Goal: Information Seeking & Learning: Learn about a topic

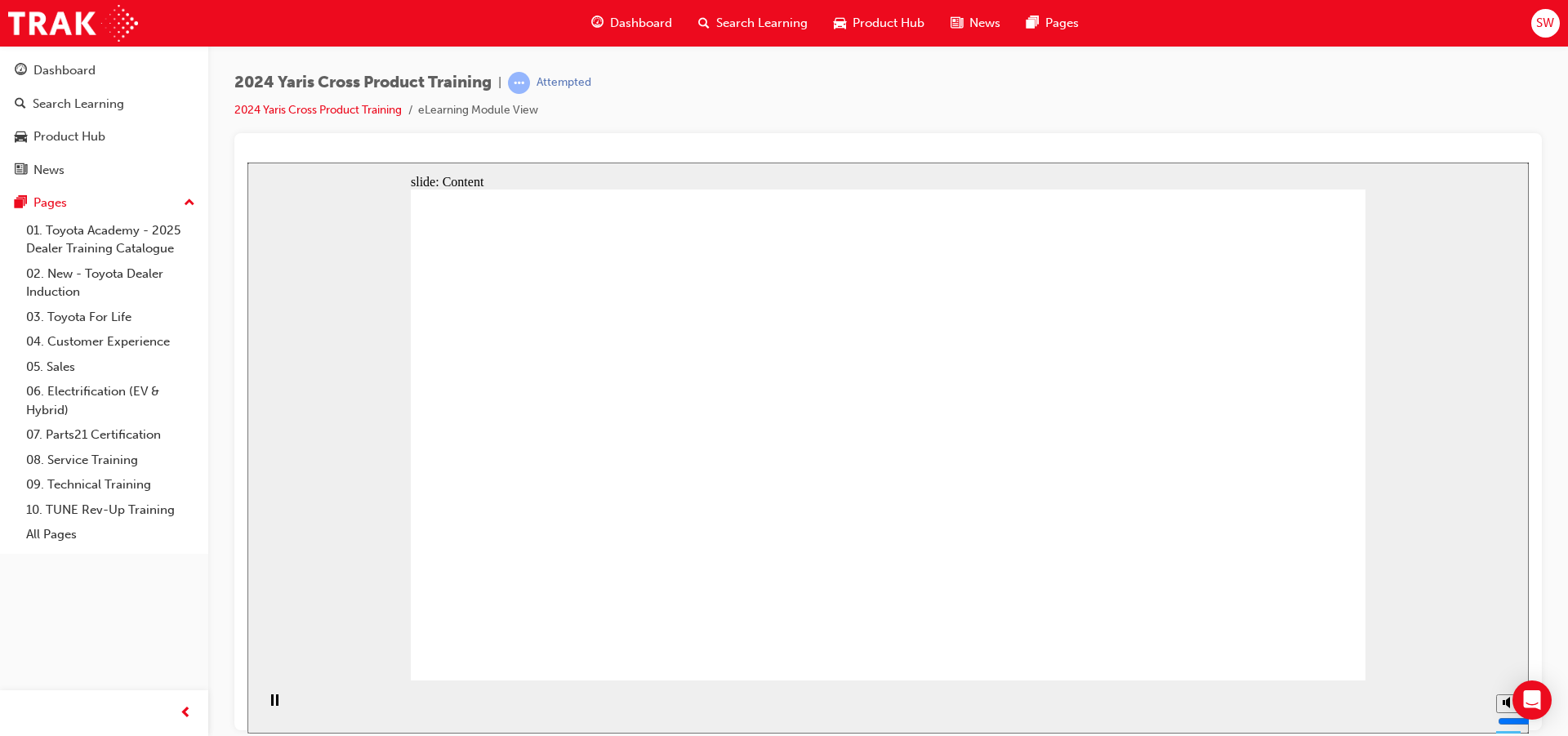
drag, startPoint x: 992, startPoint y: 382, endPoint x: 975, endPoint y: 491, distance: 110.3
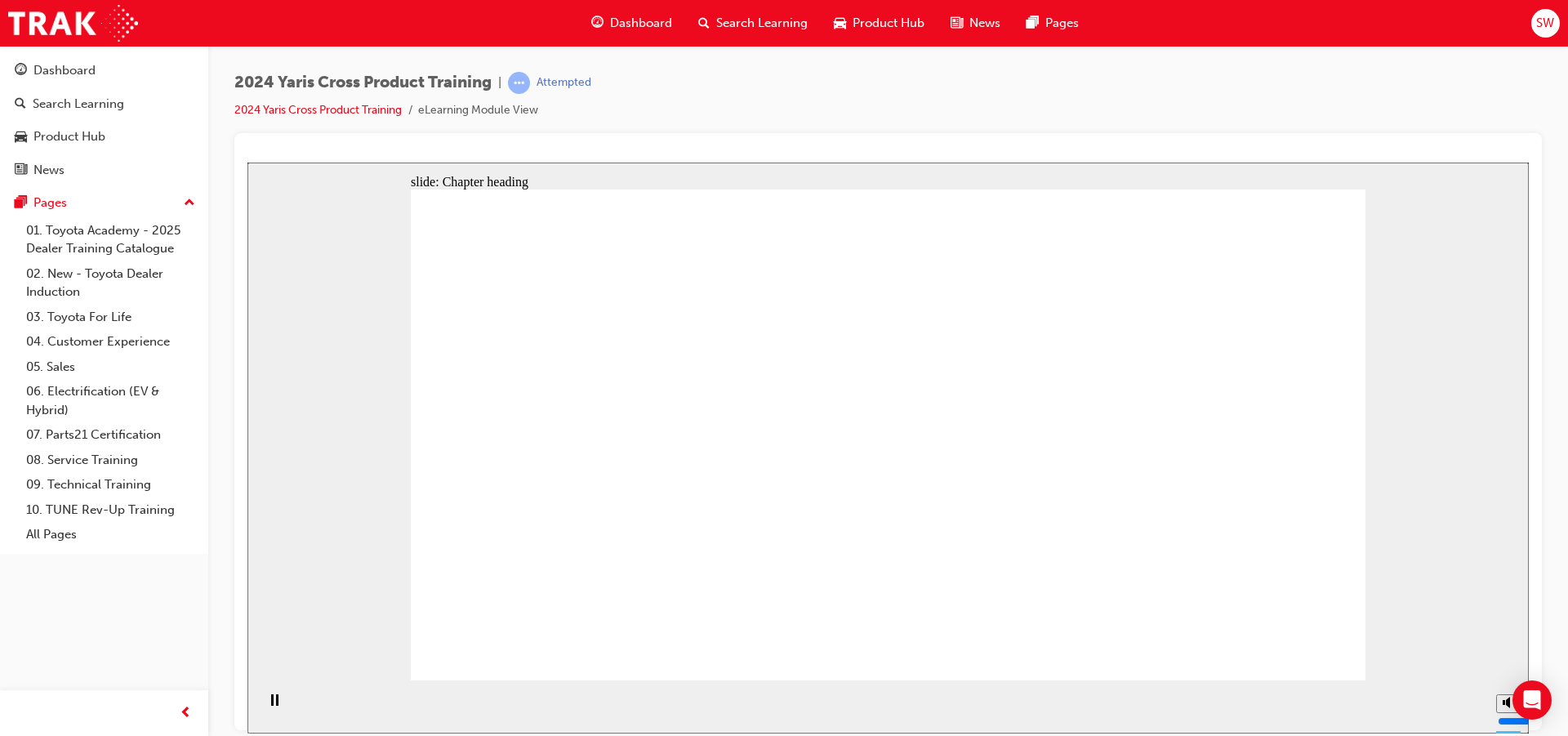
drag, startPoint x: 1009, startPoint y: 336, endPoint x: 898, endPoint y: 339, distance: 111.0
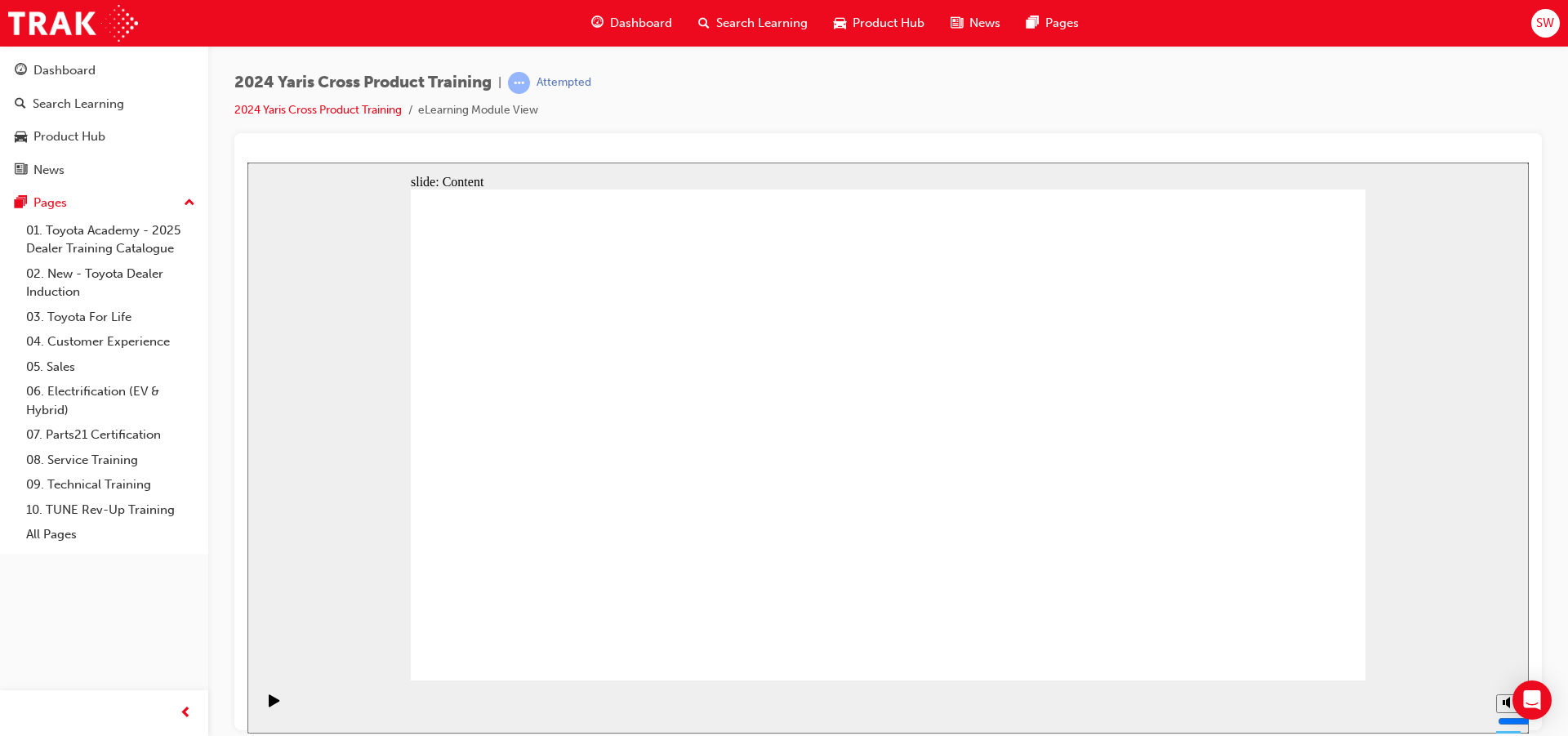
drag, startPoint x: 604, startPoint y: 355, endPoint x: 489, endPoint y: 365, distance: 115.4
drag, startPoint x: 563, startPoint y: 374, endPoint x: 557, endPoint y: 428, distance: 54.3
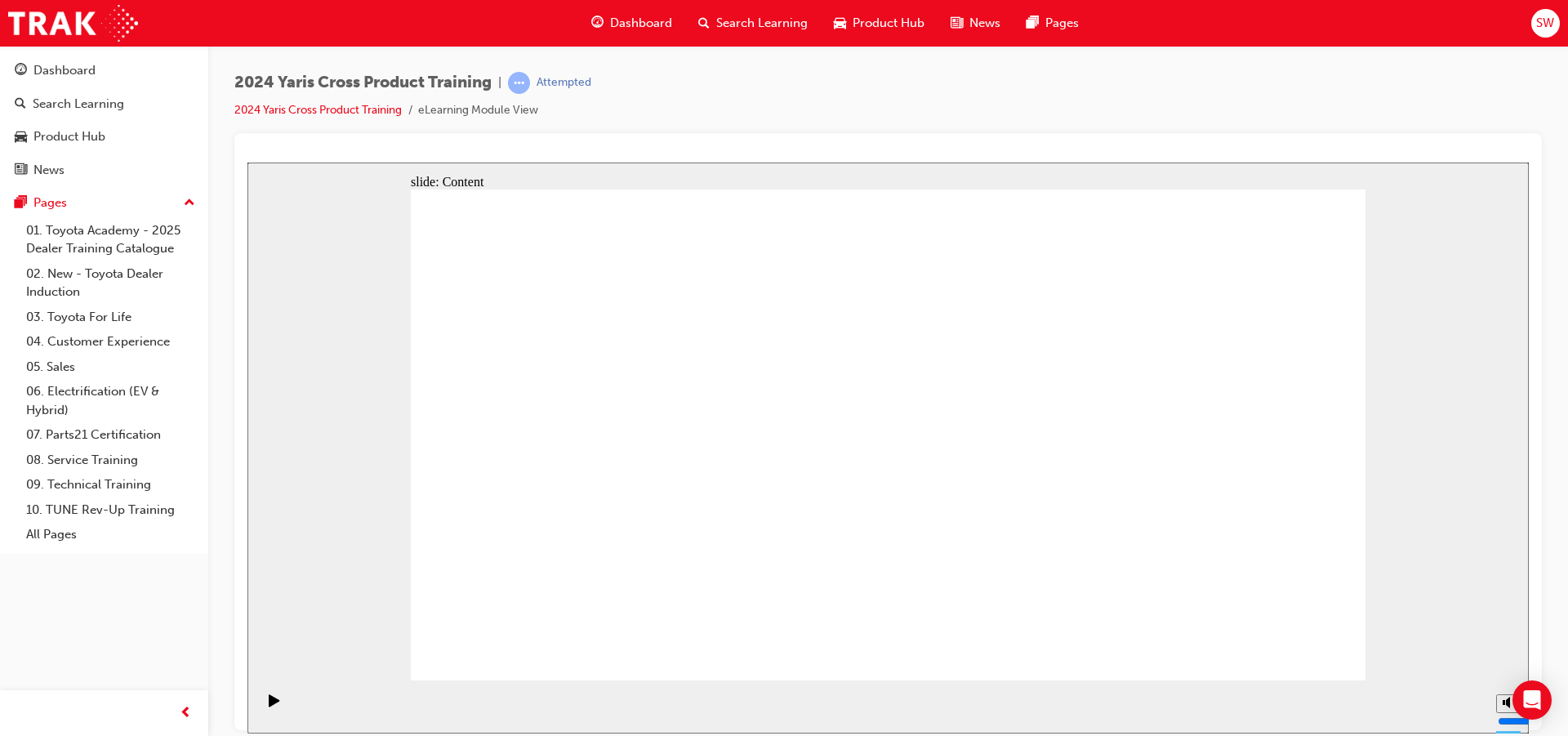
drag, startPoint x: 592, startPoint y: 508, endPoint x: 499, endPoint y: 571, distance: 112.3
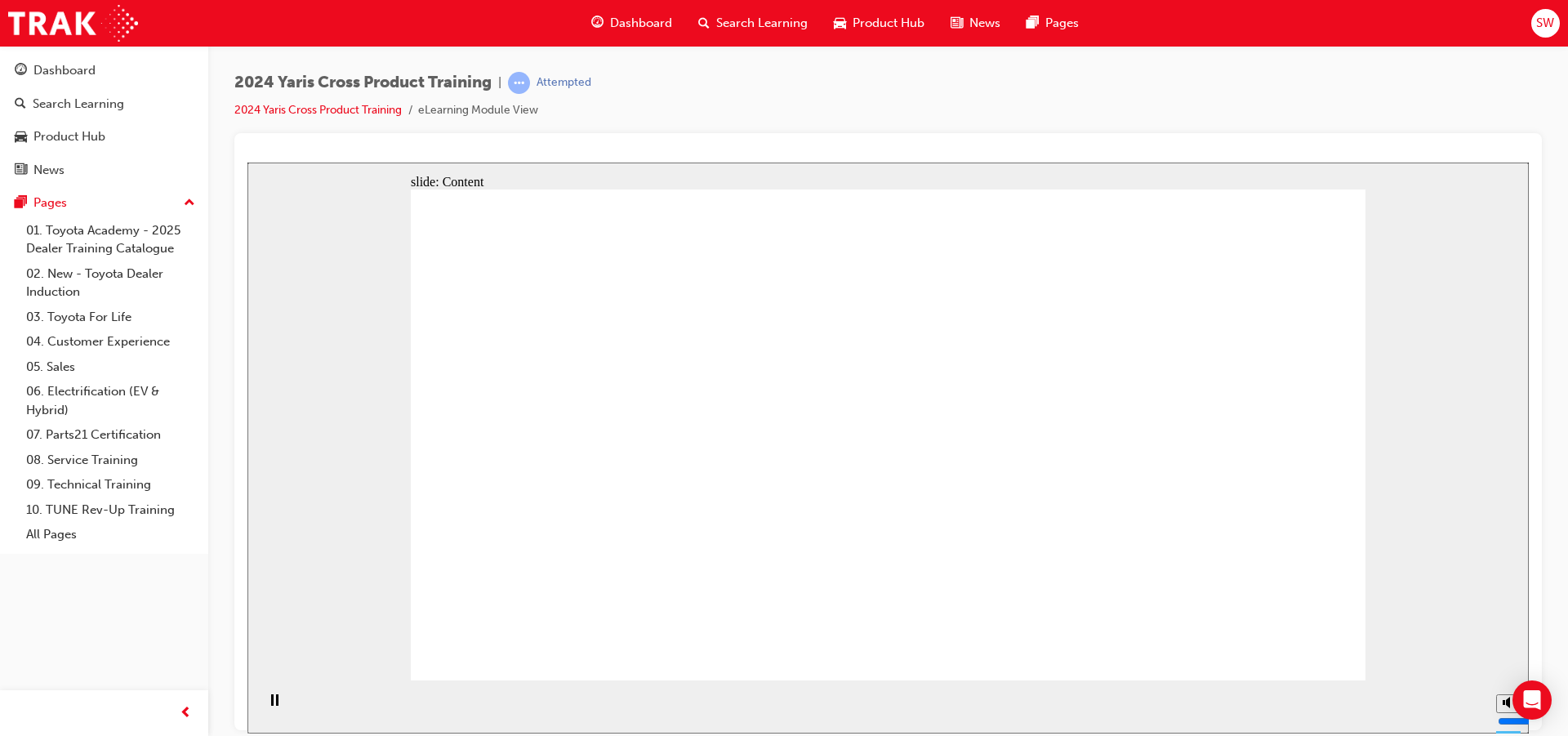
drag, startPoint x: 888, startPoint y: 421, endPoint x: 811, endPoint y: 500, distance: 110.3
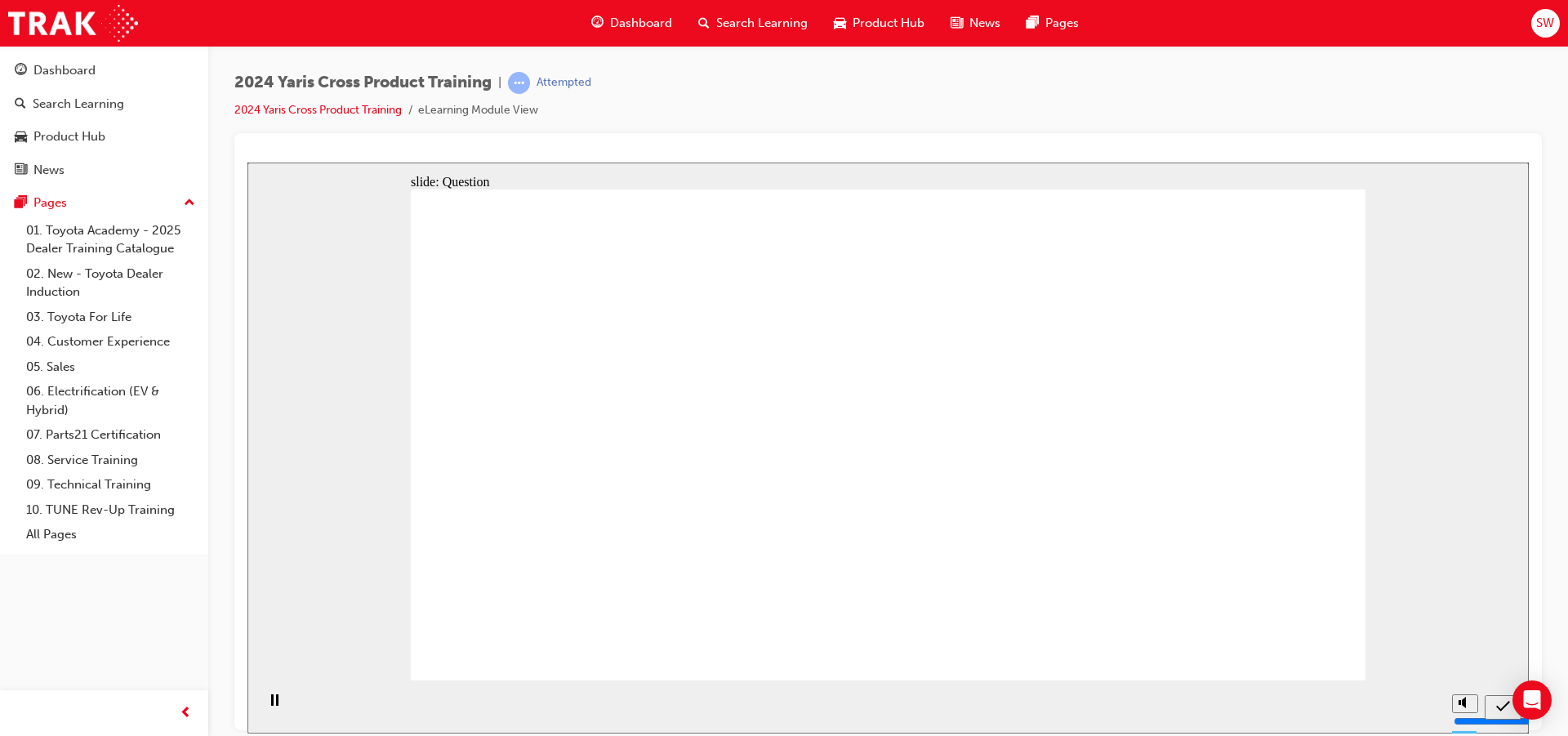
radio input "true"
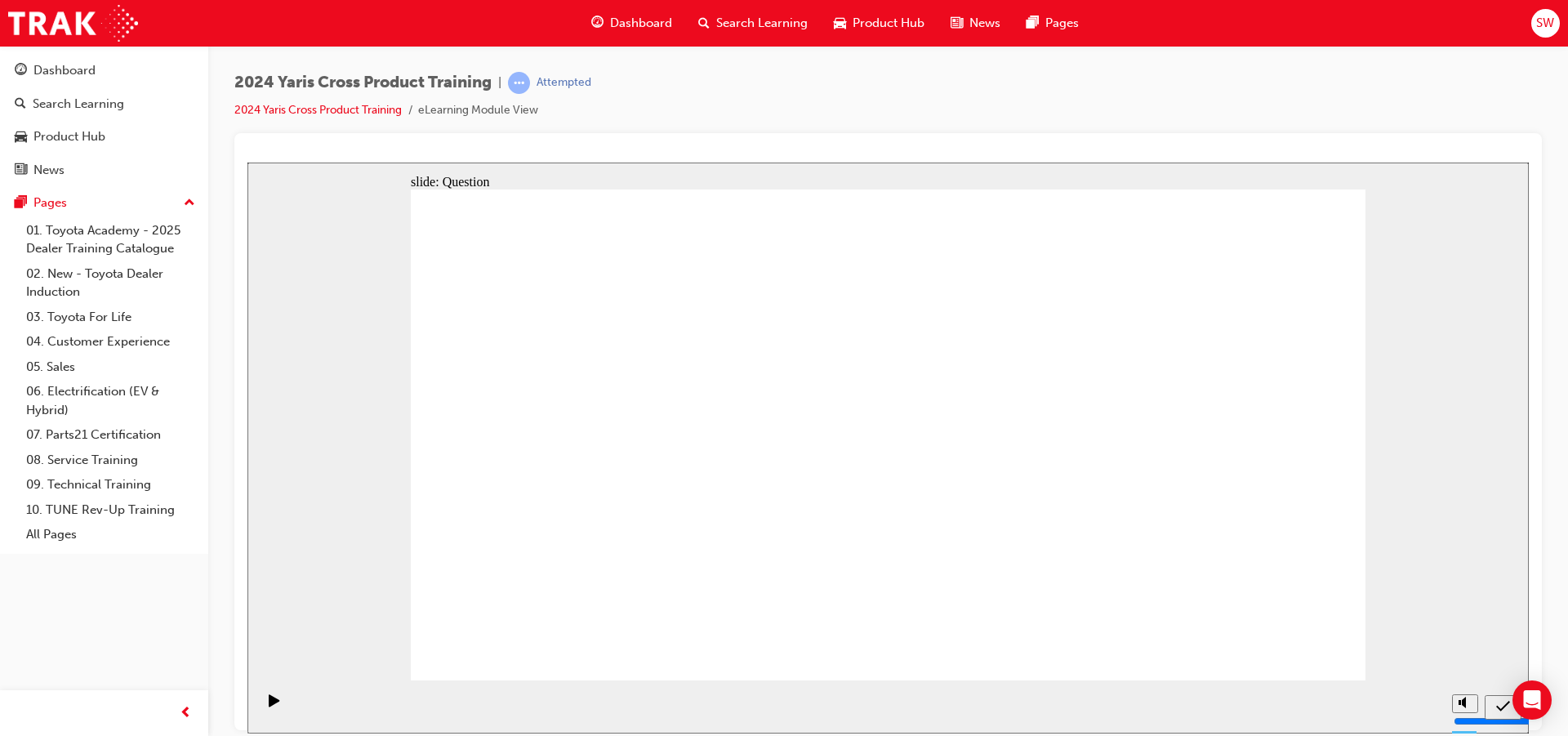
checkbox input "true"
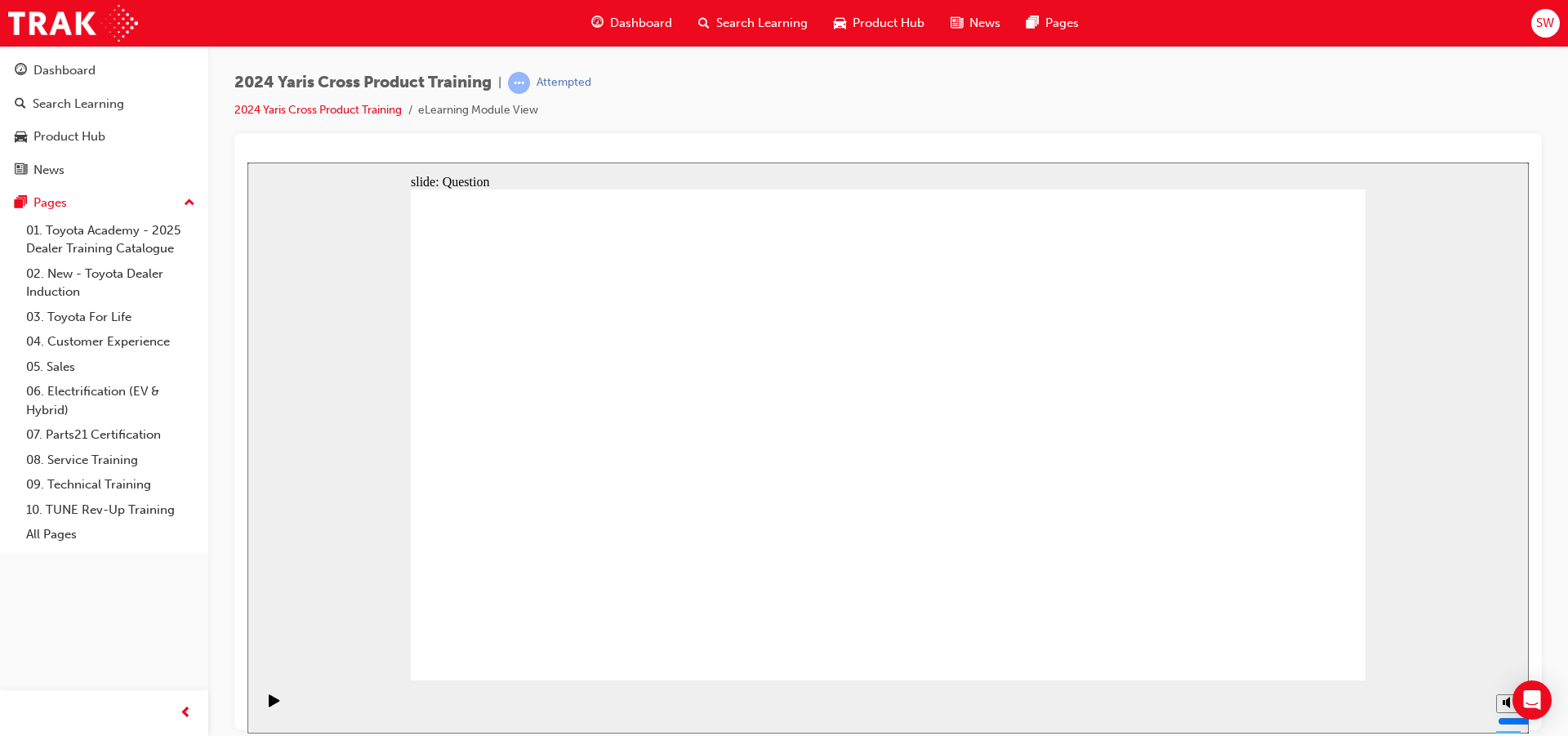
checkbox input "true"
drag, startPoint x: 1306, startPoint y: 632, endPoint x: 1294, endPoint y: 649, distance: 20.8
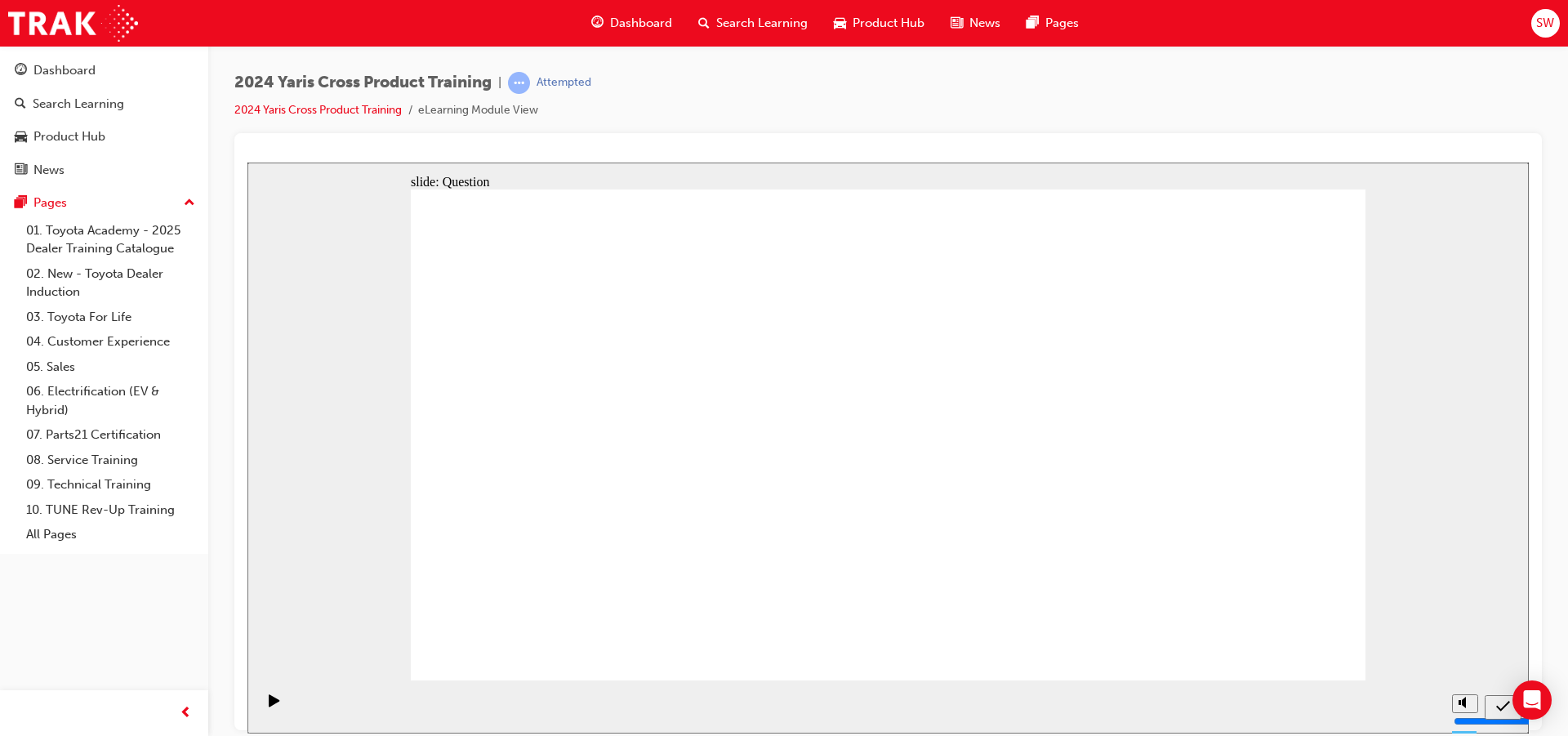
radio input "true"
drag, startPoint x: 584, startPoint y: 559, endPoint x: 935, endPoint y: 409, distance: 381.7
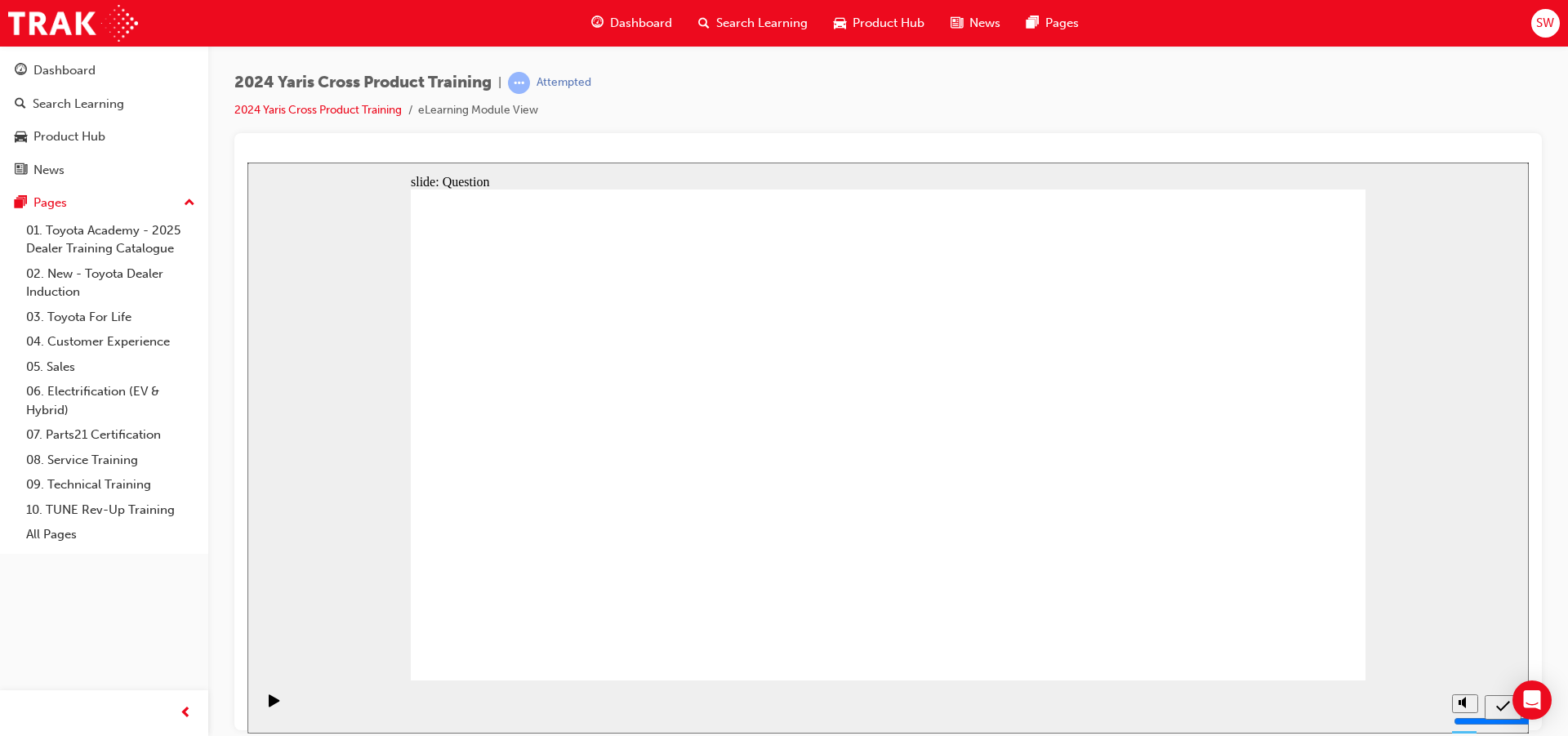
drag, startPoint x: 936, startPoint y: 409, endPoint x: 574, endPoint y: 583, distance: 401.6
drag, startPoint x: 782, startPoint y: 410, endPoint x: 1153, endPoint y: 576, distance: 406.4
drag, startPoint x: 637, startPoint y: 591, endPoint x: 740, endPoint y: 423, distance: 197.1
drag, startPoint x: 1095, startPoint y: 504, endPoint x: 964, endPoint y: 395, distance: 170.4
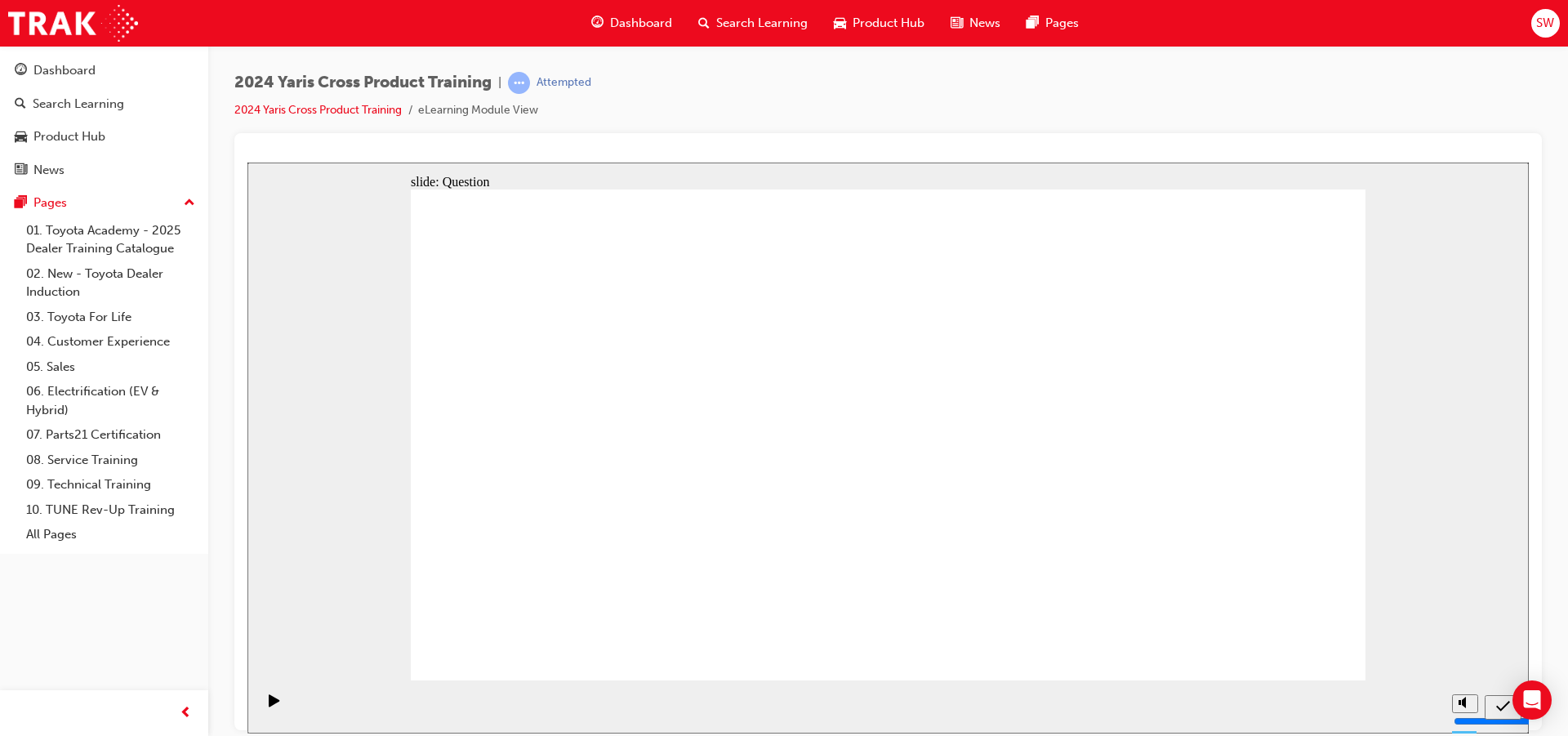
drag, startPoint x: 979, startPoint y: 401, endPoint x: 1172, endPoint y: 588, distance: 268.7
drag, startPoint x: 803, startPoint y: 403, endPoint x: 655, endPoint y: 560, distance: 215.8
drag, startPoint x: 1120, startPoint y: 395, endPoint x: 752, endPoint y: 563, distance: 404.5
drag, startPoint x: 603, startPoint y: 414, endPoint x: 945, endPoint y: 541, distance: 364.8
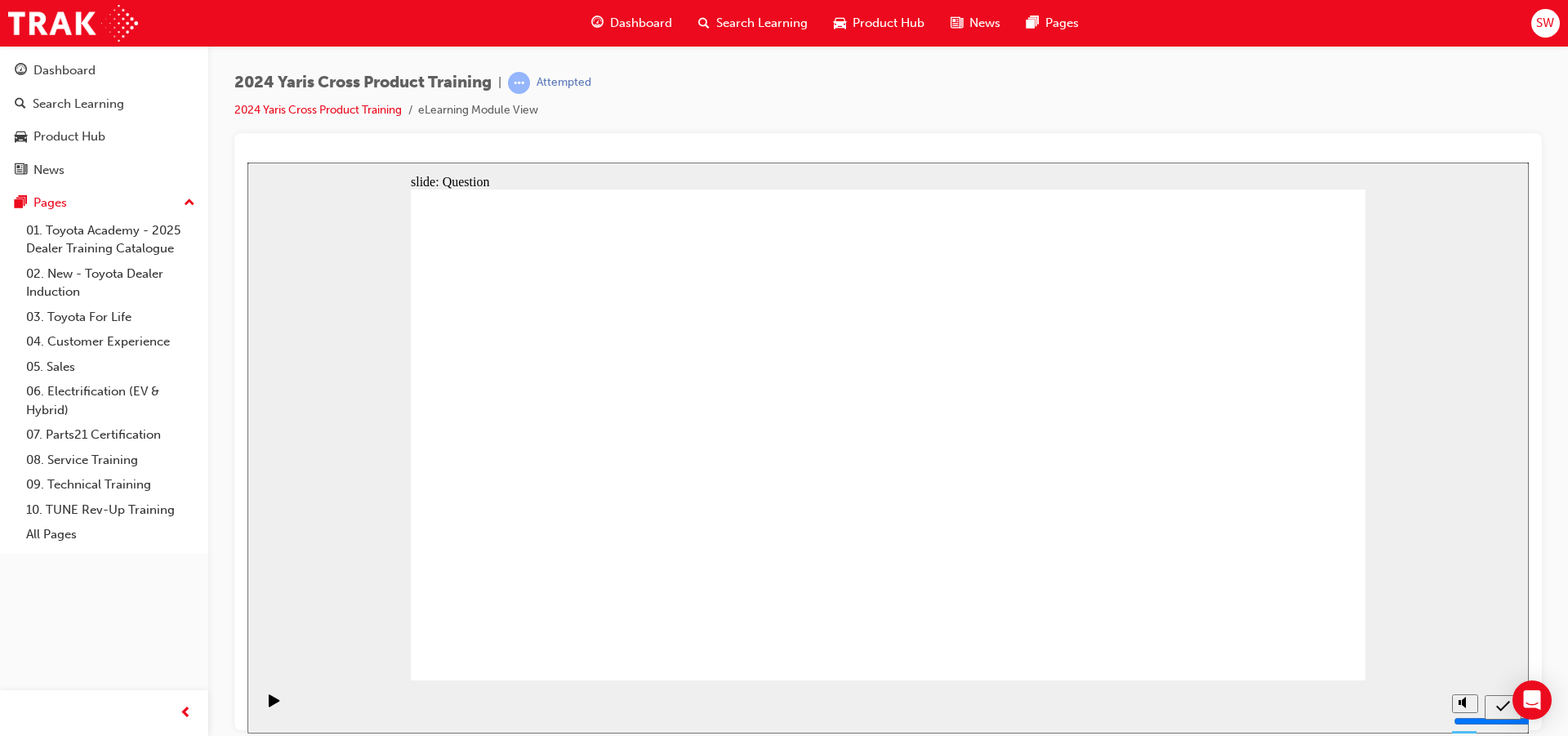
radio input "true"
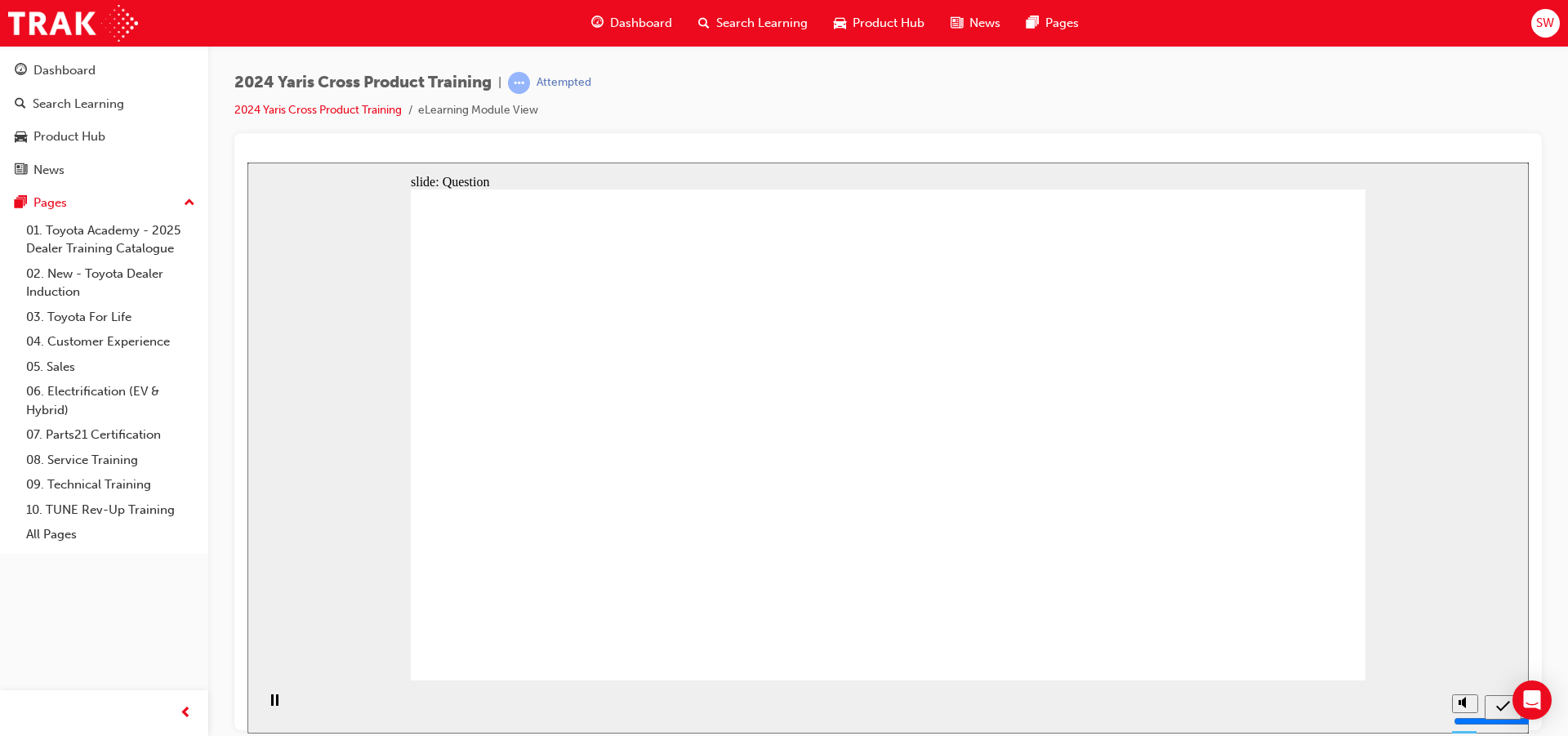
radio input "true"
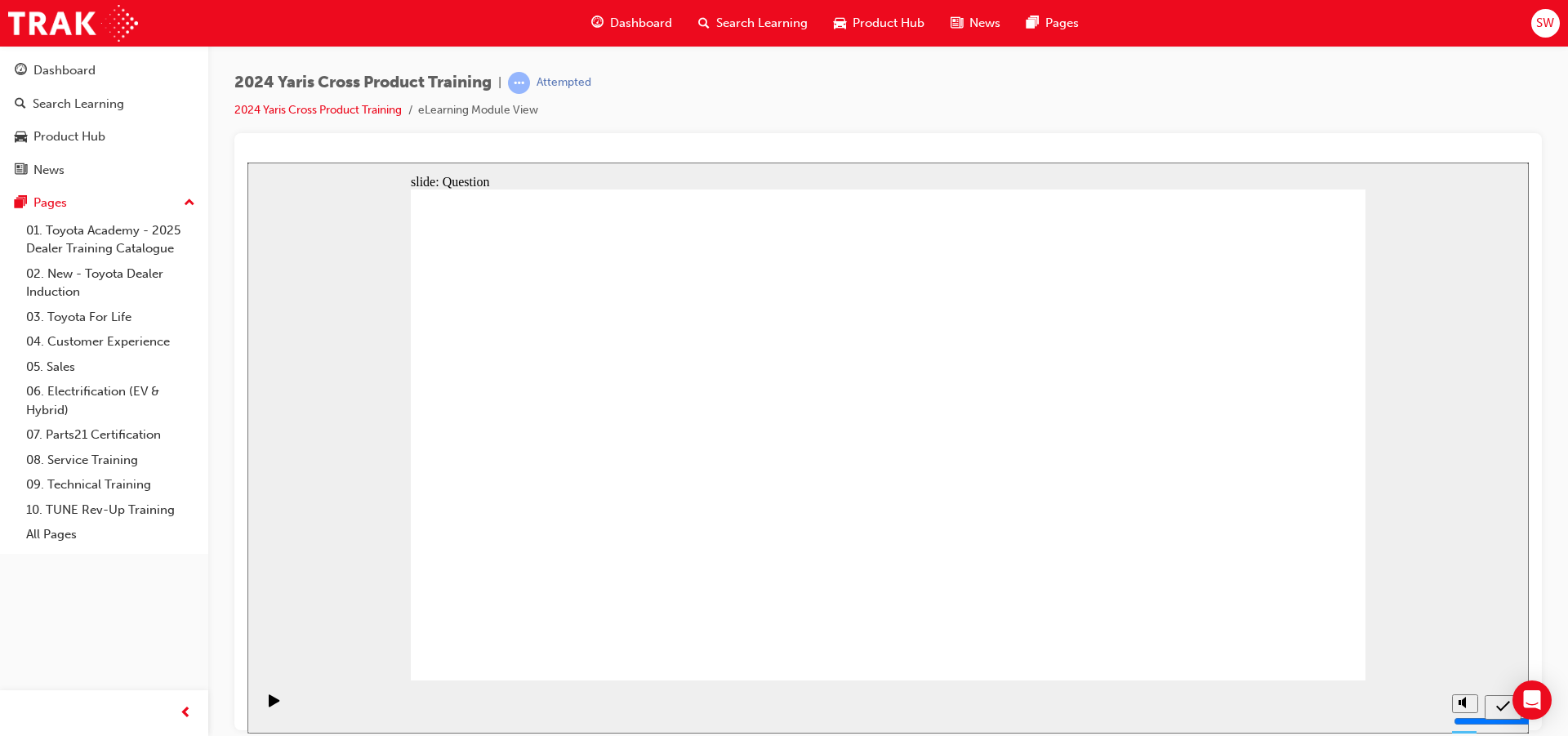
checkbox input "true"
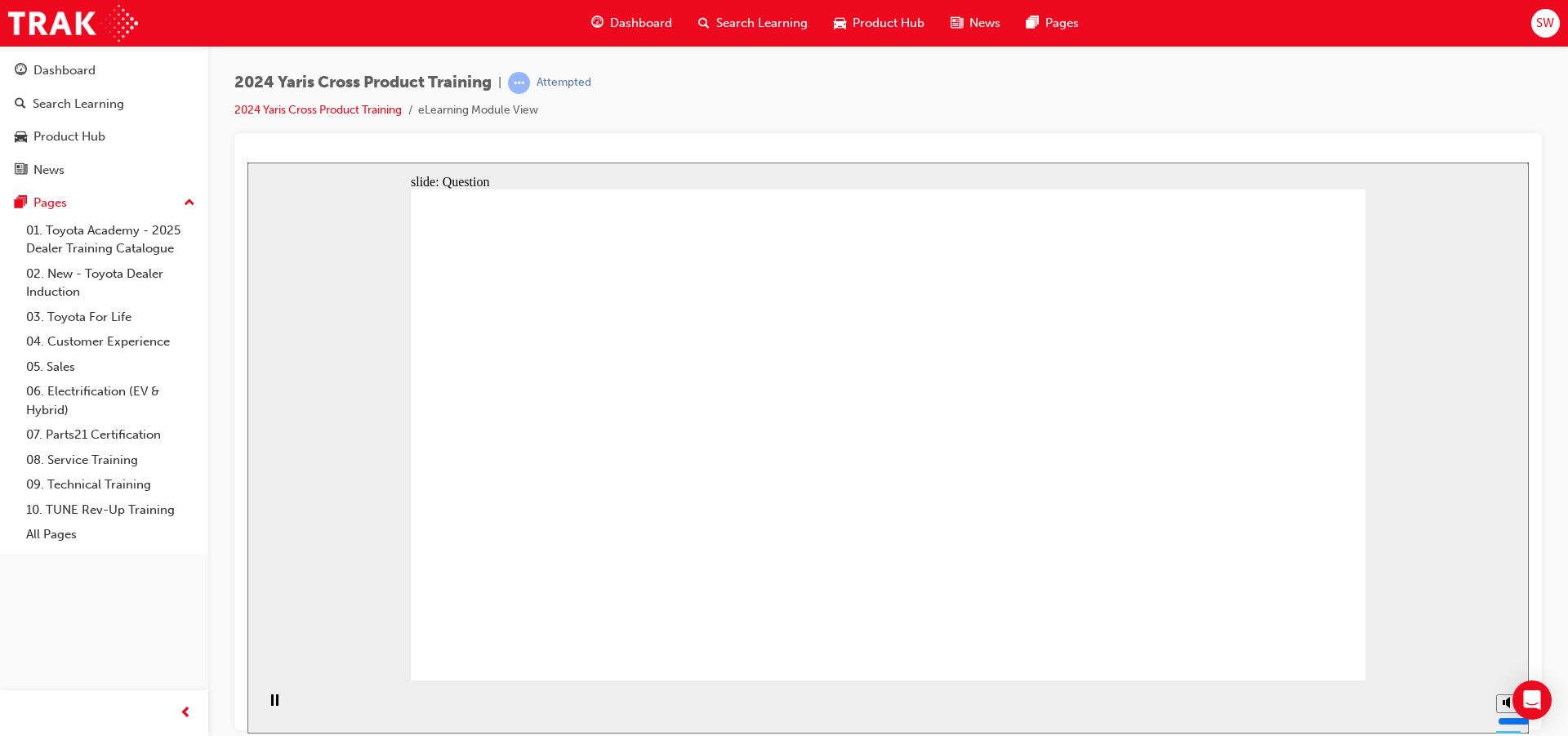
radio input "true"
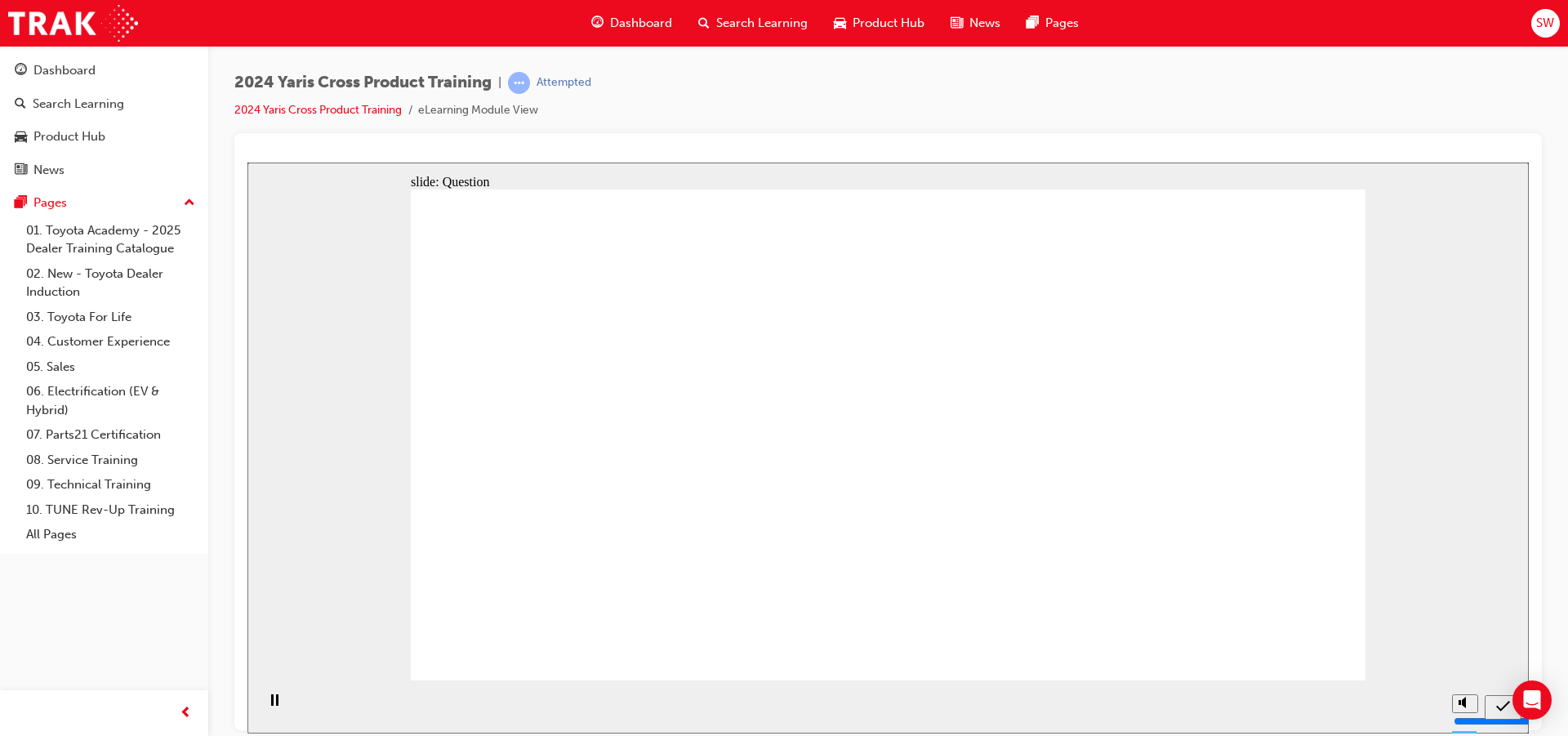
drag, startPoint x: 996, startPoint y: 411, endPoint x: 629, endPoint y: 569, distance: 399.6
drag, startPoint x: 778, startPoint y: 400, endPoint x: 1155, endPoint y: 559, distance: 409.2
drag, startPoint x: 1154, startPoint y: 443, endPoint x: 770, endPoint y: 588, distance: 410.5
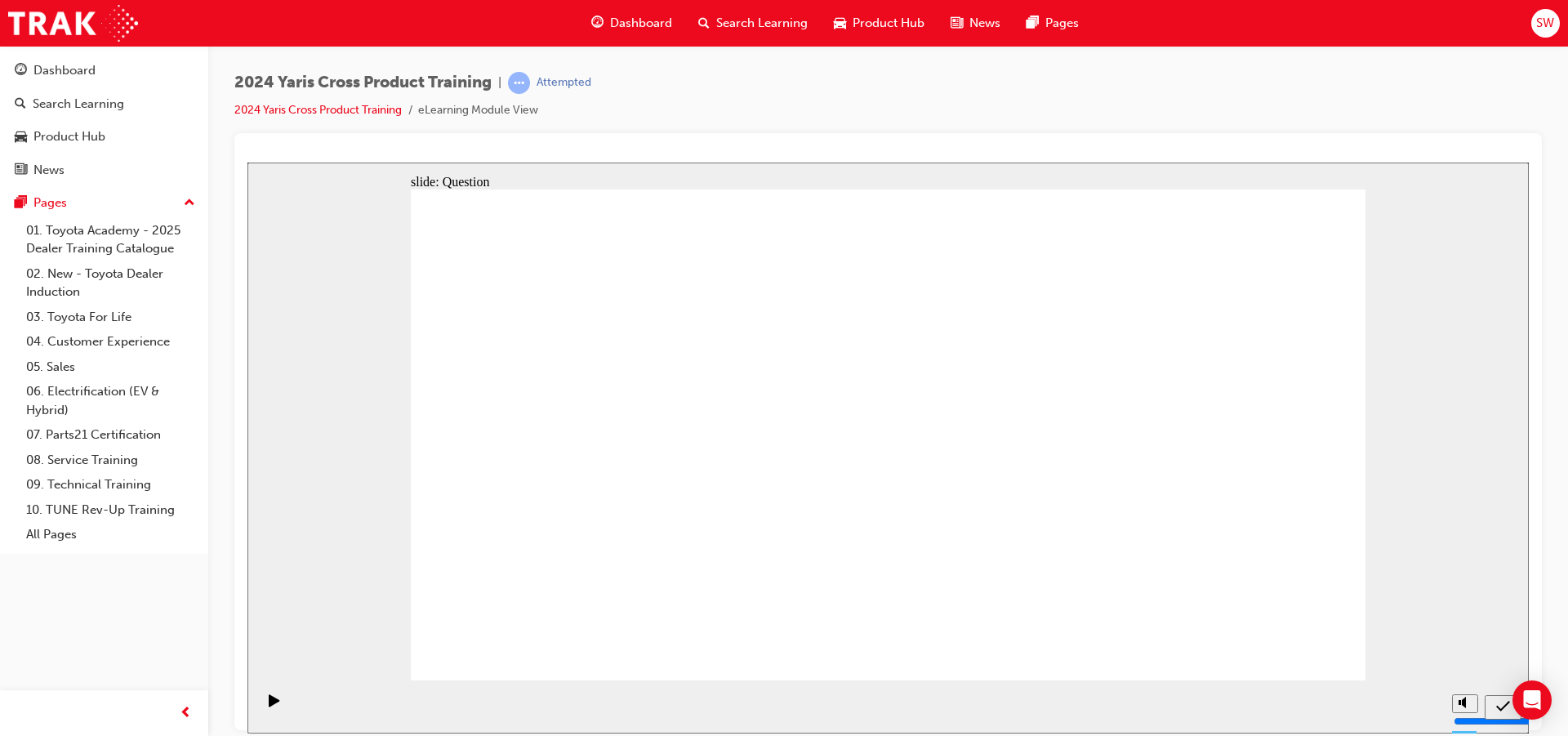
drag, startPoint x: 600, startPoint y: 435, endPoint x: 985, endPoint y: 580, distance: 411.4
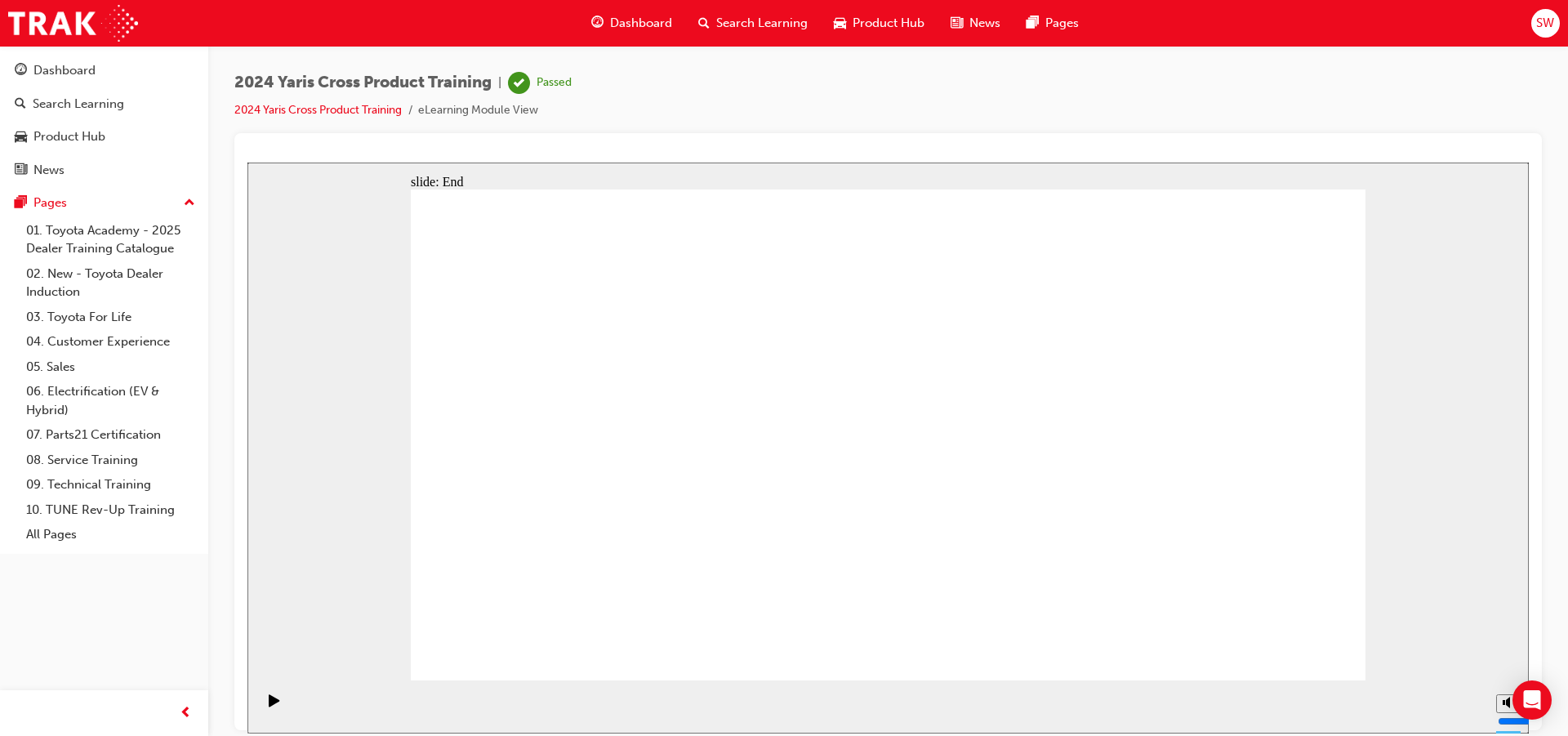
click at [661, 29] on span "Dashboard" at bounding box center [641, 23] width 62 height 19
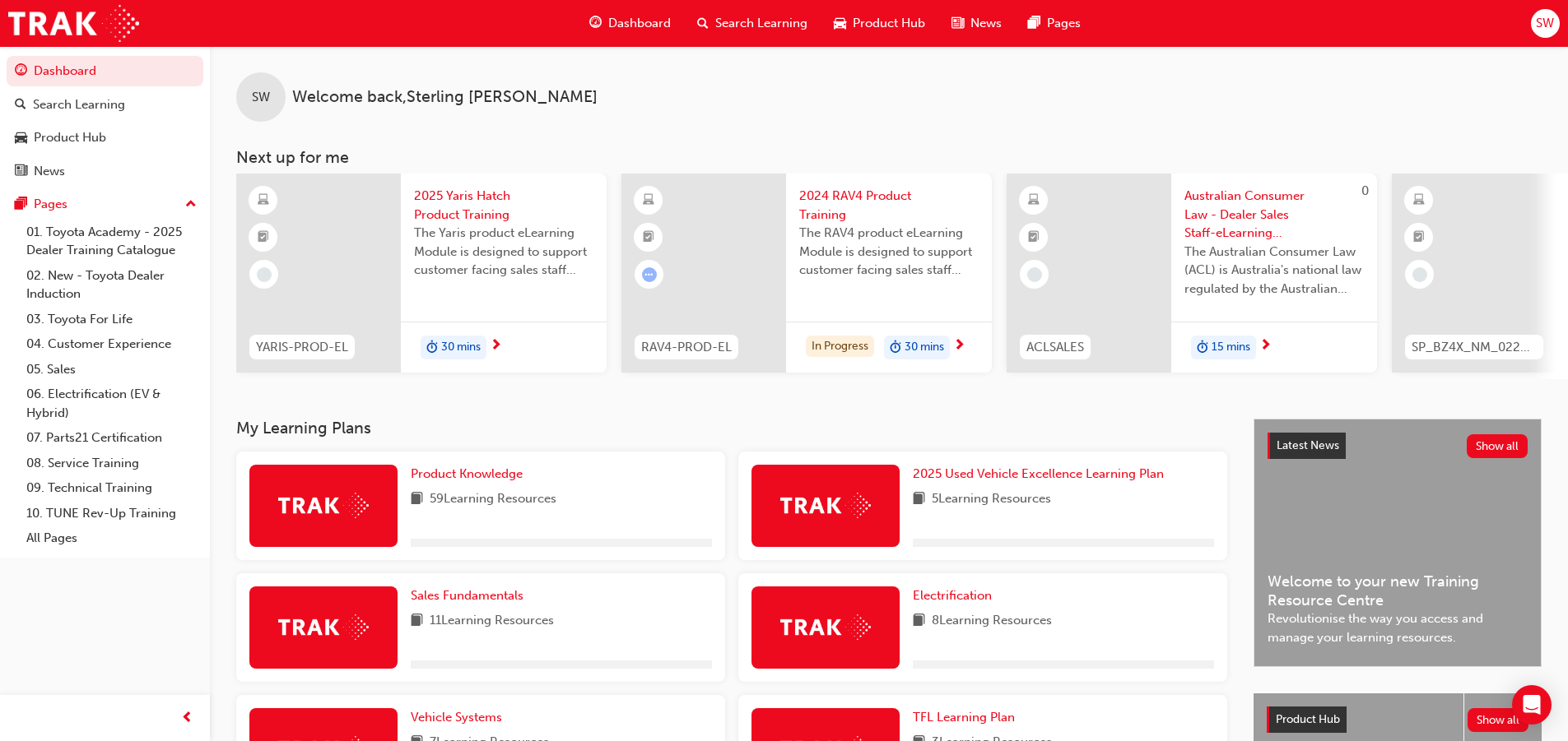
click at [857, 24] on span "Product Hub" at bounding box center [888, 23] width 72 height 19
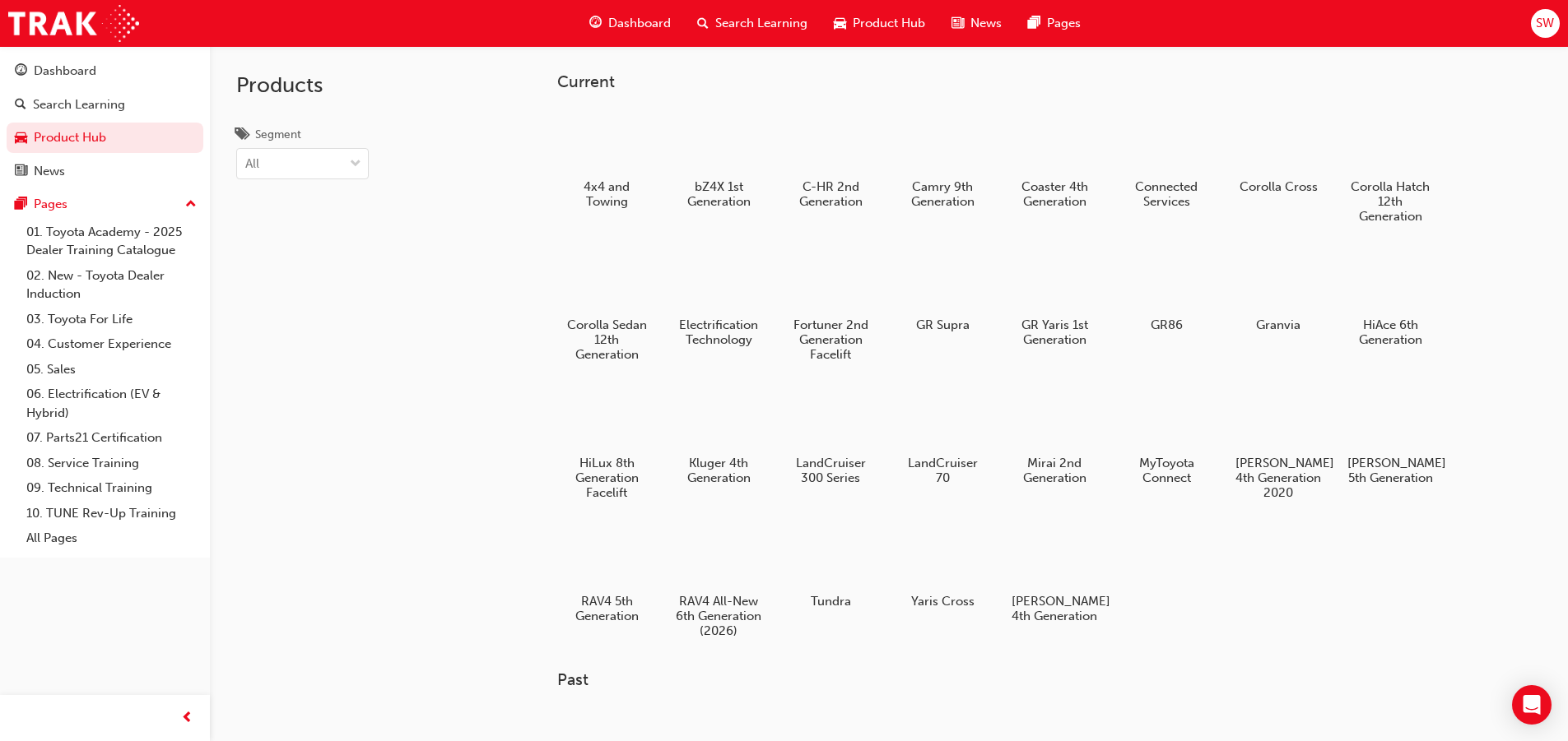
drag, startPoint x: 970, startPoint y: 424, endPoint x: 963, endPoint y: 403, distance: 22.1
click at [970, 422] on div at bounding box center [943, 418] width 87 height 62
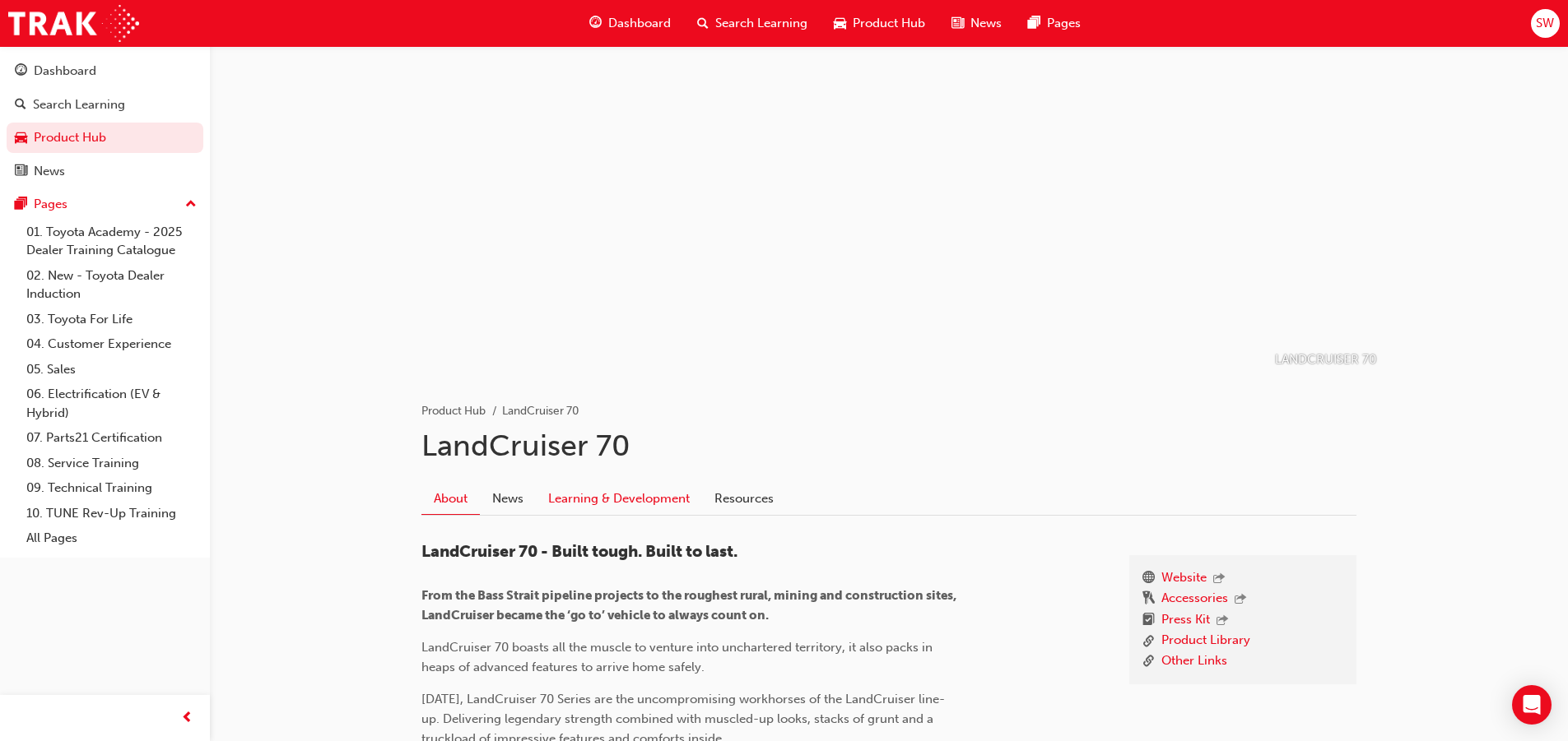
click at [622, 507] on link "Learning & Development" at bounding box center [619, 498] width 166 height 31
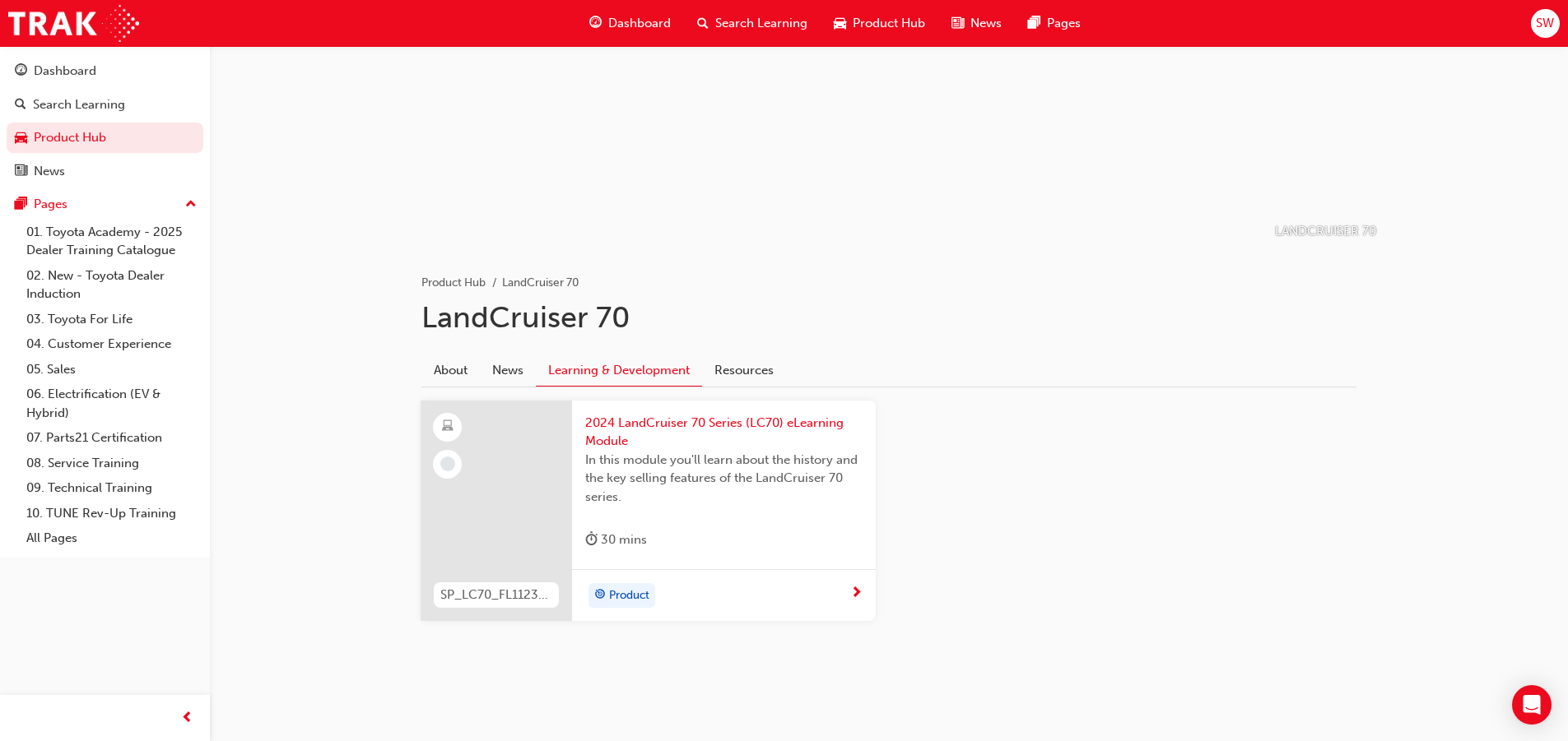
scroll to position [128, 0]
click at [857, 595] on span "next-icon" at bounding box center [856, 593] width 12 height 15
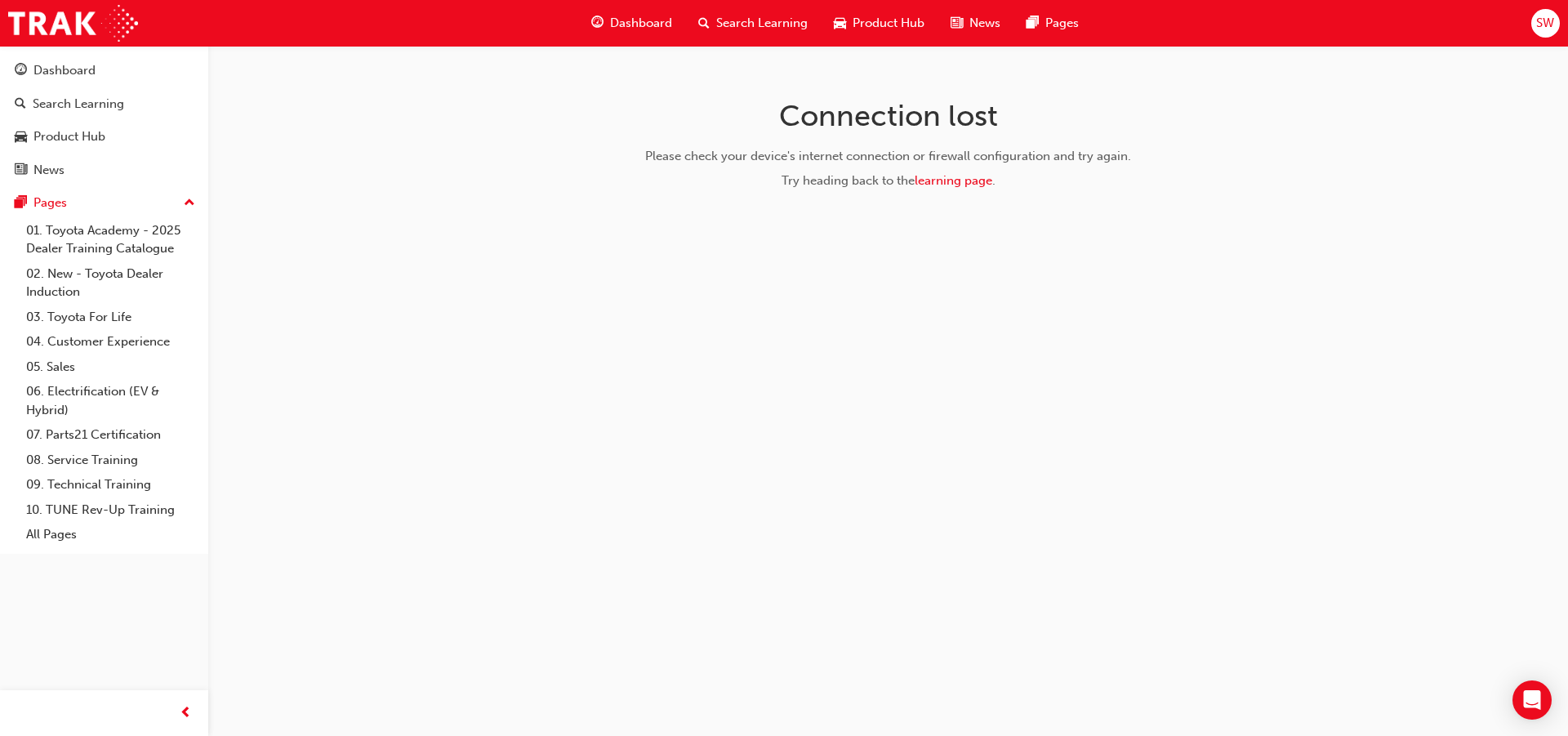
click at [853, 14] on span "Product Hub" at bounding box center [888, 23] width 72 height 19
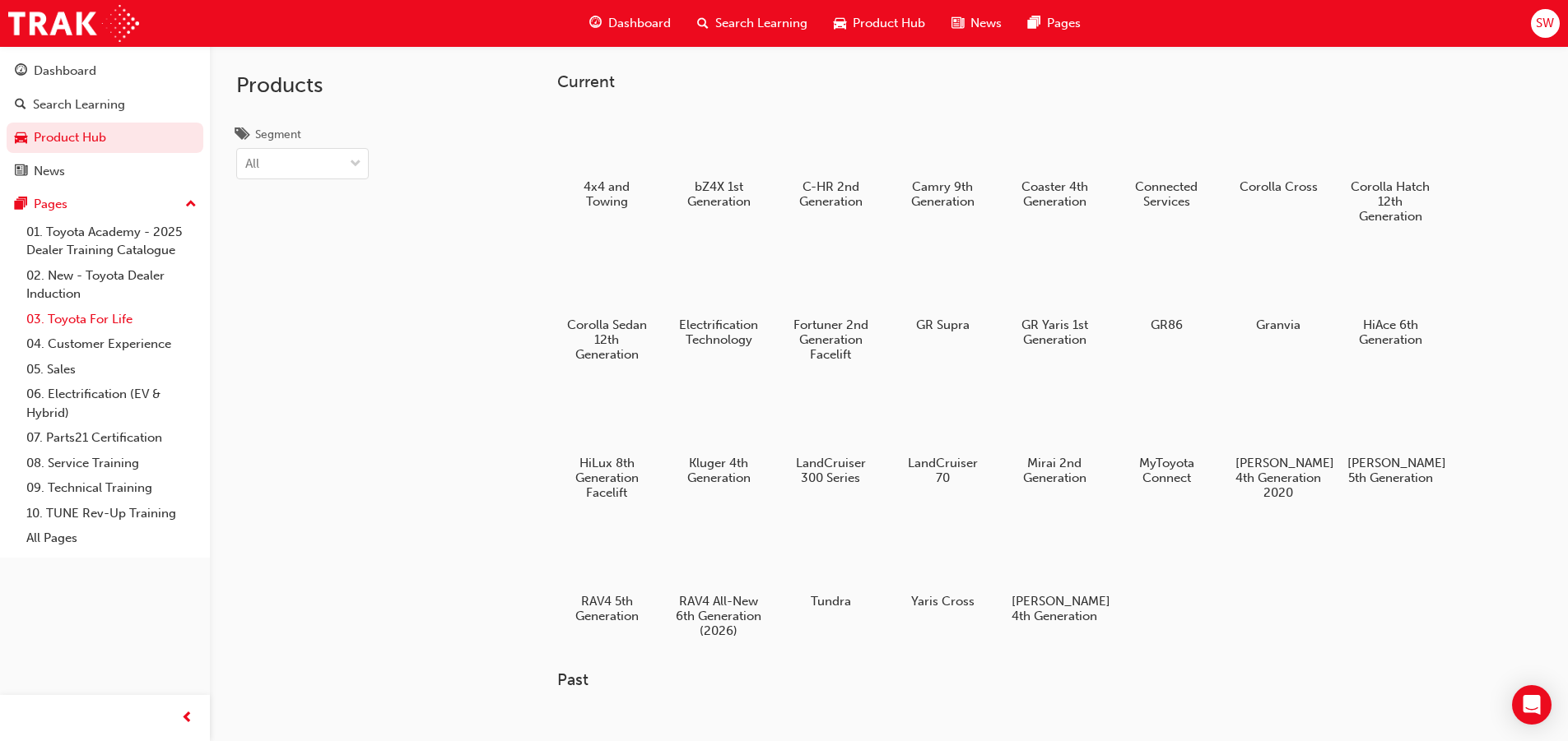
click at [98, 317] on link "03. Toyota For Life" at bounding box center [112, 319] width 184 height 26
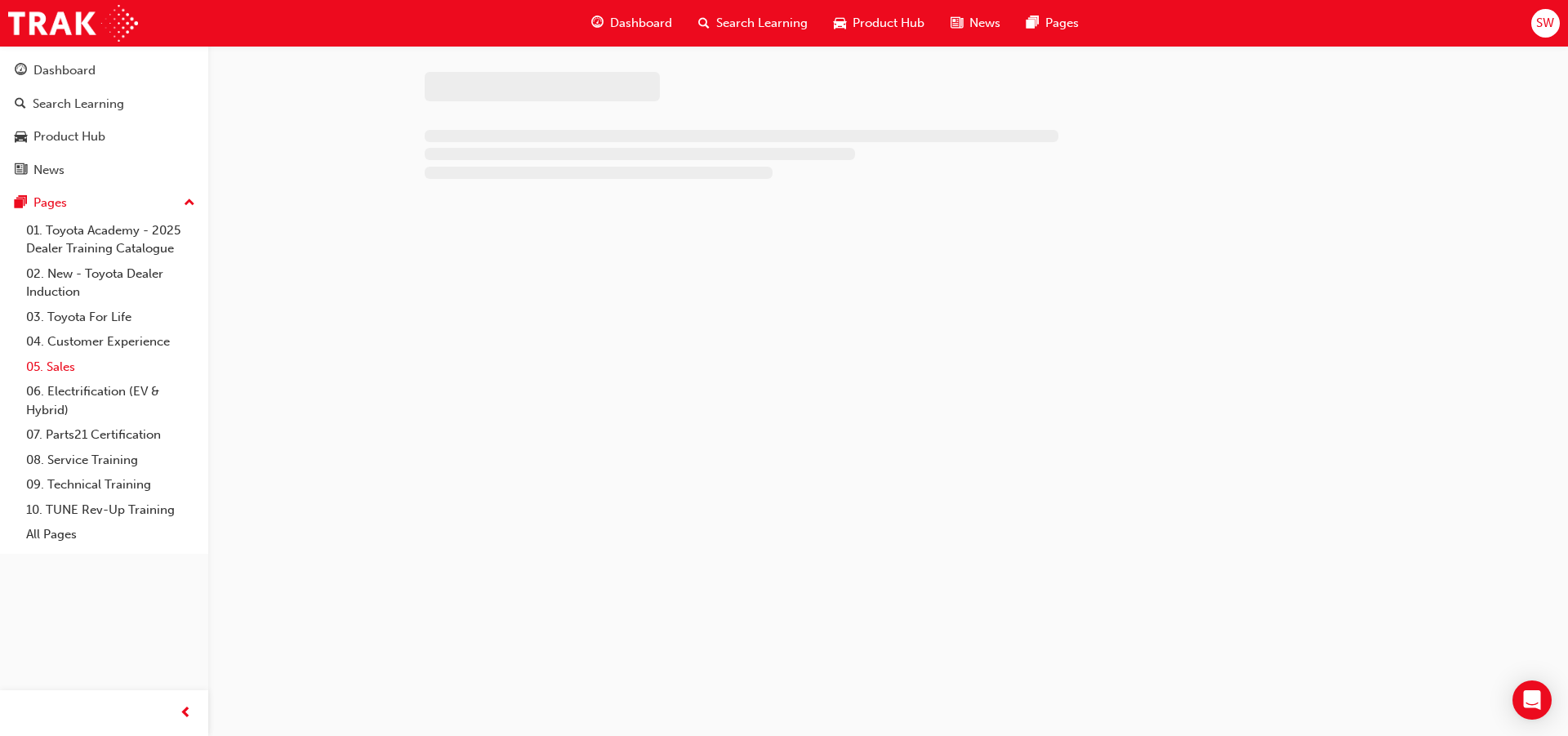
click at [84, 362] on link "05. Sales" at bounding box center [111, 368] width 182 height 26
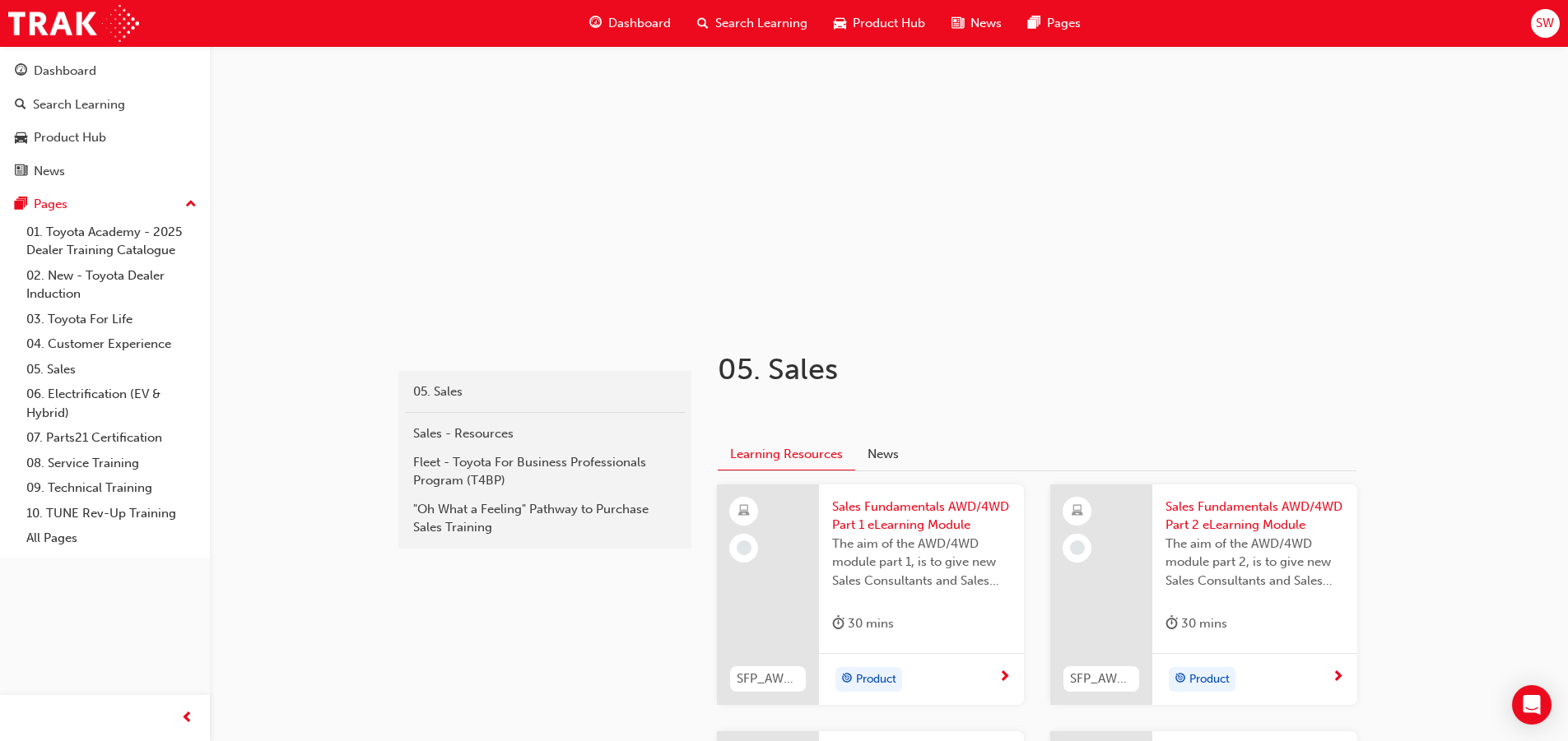
scroll to position [246, 0]
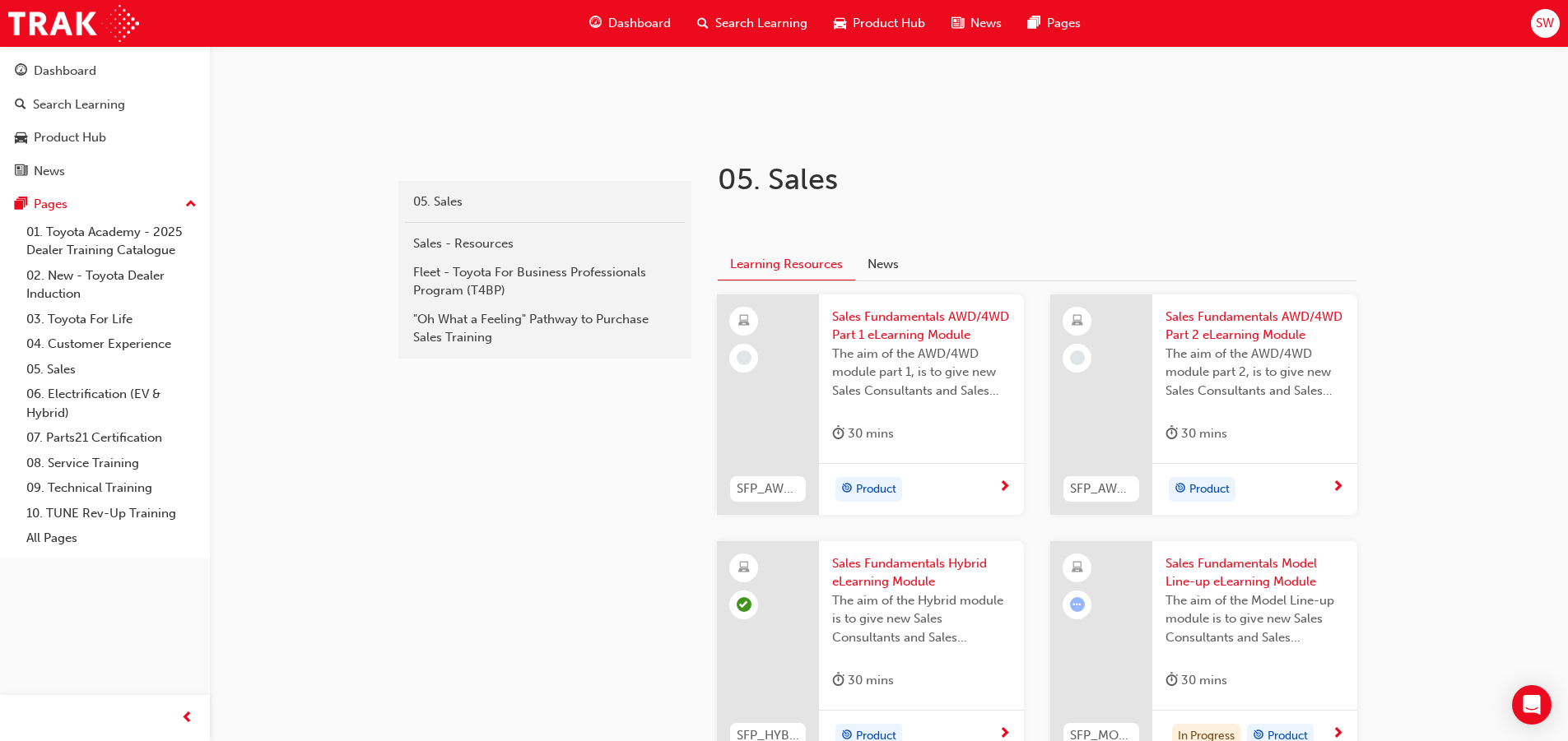
click at [1005, 480] on span "next-icon" at bounding box center [1004, 487] width 12 height 15
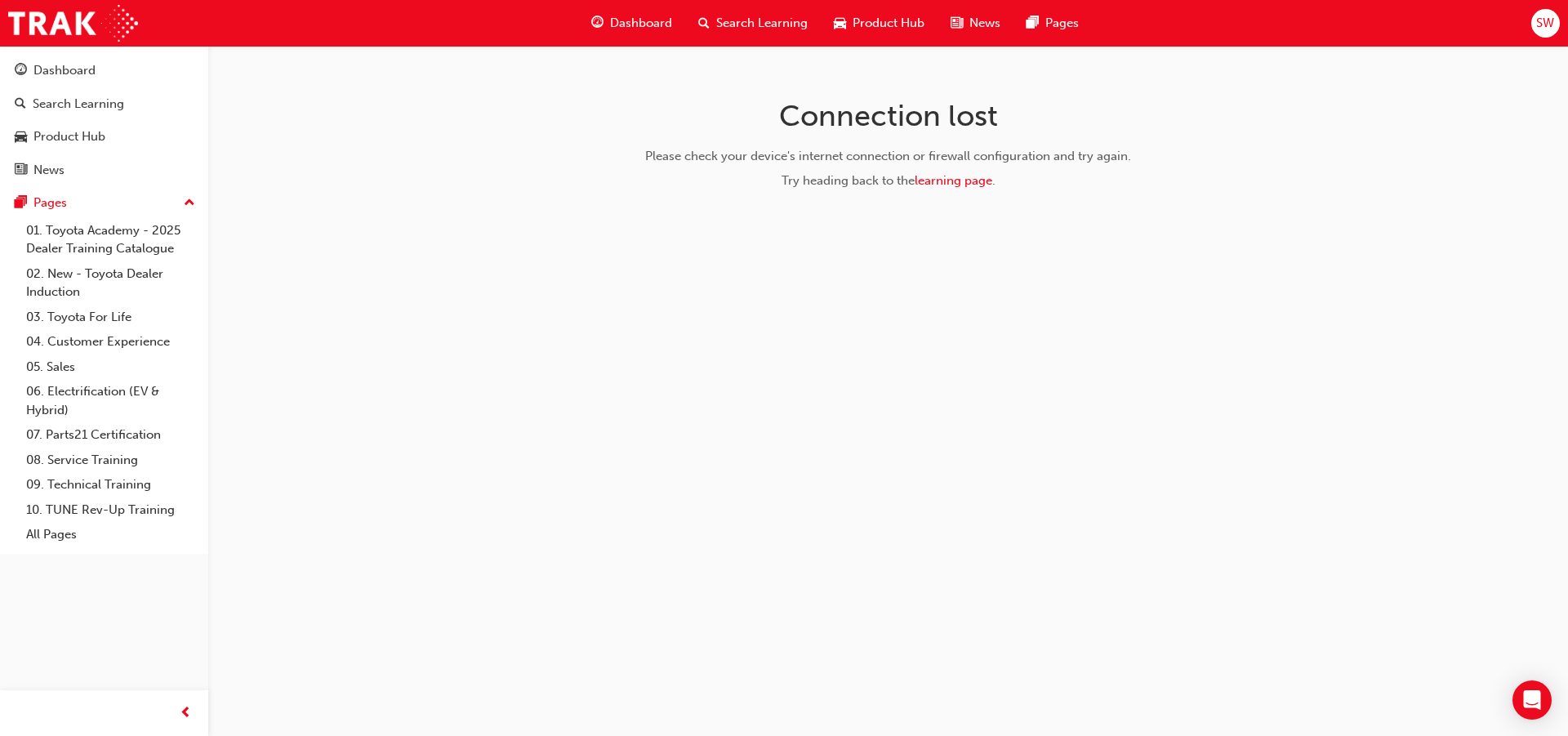
click at [882, 351] on div "Connection lost Please check your device's internet connection or firewall conf…" at bounding box center [784, 368] width 1568 height 736
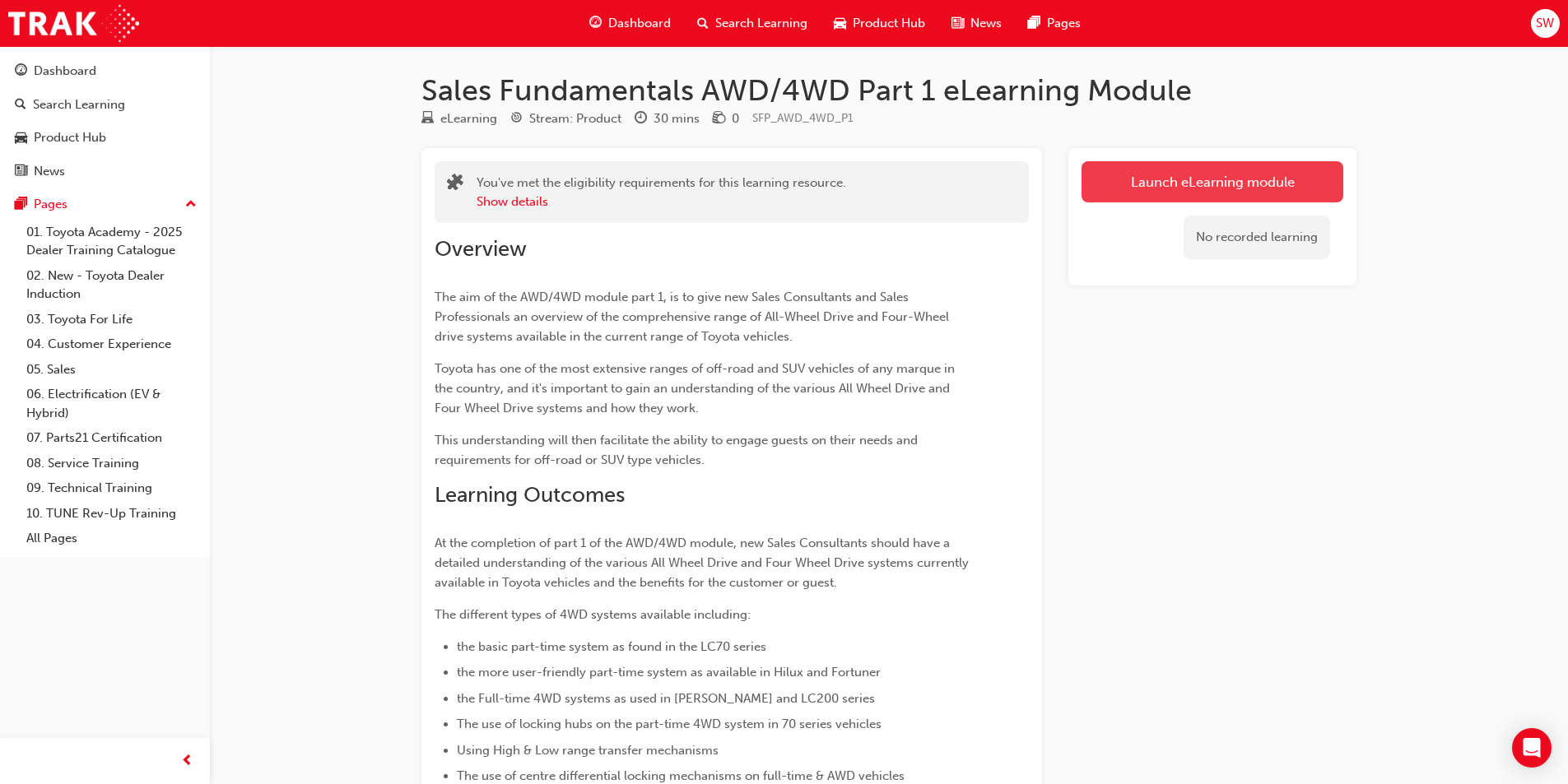
click at [1202, 185] on link "Launch eLearning module" at bounding box center [1212, 182] width 262 height 41
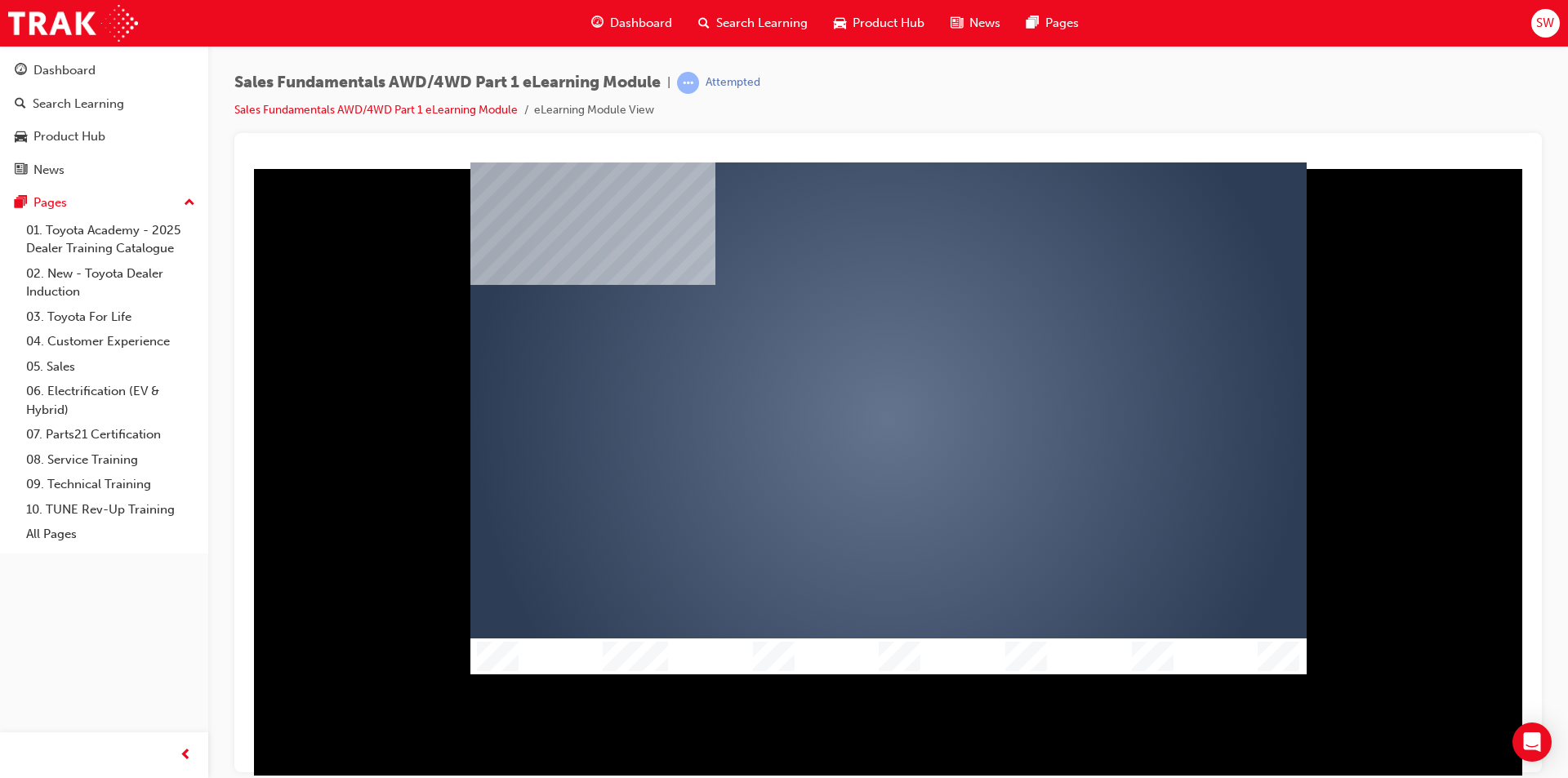
click at [842, 371] on div "play" at bounding box center [842, 371] width 0 height 0
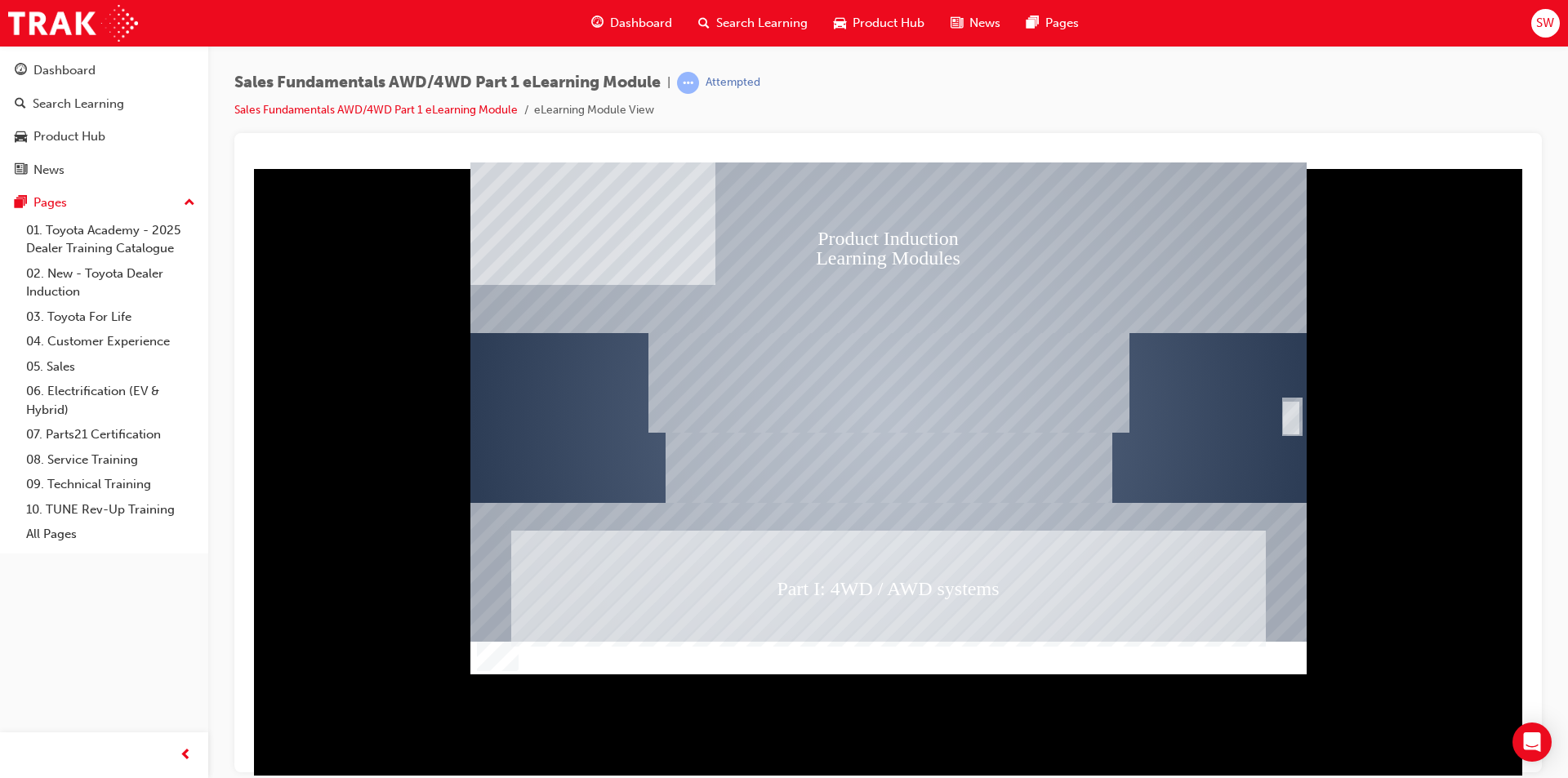
click at [1285, 418] on div "SmartShape" at bounding box center [1291, 417] width 16 height 32
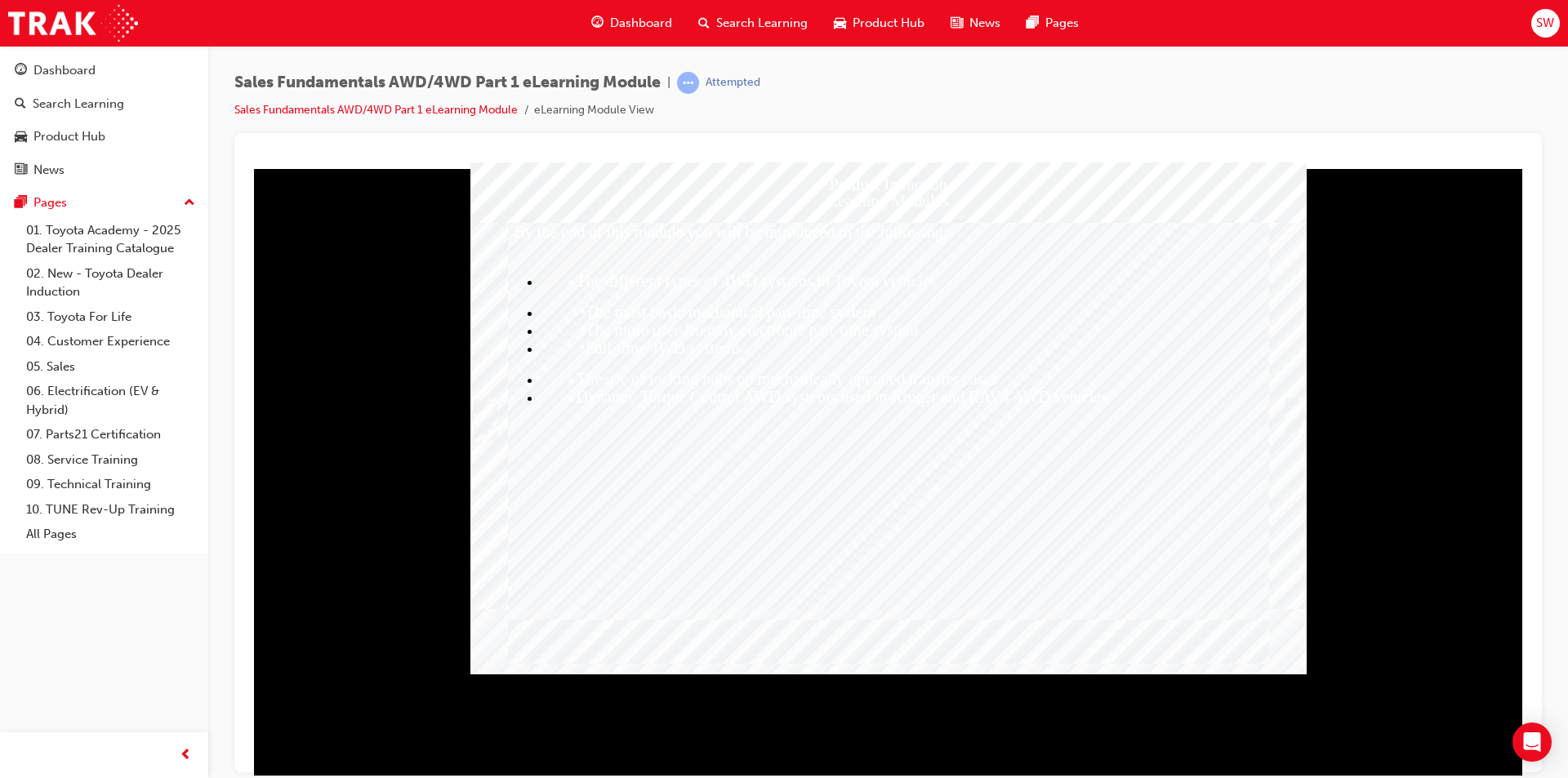
click at [1294, 424] on div "Trigger this button to continue" at bounding box center [1293, 416] width 16 height 32
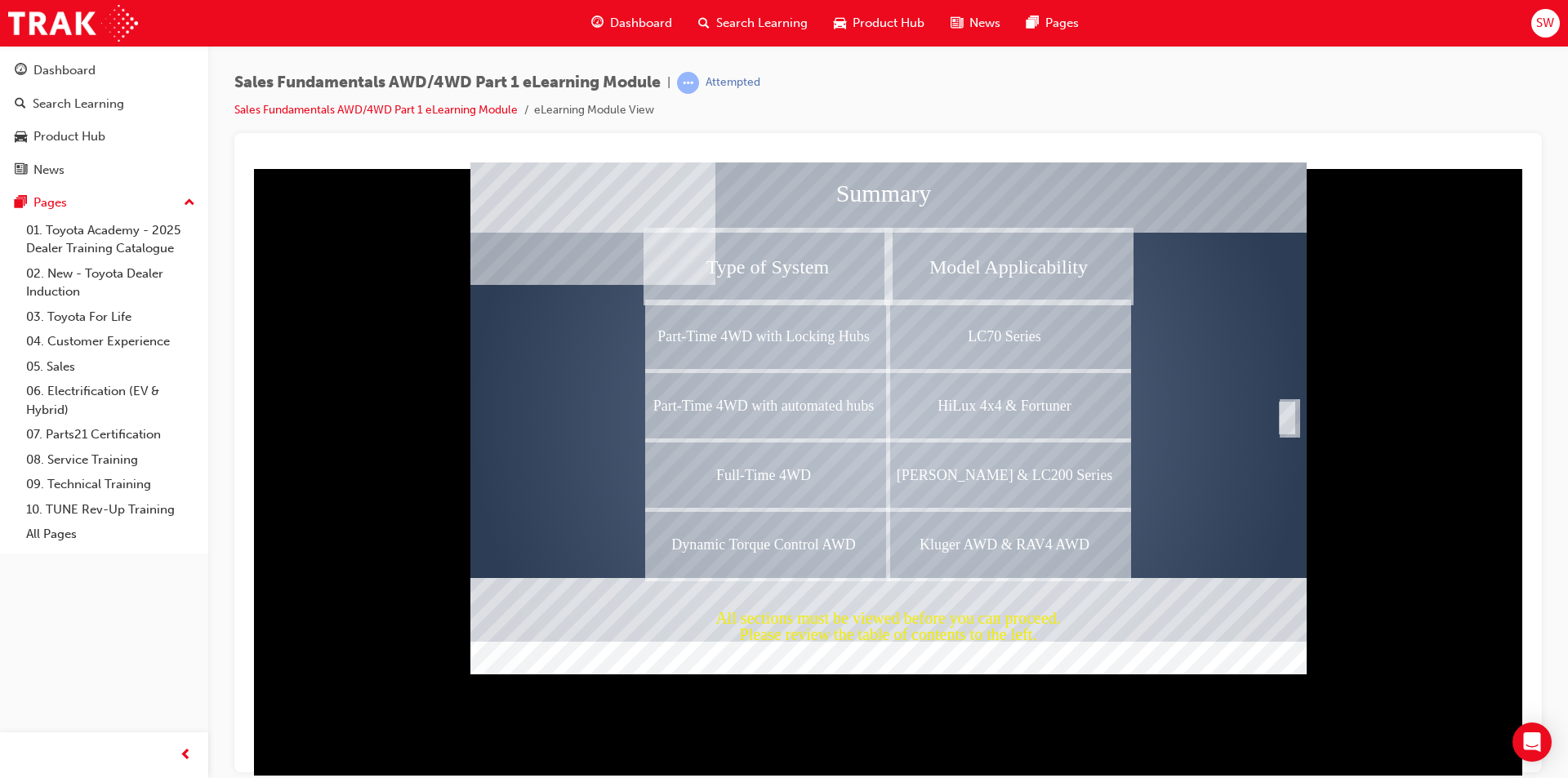
click at [1037, 320] on div "LC70 Series" at bounding box center [1009, 334] width 241 height 69
click at [1283, 417] on div "Completion" at bounding box center [1287, 417] width 16 height 32
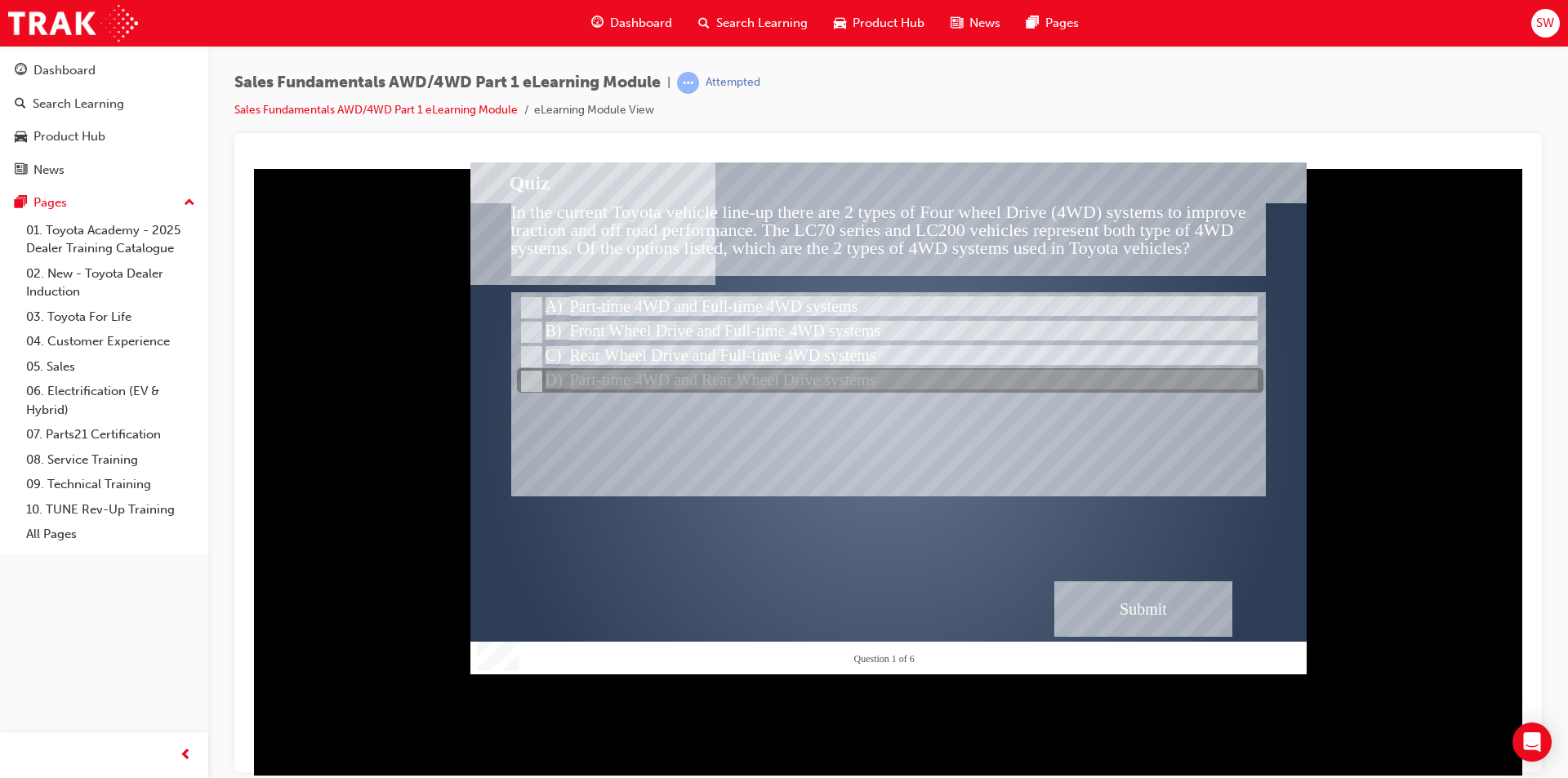
click at [649, 381] on div at bounding box center [889, 381] width 746 height 25
radio input "true"
click at [756, 369] on div at bounding box center [889, 381] width 746 height 25
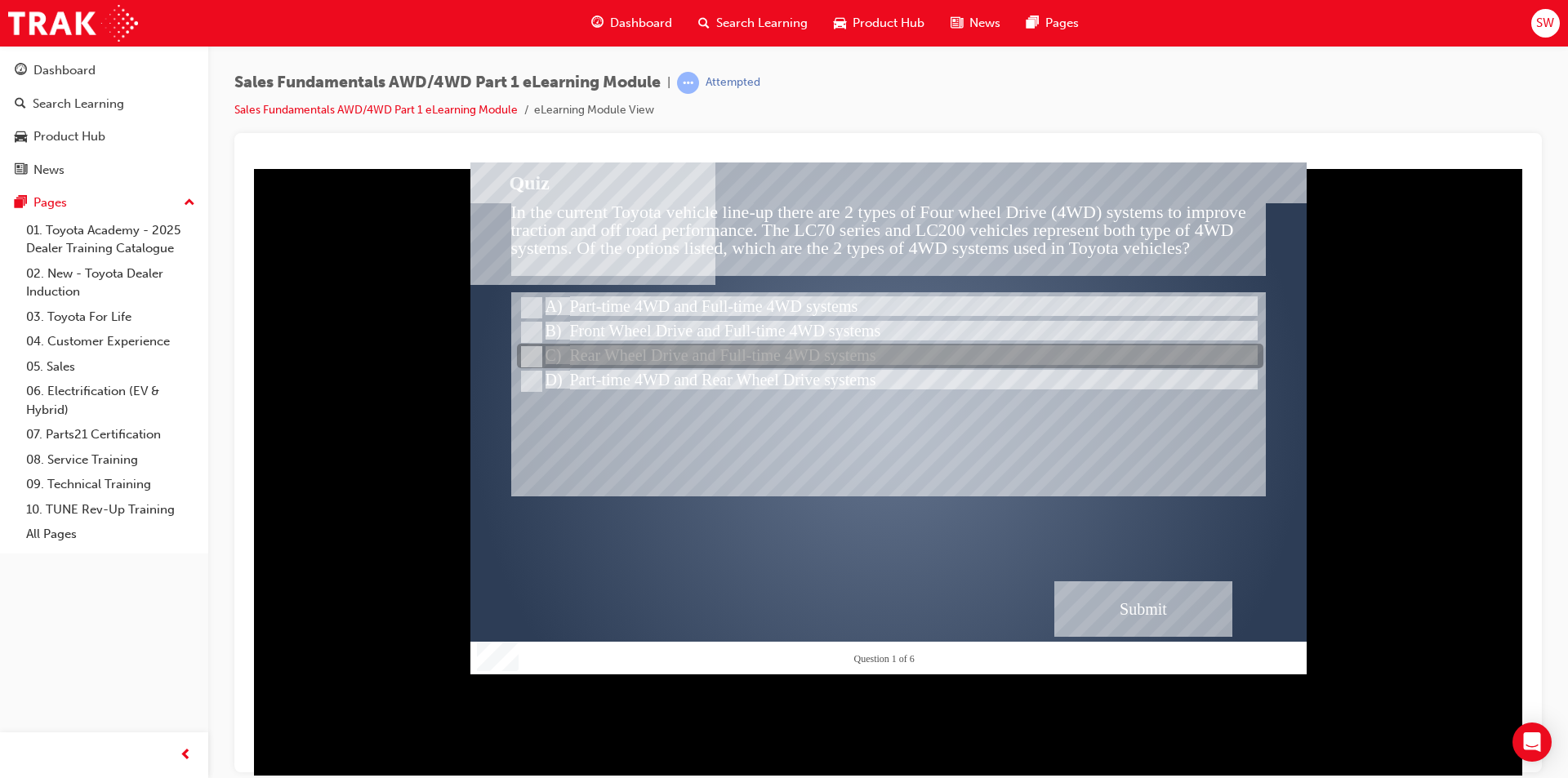
click at [744, 348] on div at bounding box center [889, 356] width 746 height 25
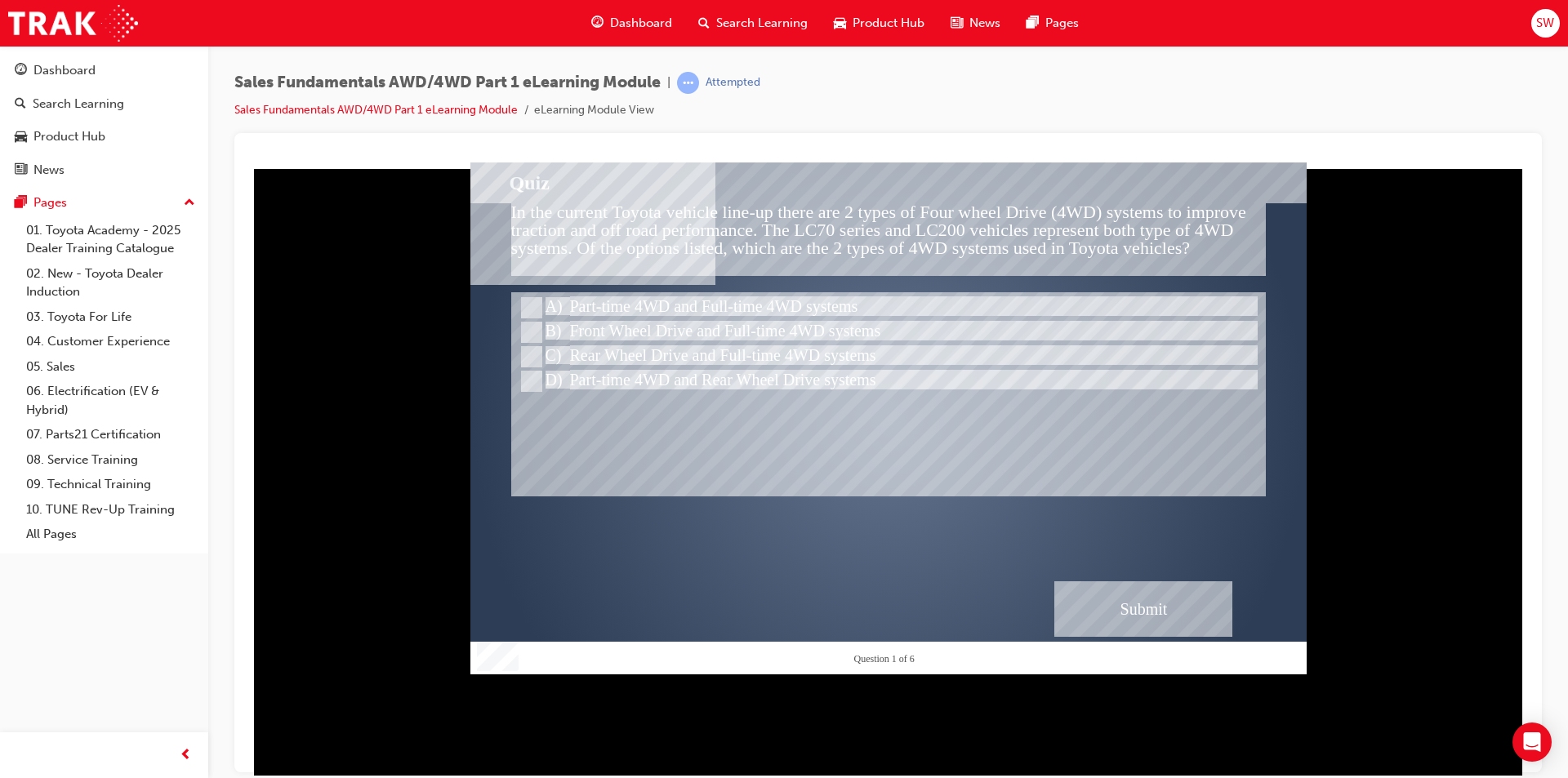
click at [1132, 591] on div "Submit" at bounding box center [1143, 608] width 178 height 55
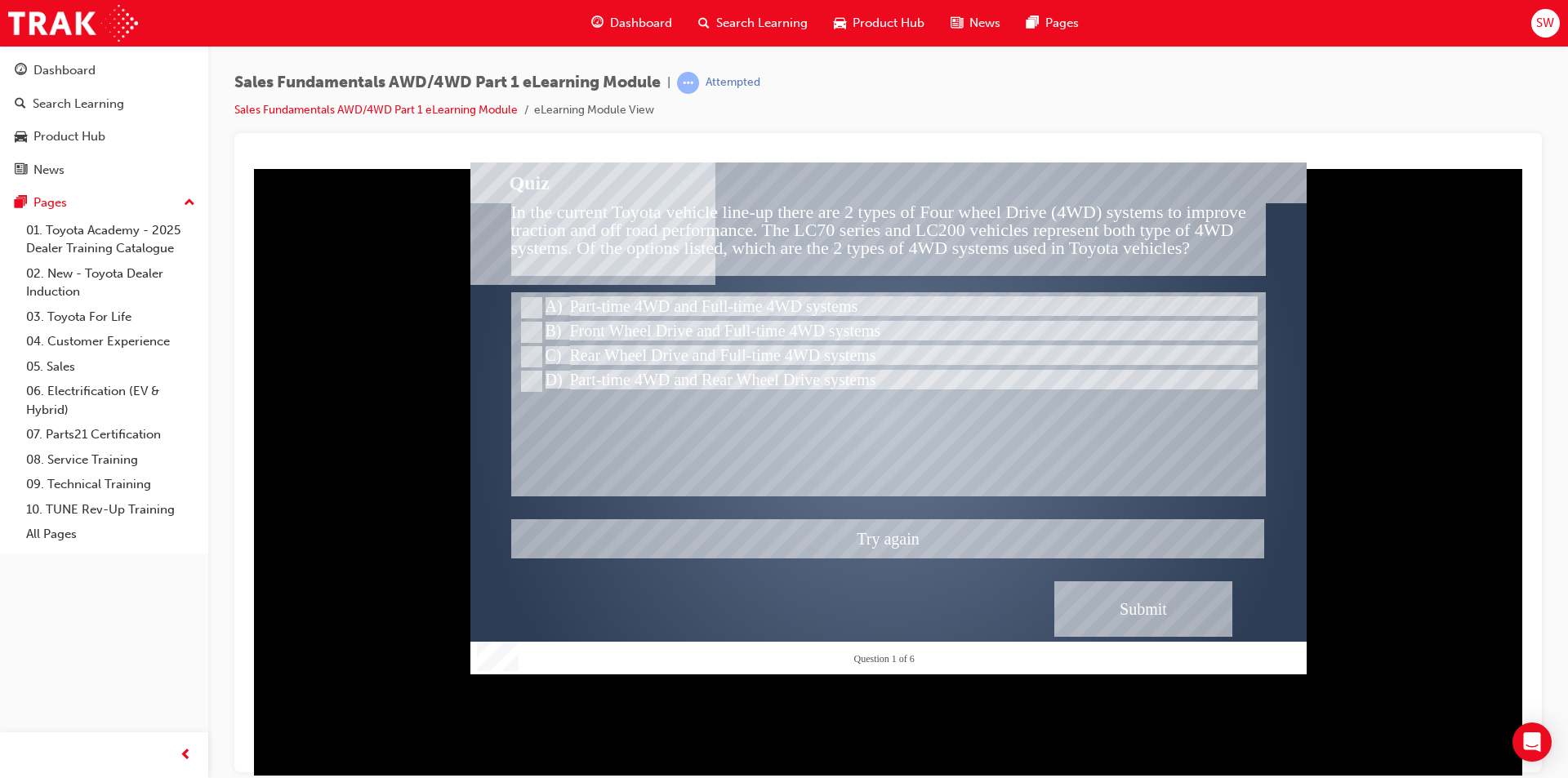
click at [616, 366] on div at bounding box center [888, 418] width 836 height 512
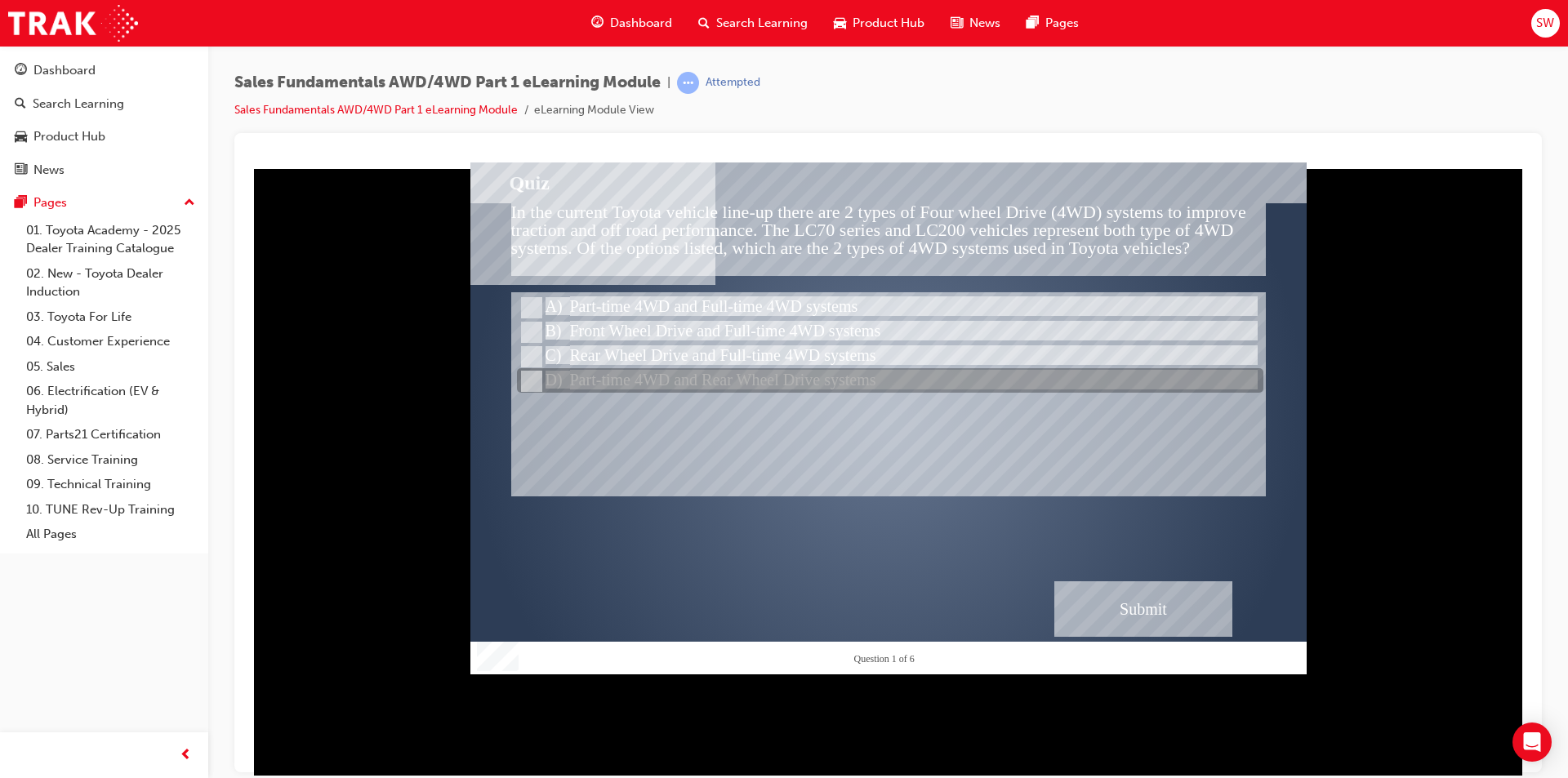
click at [723, 369] on div at bounding box center [889, 381] width 746 height 25
radio input "false"
radio input "true"
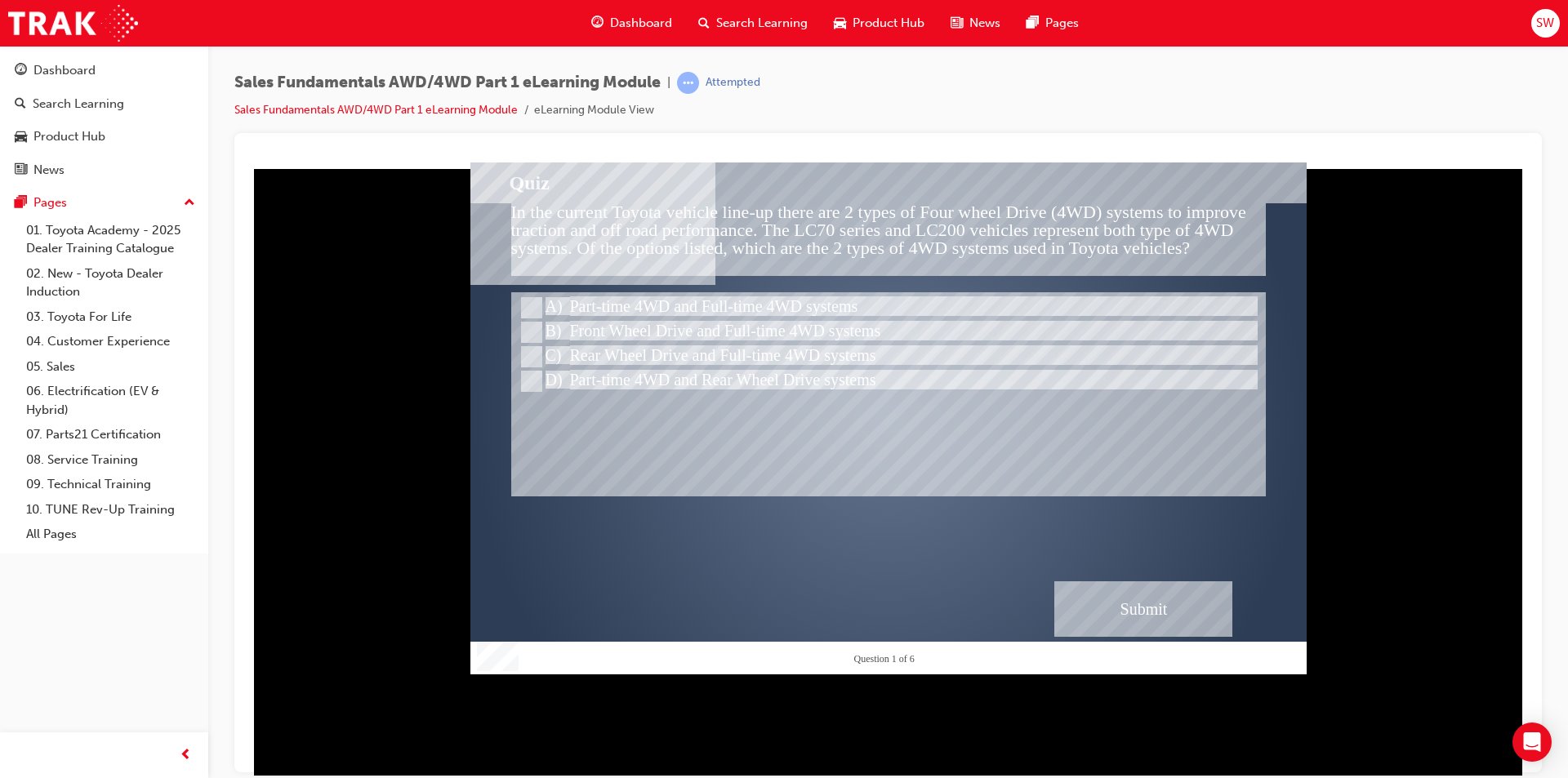
click at [1085, 610] on div "Submit" at bounding box center [1143, 608] width 178 height 55
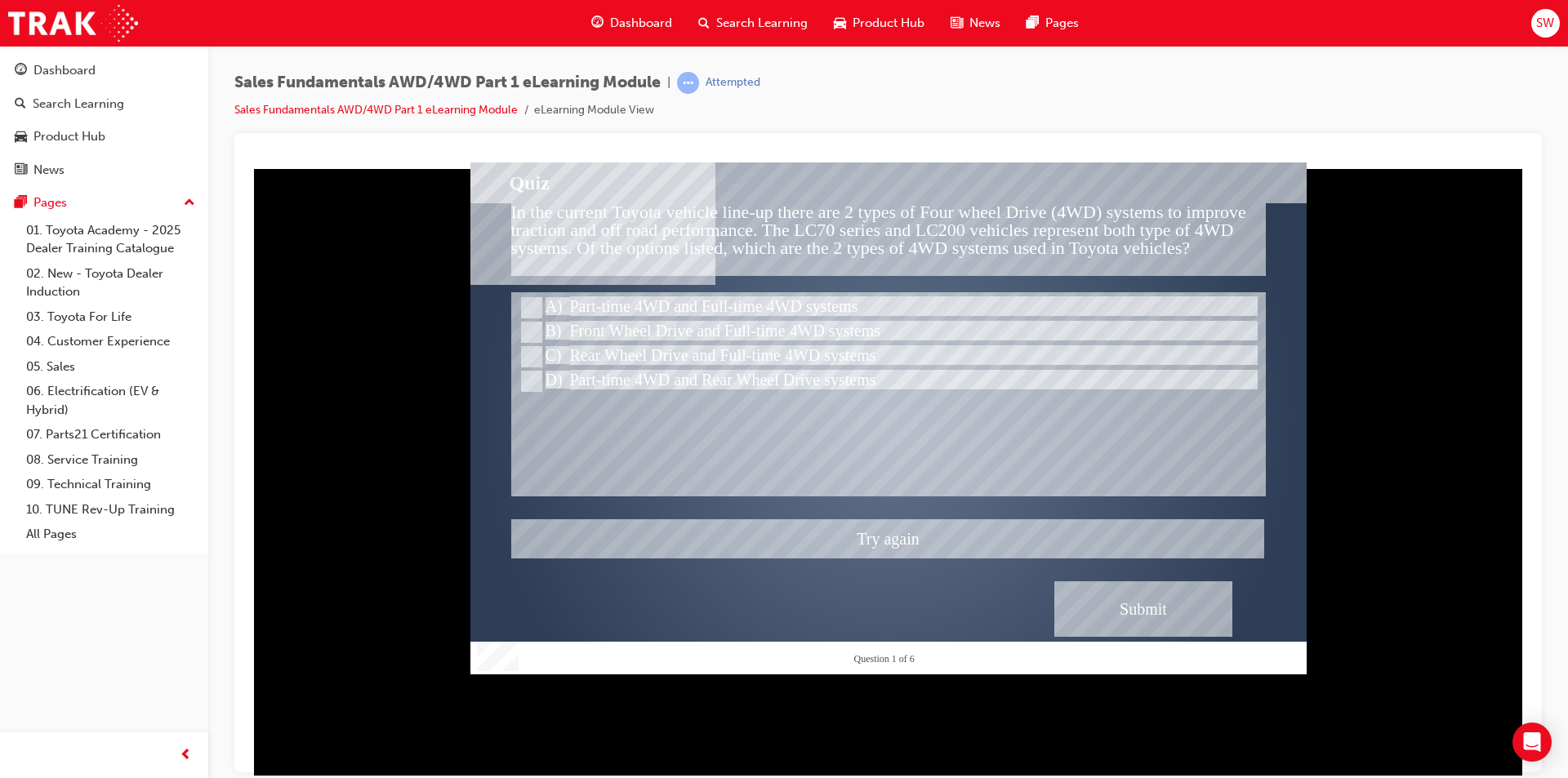
click at [631, 325] on div at bounding box center [888, 418] width 836 height 512
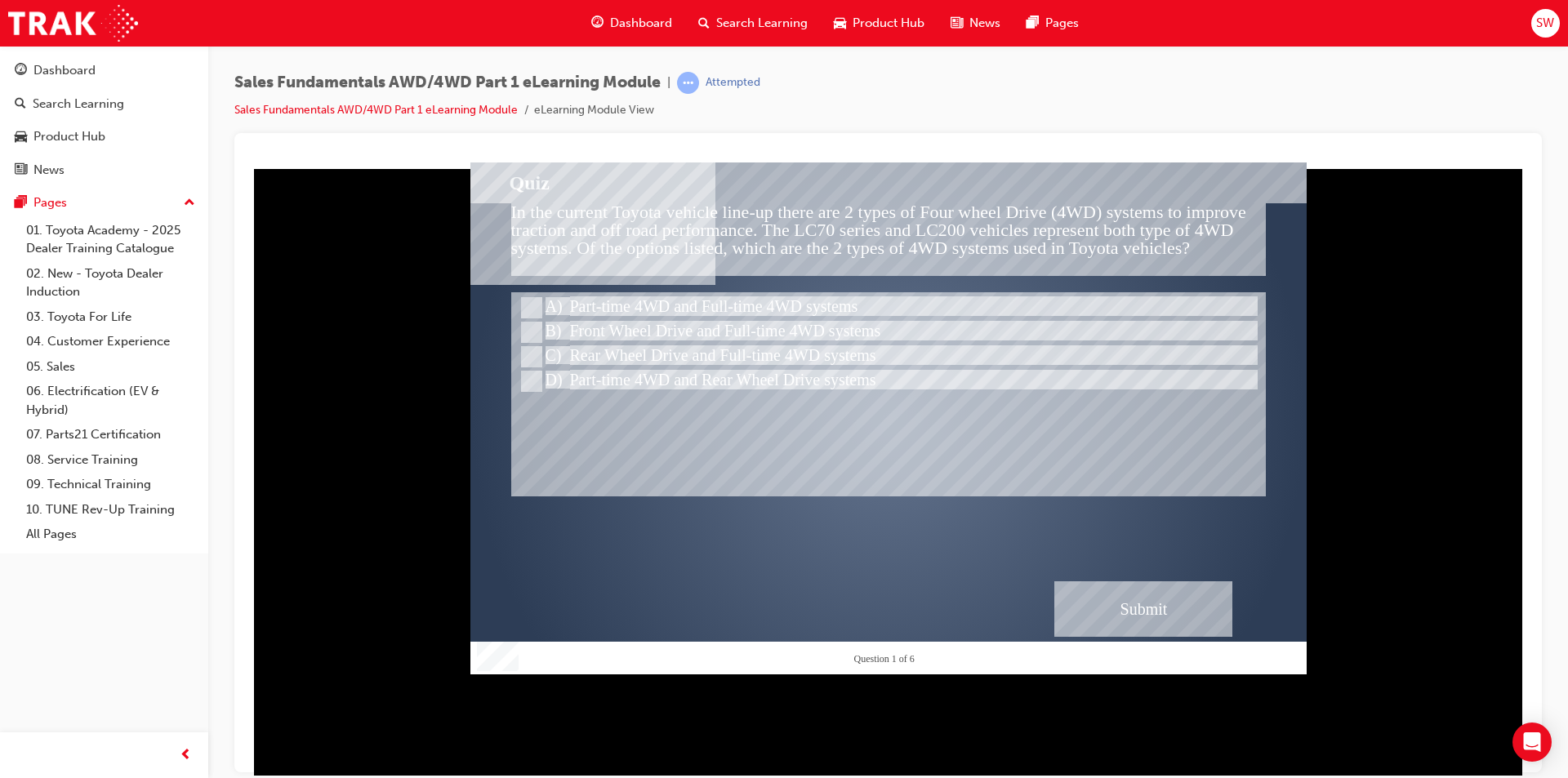
click at [1096, 606] on div "Submit" at bounding box center [1143, 608] width 178 height 55
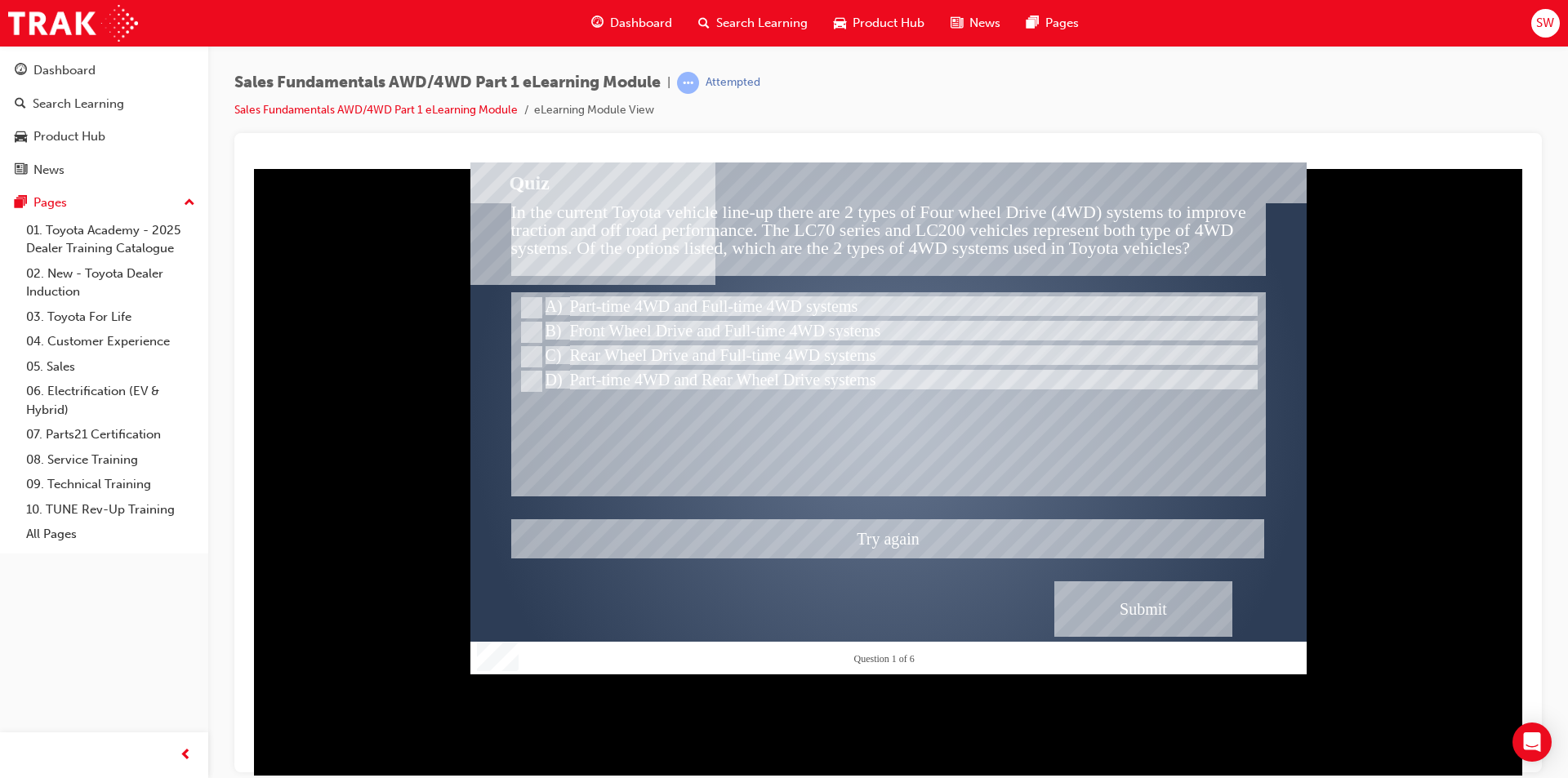
click at [648, 297] on div at bounding box center [888, 418] width 836 height 512
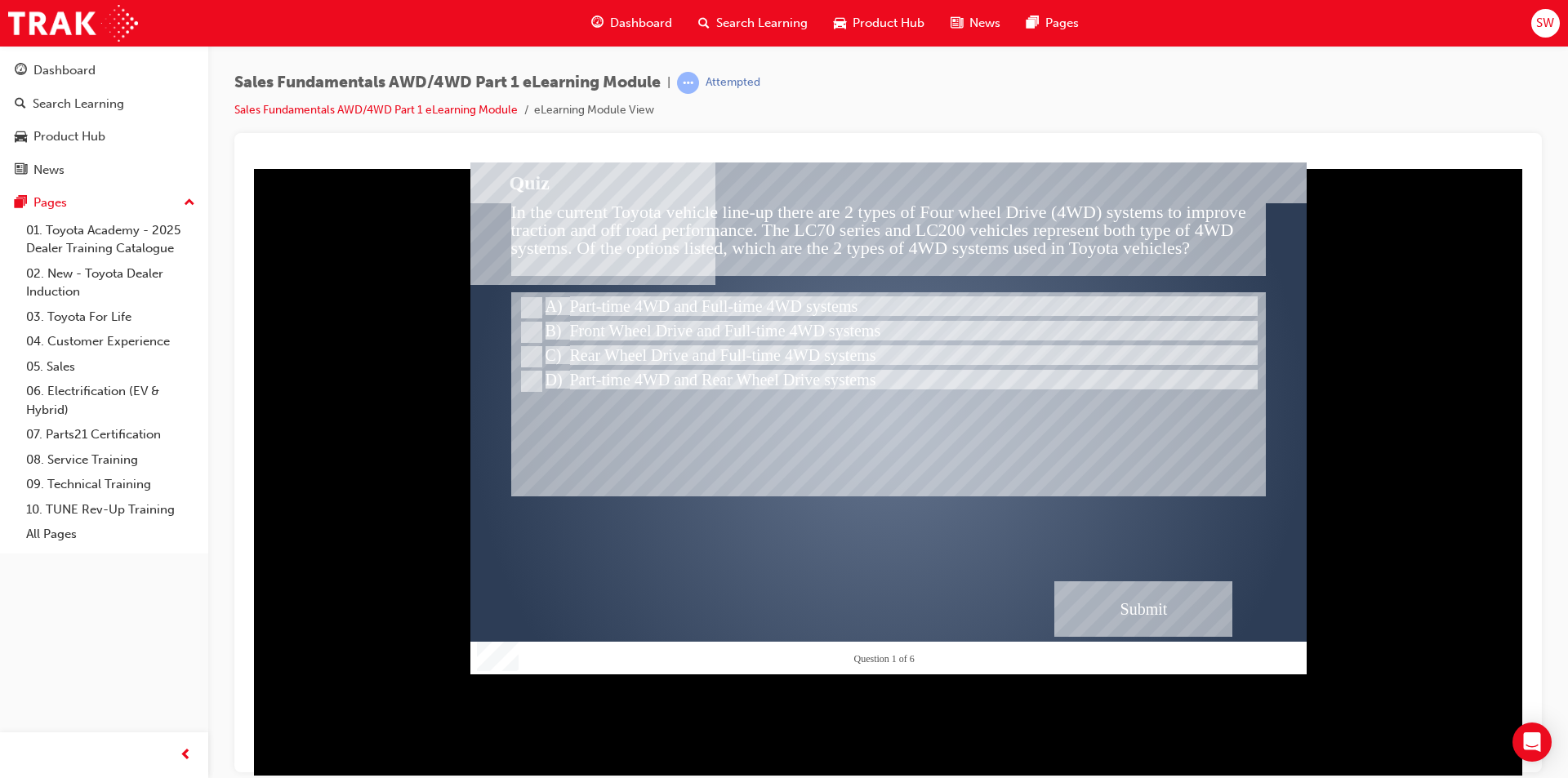
click at [1129, 597] on div "Submit" at bounding box center [1143, 608] width 178 height 55
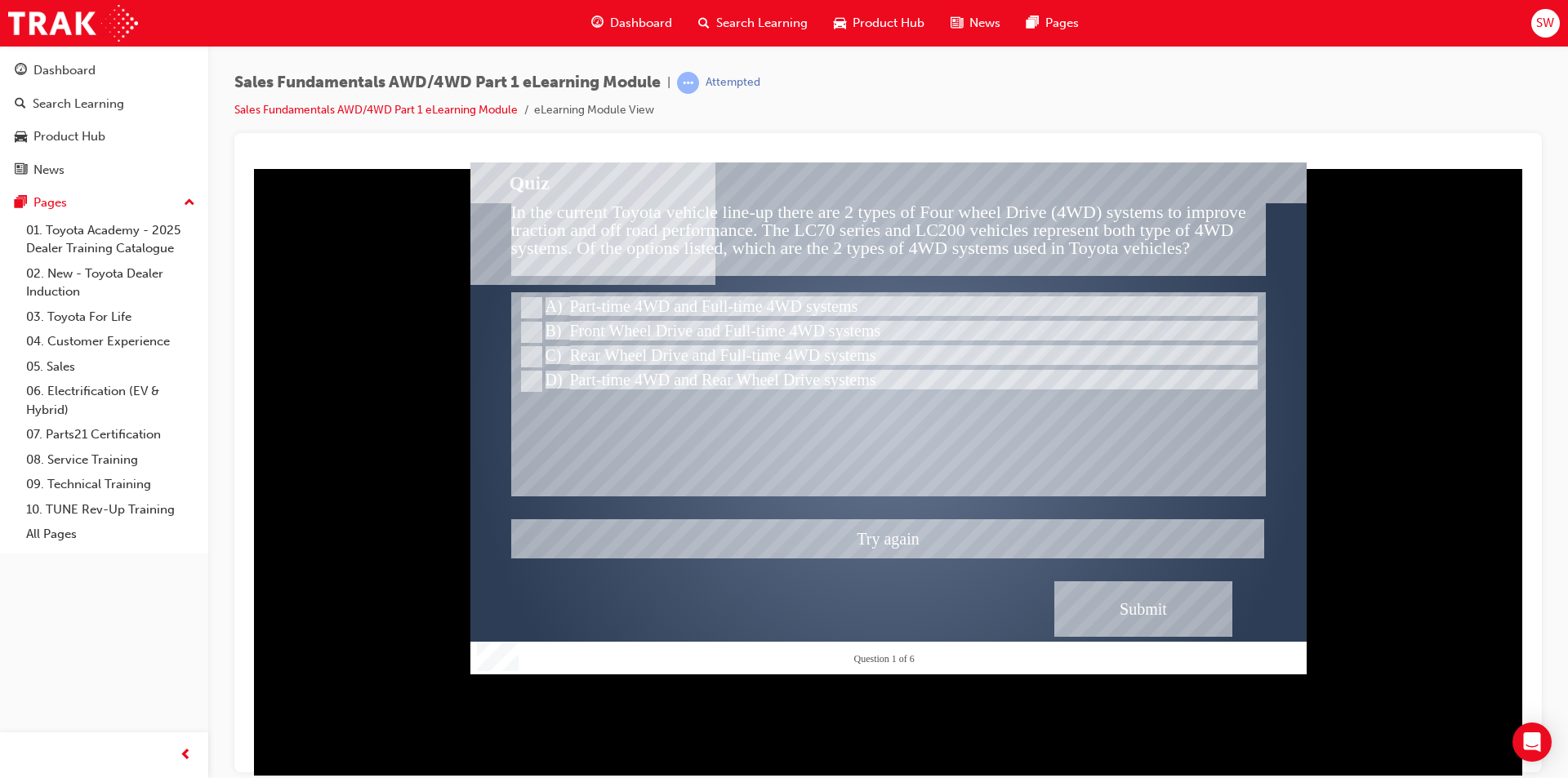
click at [535, 306] on div at bounding box center [888, 418] width 836 height 512
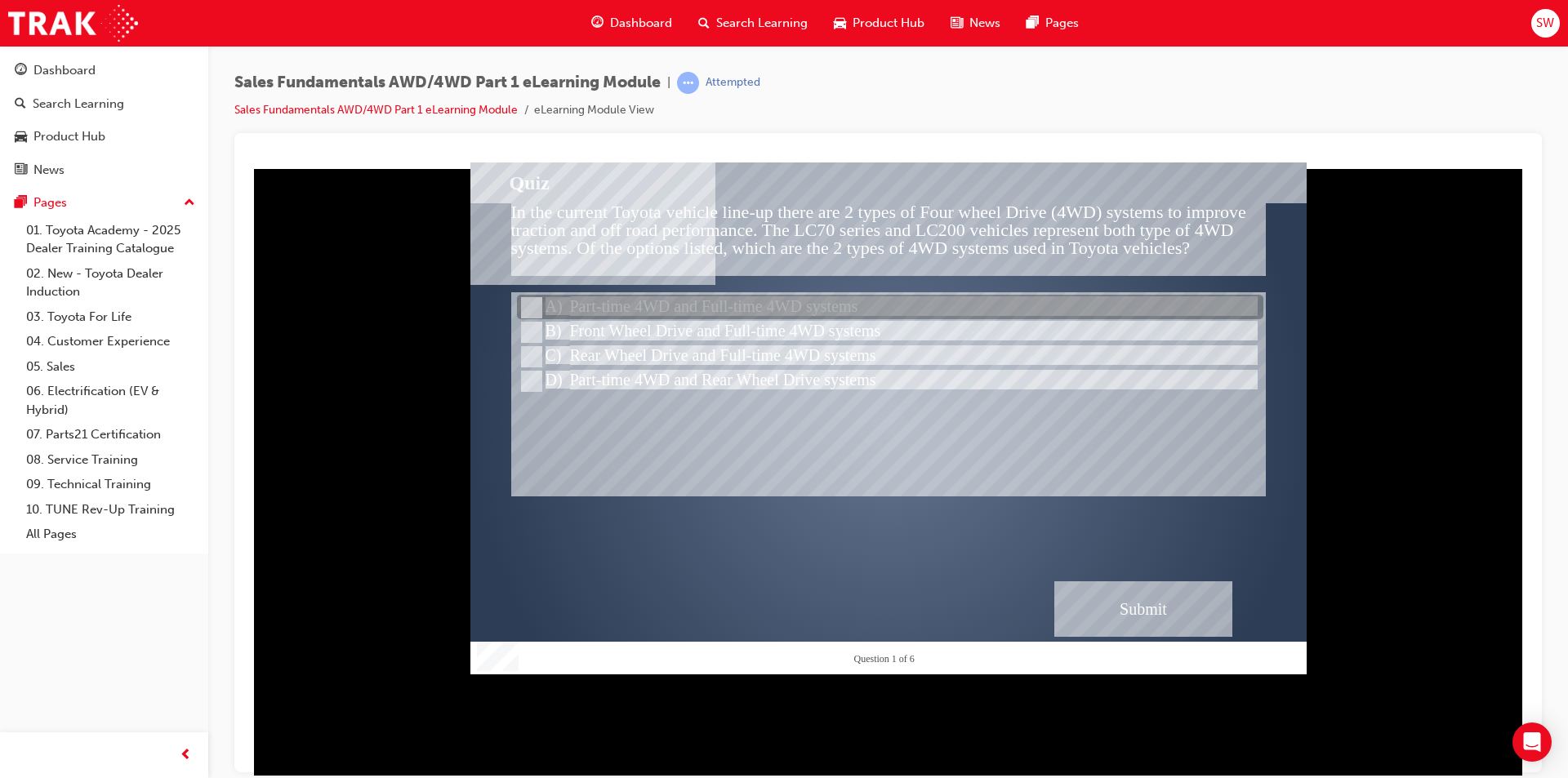
click at [605, 305] on div at bounding box center [889, 308] width 746 height 25
radio input "true"
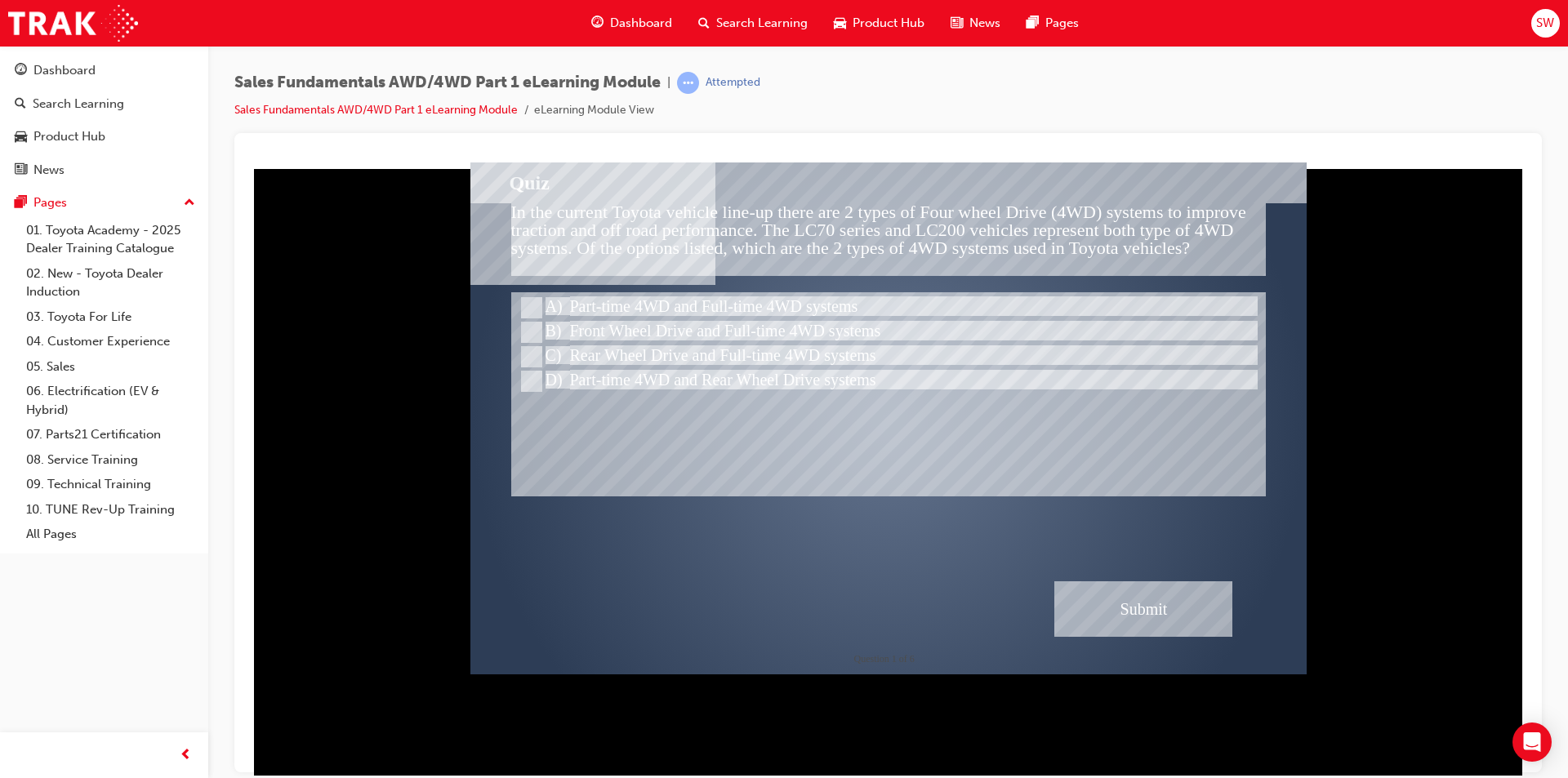
click at [1118, 595] on div "Submit" at bounding box center [1143, 608] width 178 height 55
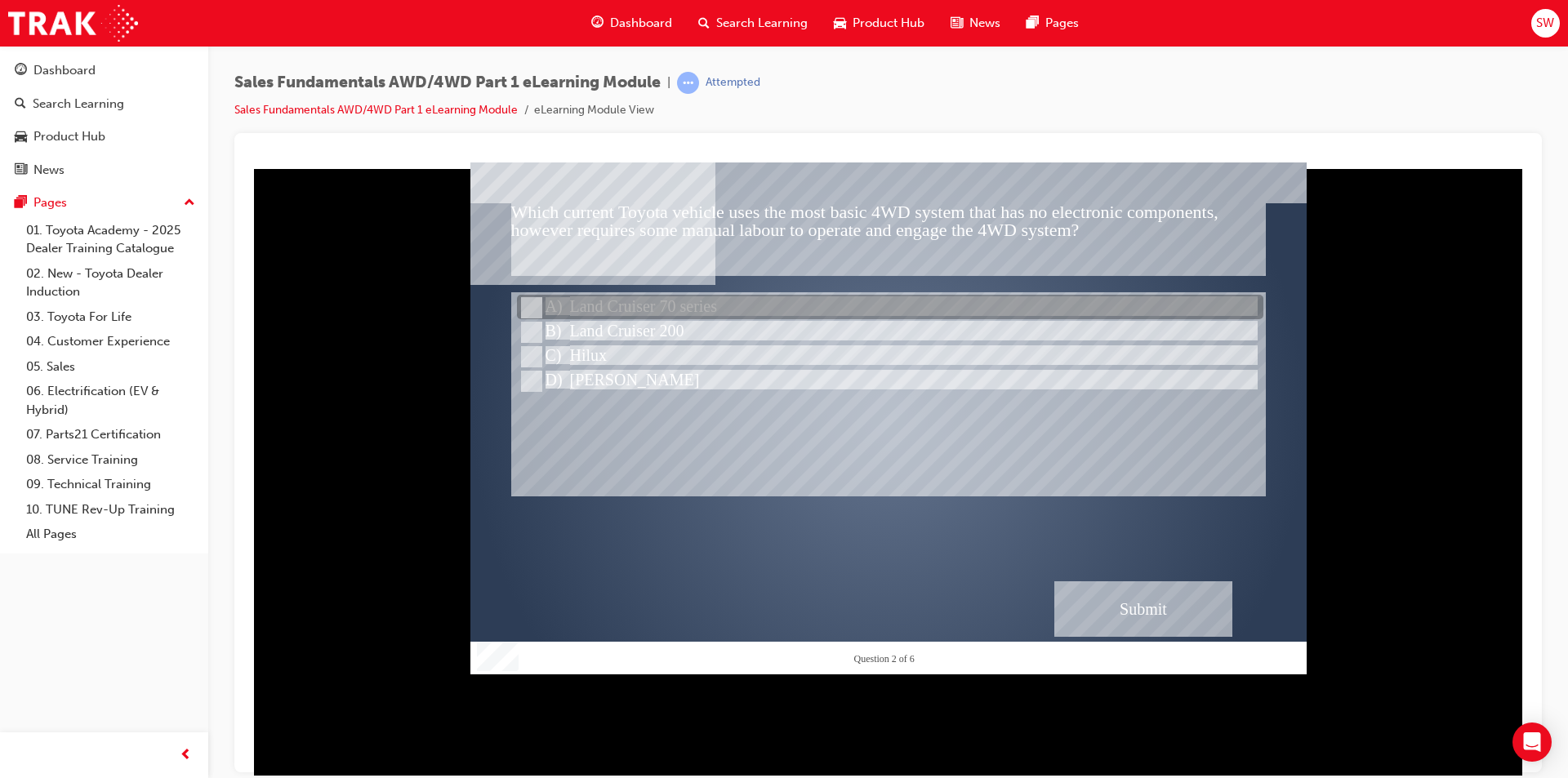
click at [656, 308] on div at bounding box center [889, 308] width 746 height 25
radio input "true"
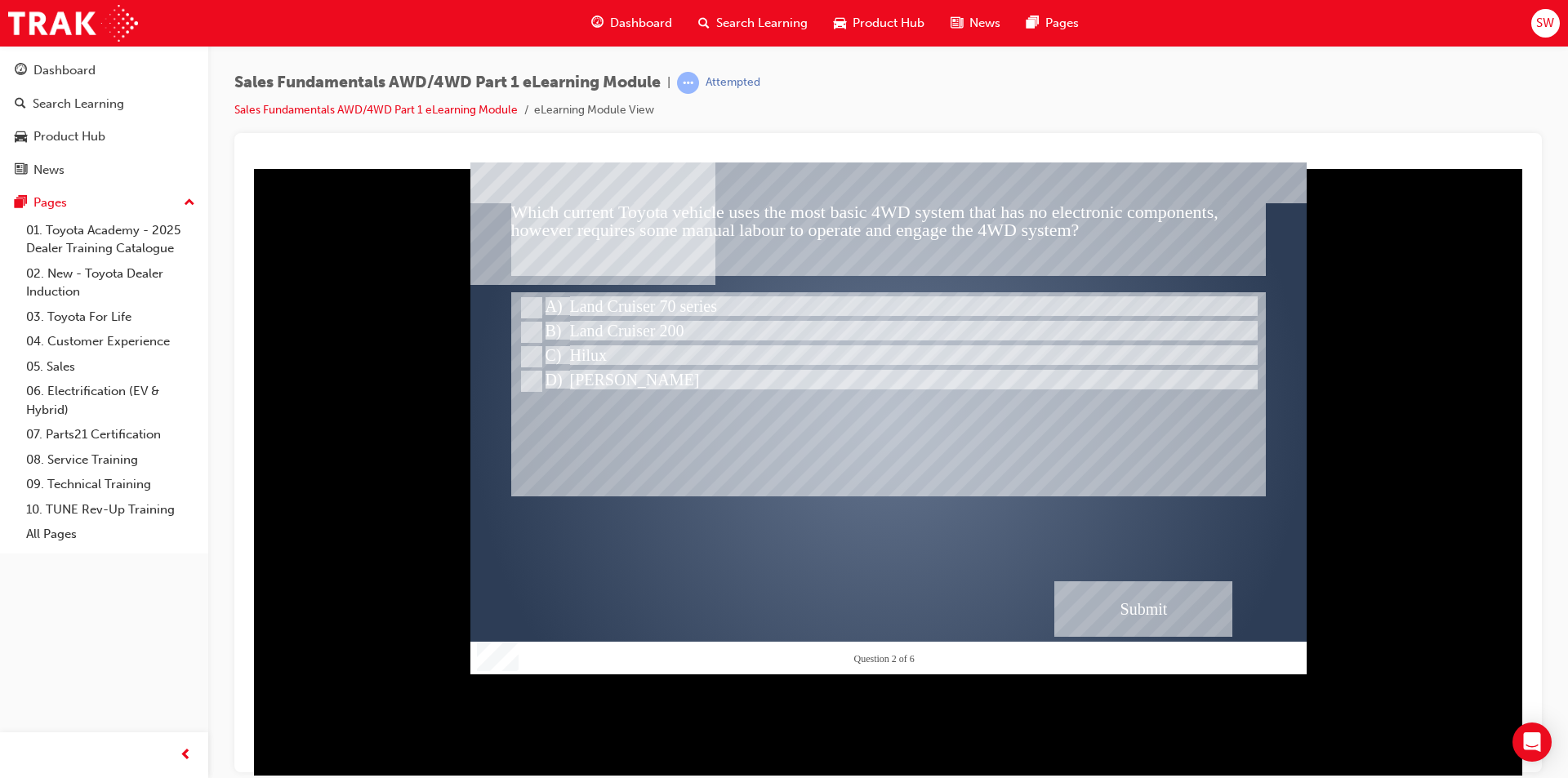
click at [1085, 593] on div "Submit" at bounding box center [1143, 608] width 178 height 55
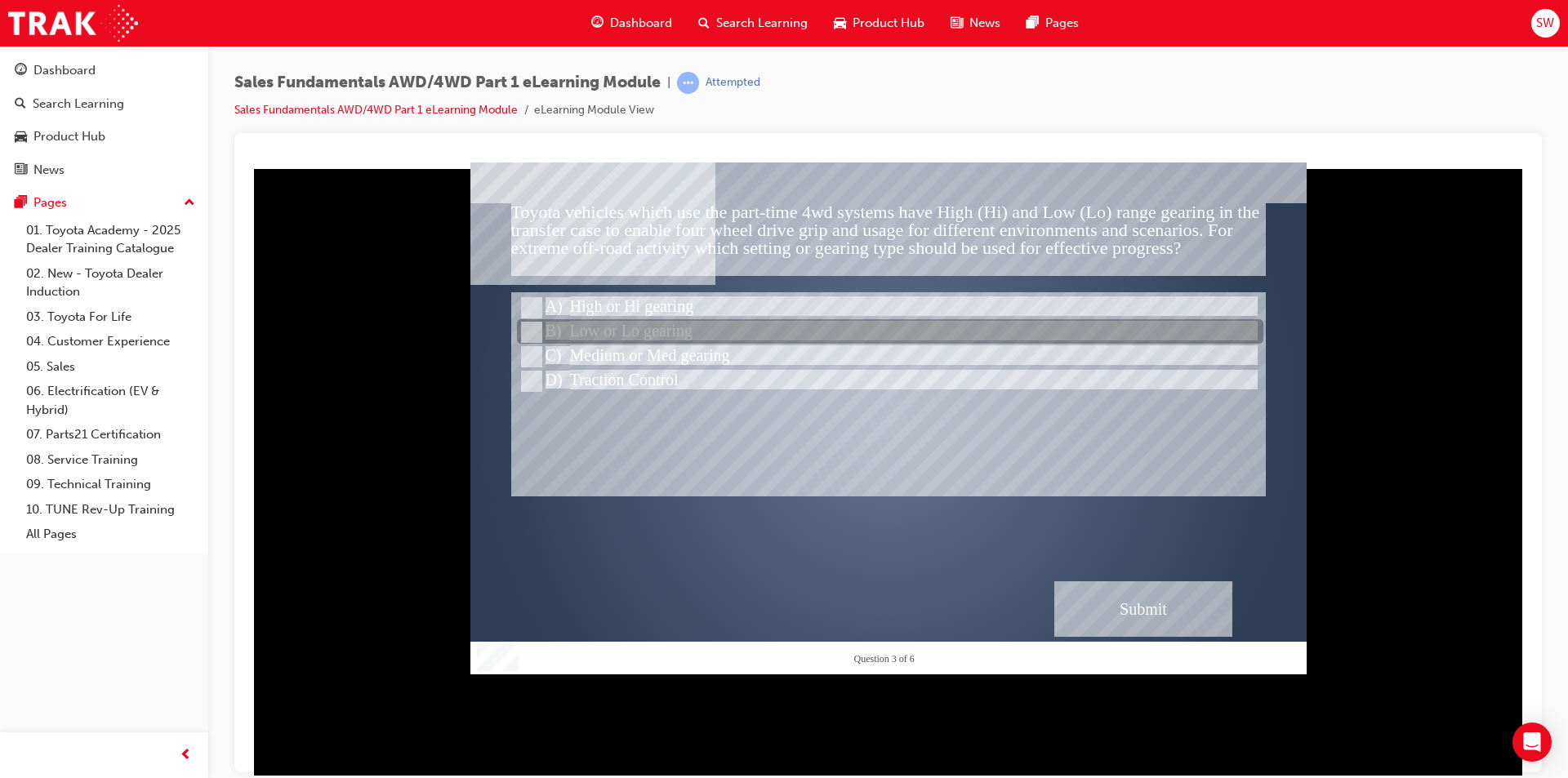
click at [618, 332] on div at bounding box center [889, 331] width 746 height 25
radio input "true"
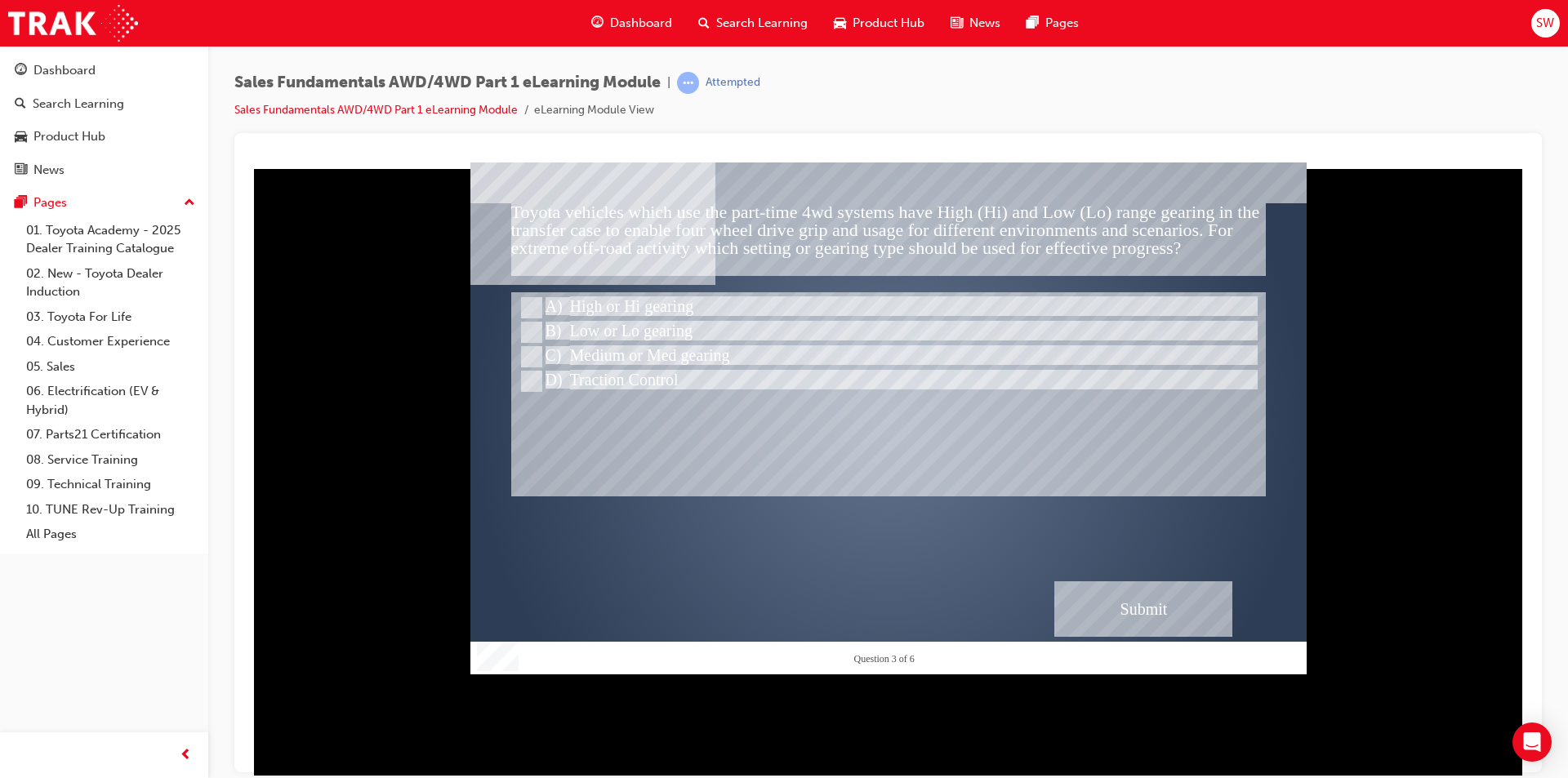
click at [1191, 619] on div "Submit" at bounding box center [1143, 608] width 178 height 55
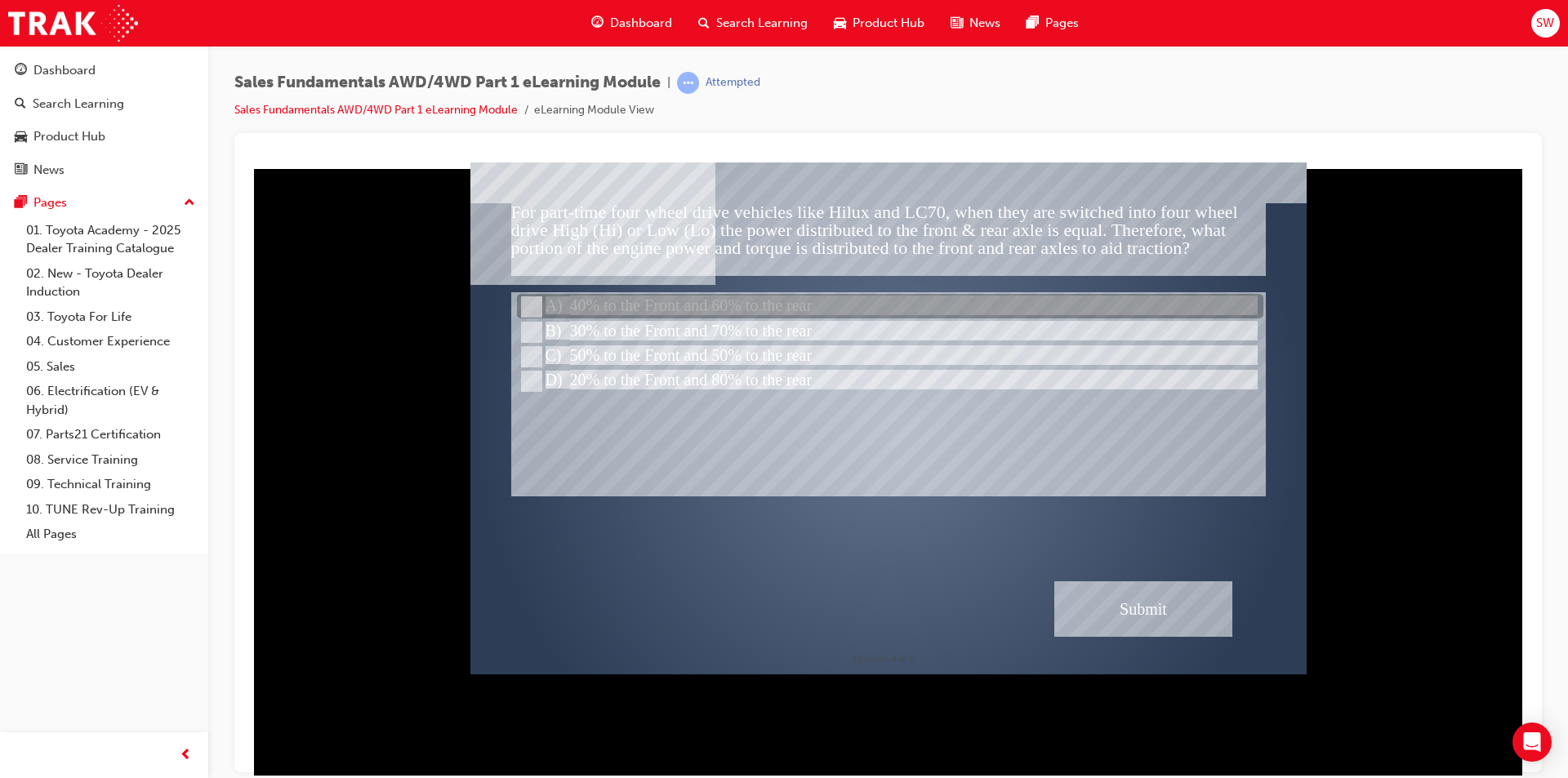
click at [1104, 305] on div at bounding box center [889, 307] width 746 height 25
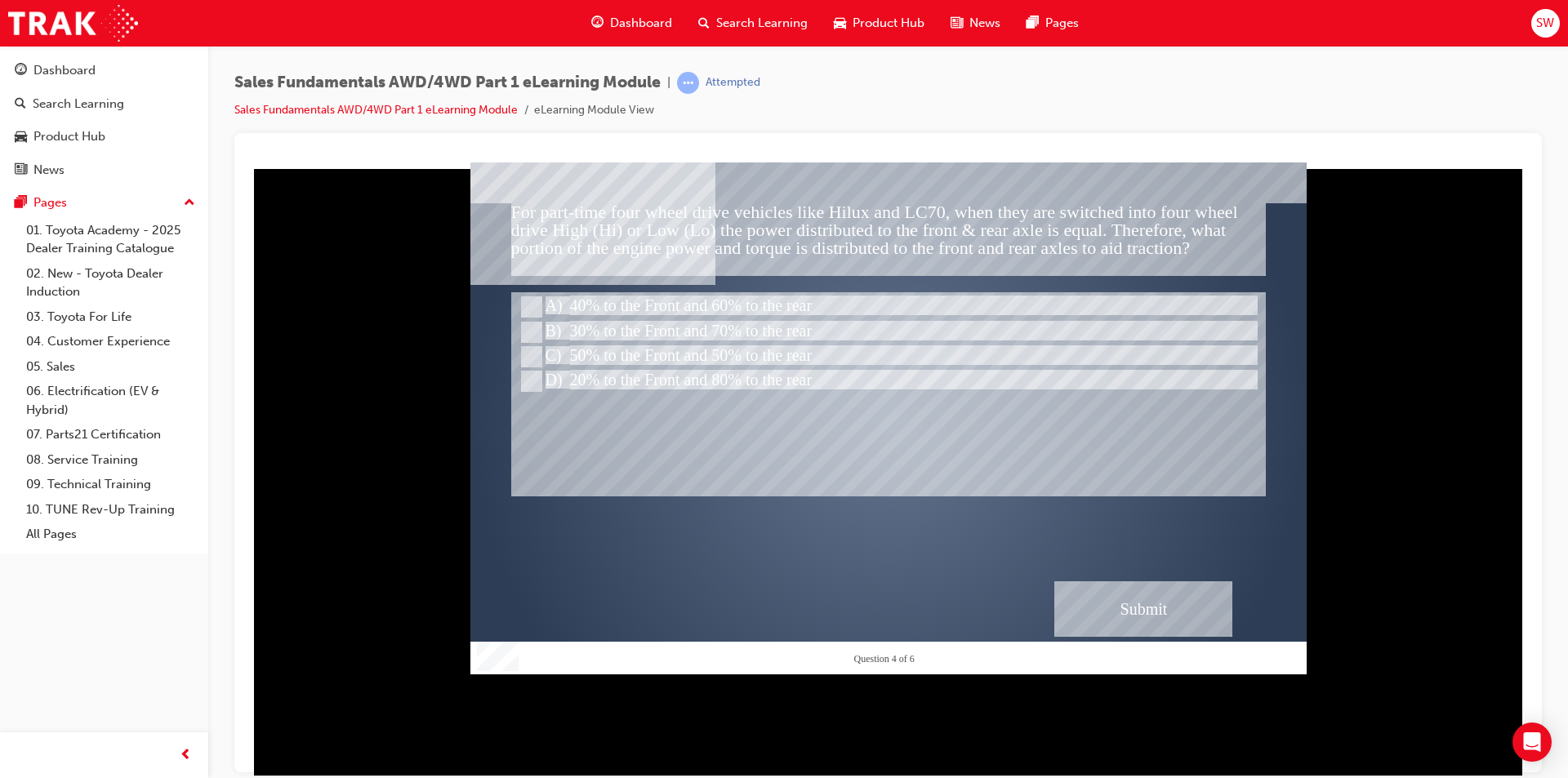
click at [1159, 587] on div "Submit" at bounding box center [1143, 608] width 178 height 55
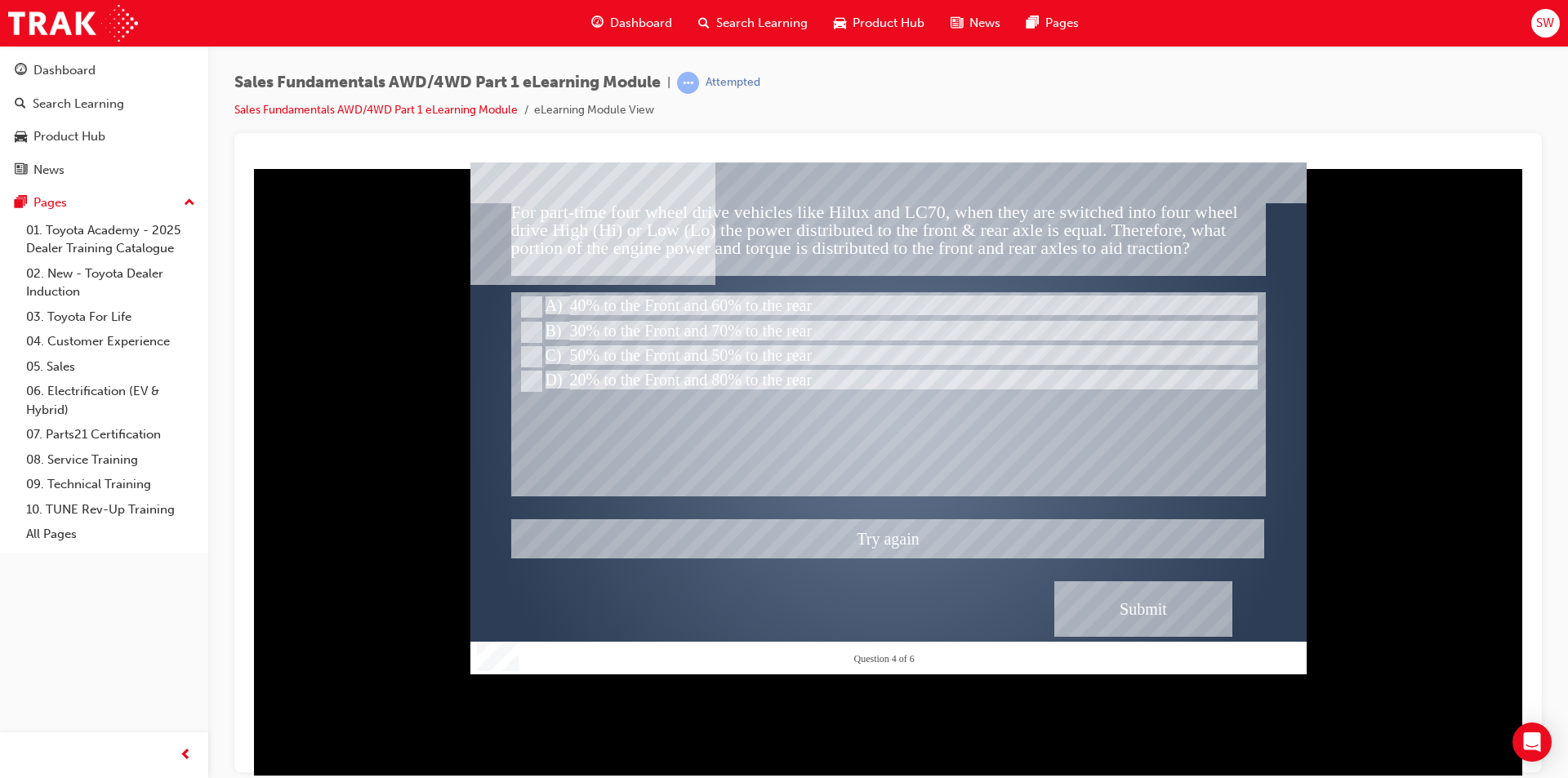
click at [728, 354] on div at bounding box center [888, 418] width 836 height 512
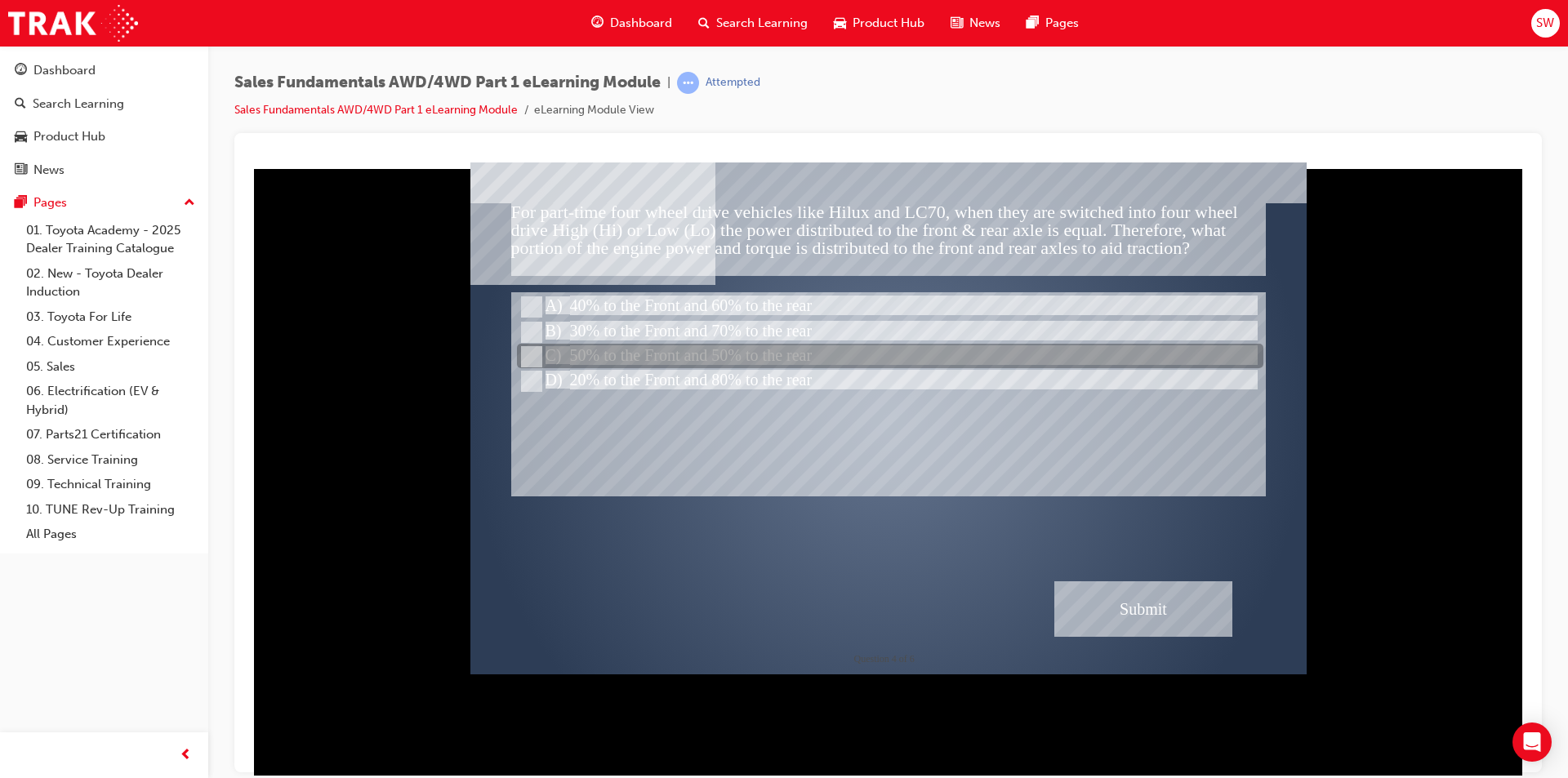
click at [598, 352] on div at bounding box center [889, 356] width 746 height 25
radio input "false"
radio input "true"
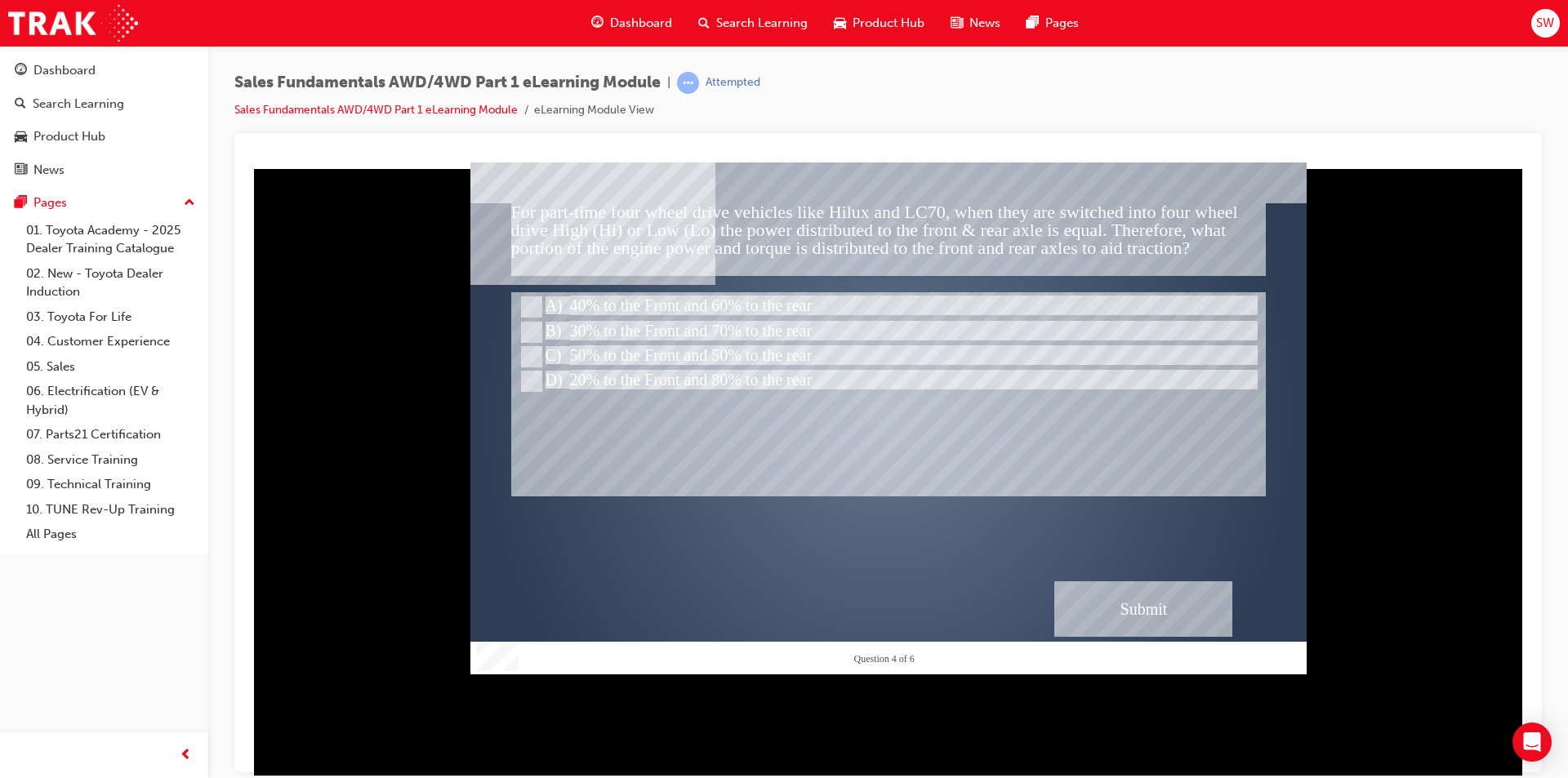
click at [1113, 592] on div "Submit" at bounding box center [1143, 608] width 178 height 55
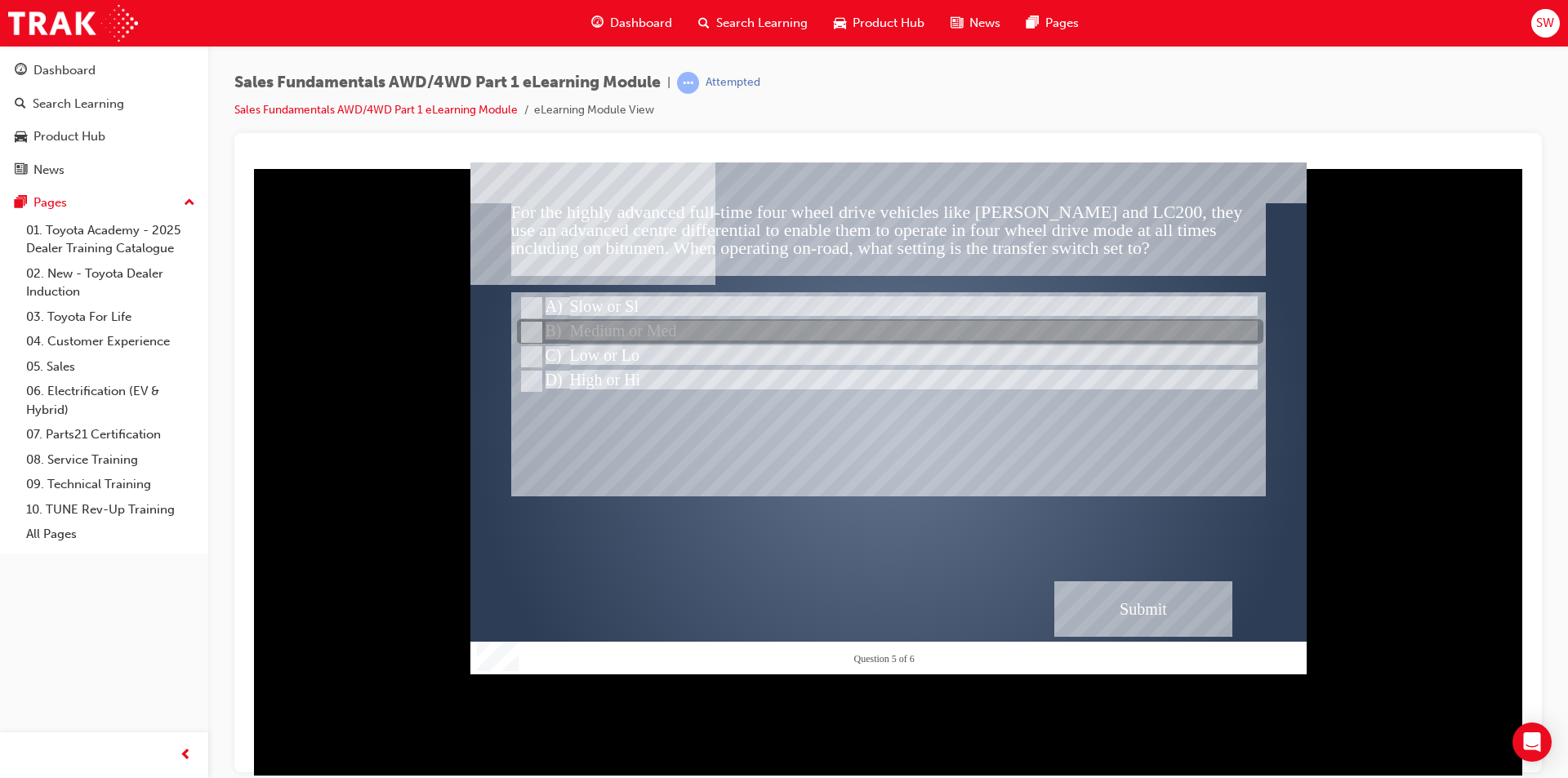
click at [674, 337] on div at bounding box center [889, 331] width 746 height 25
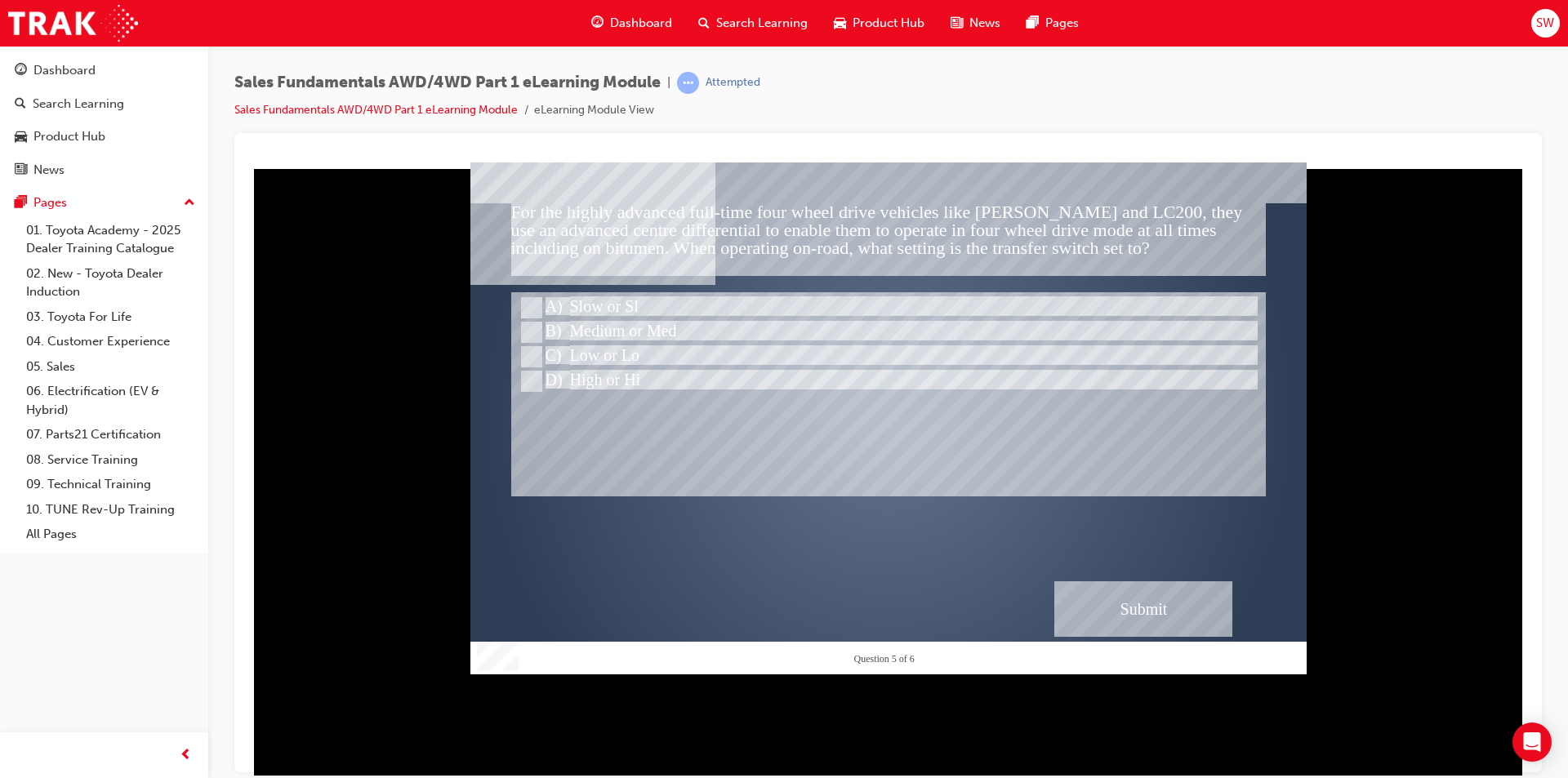
drag, startPoint x: 1102, startPoint y: 601, endPoint x: 1113, endPoint y: 620, distance: 22.0
click at [1113, 620] on div "Submit" at bounding box center [1143, 608] width 178 height 55
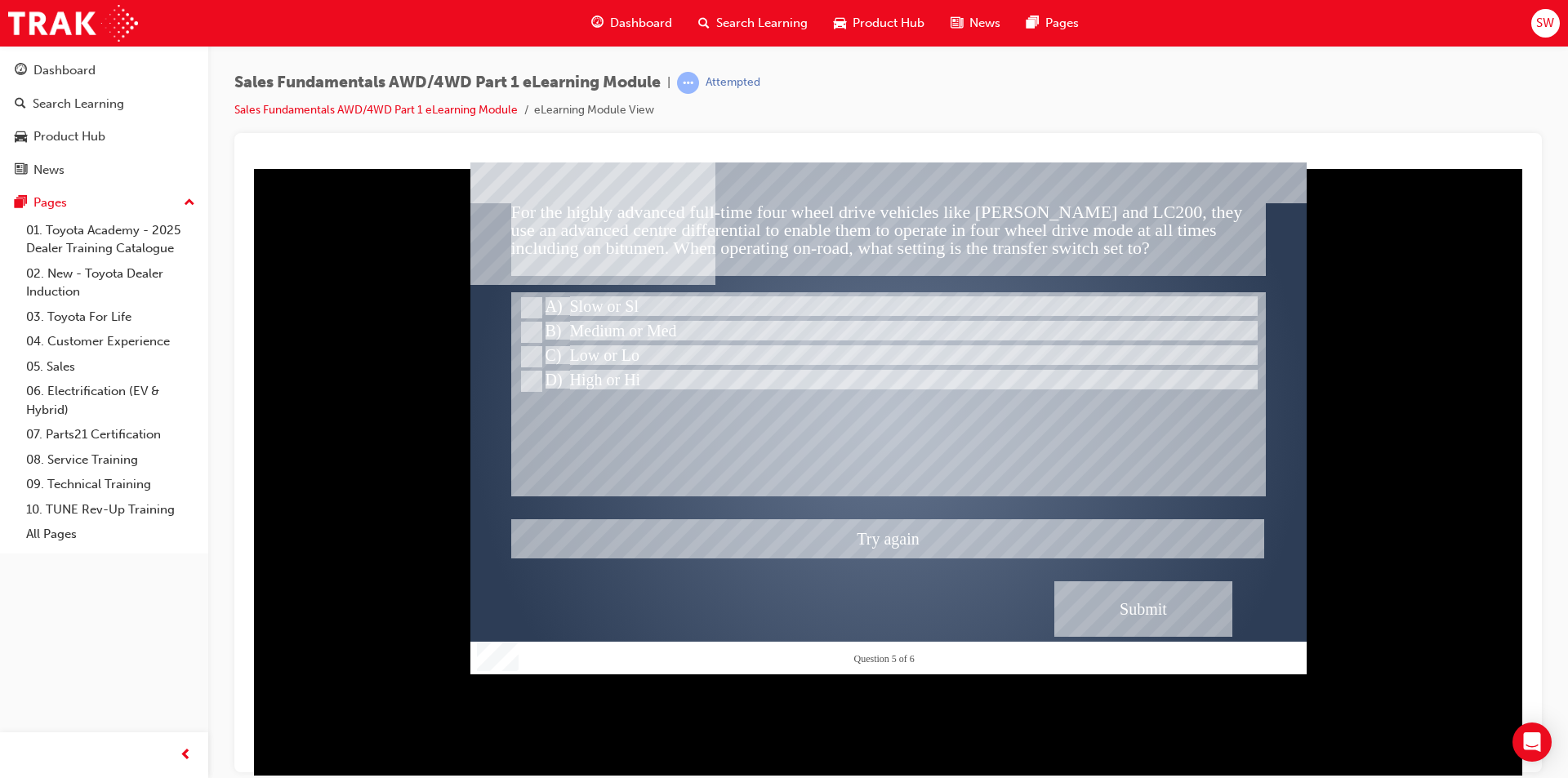
click at [683, 376] on div at bounding box center [888, 418] width 836 height 512
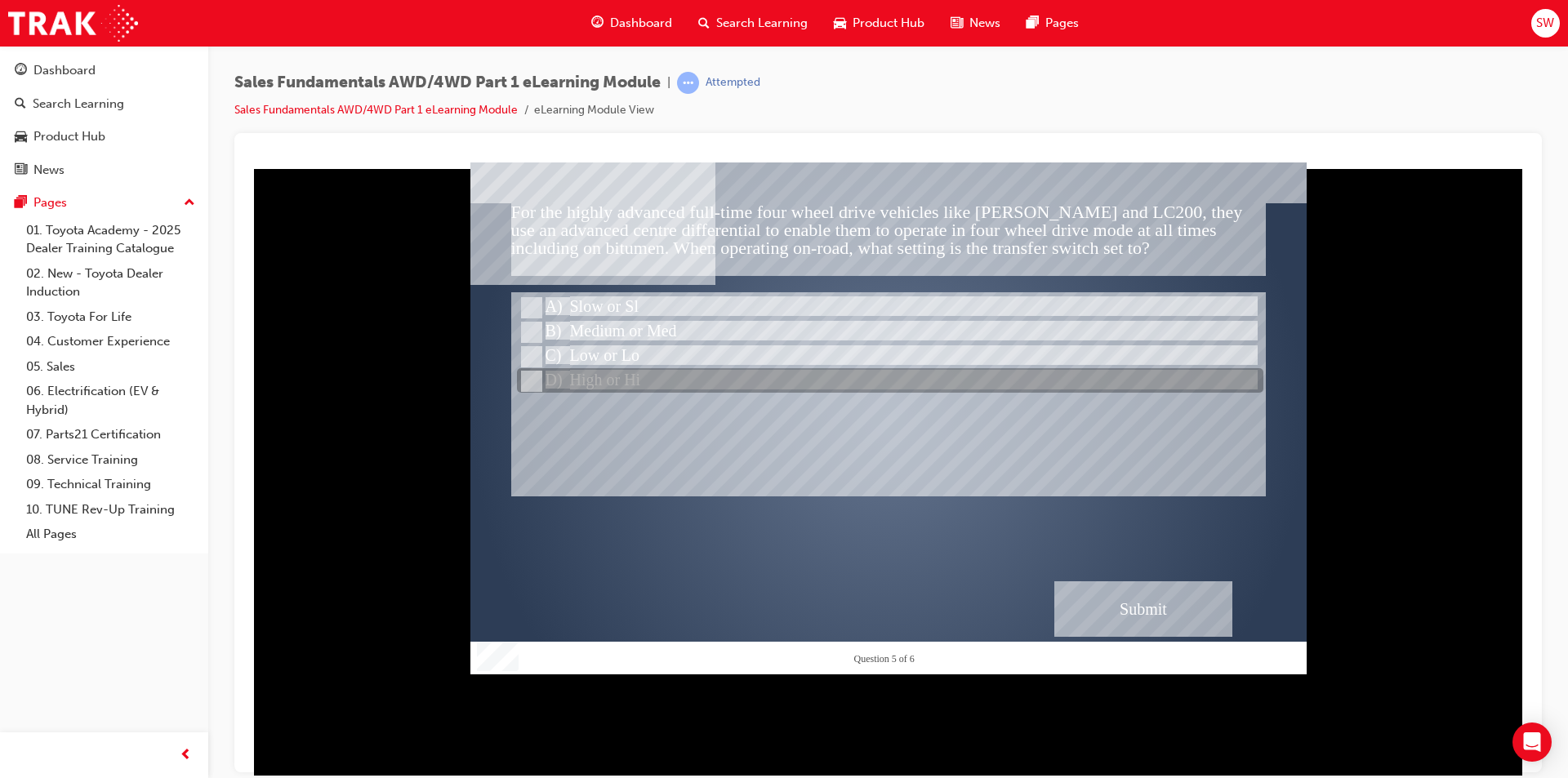
click at [651, 378] on div at bounding box center [889, 381] width 746 height 25
radio input "false"
radio input "true"
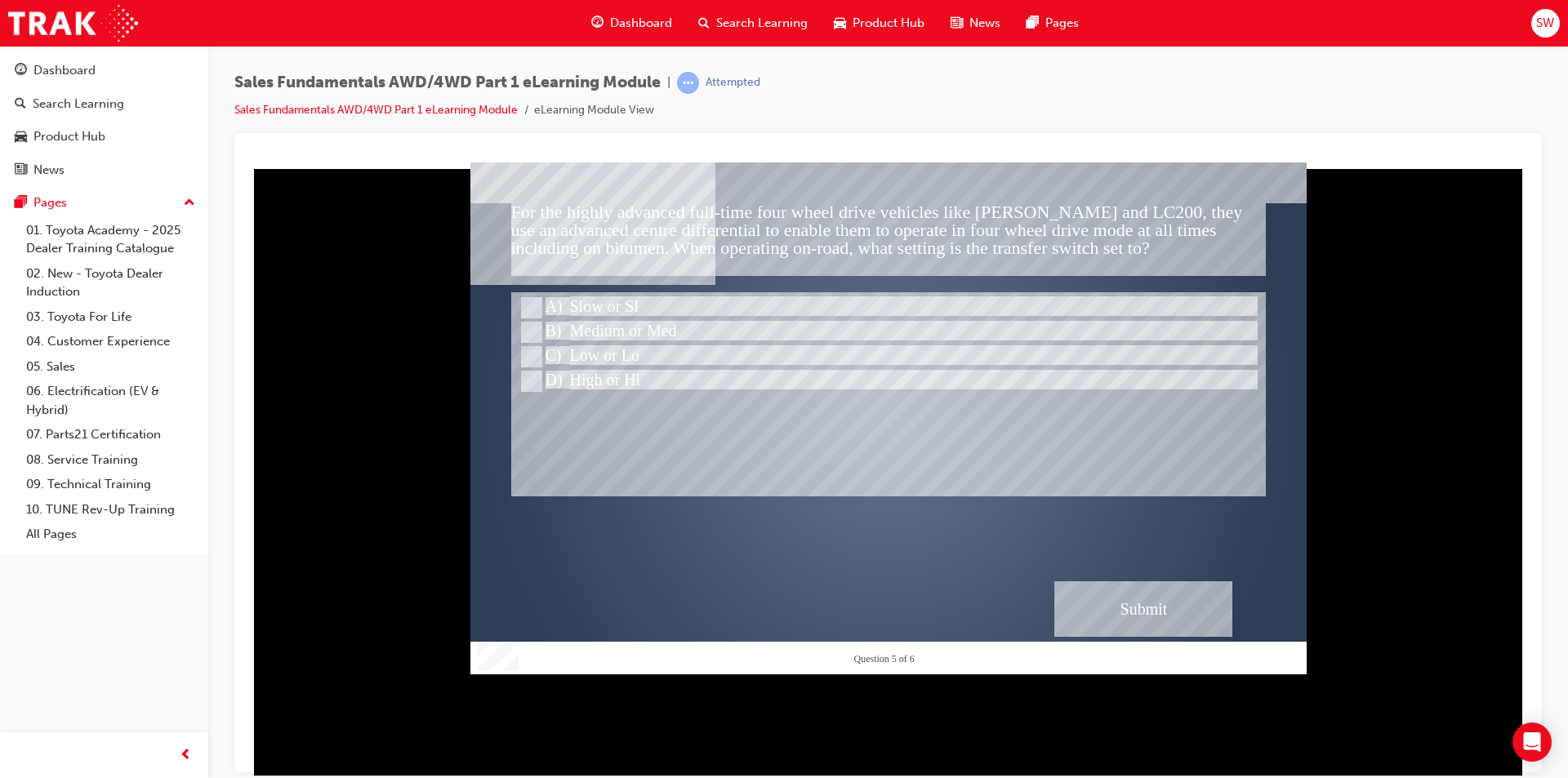
click at [1188, 602] on div "Submit" at bounding box center [1143, 608] width 178 height 55
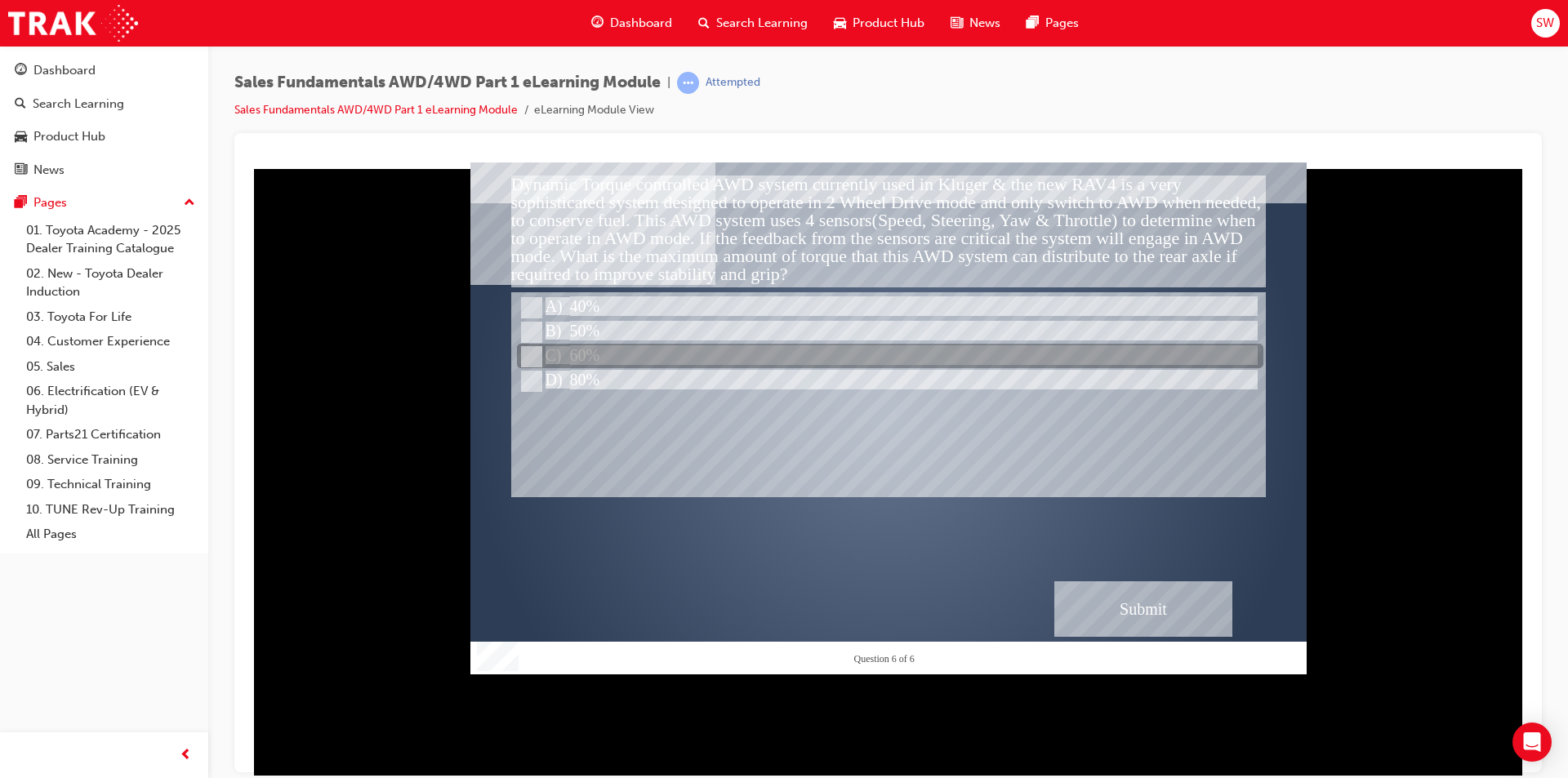
click at [599, 350] on div at bounding box center [889, 356] width 746 height 25
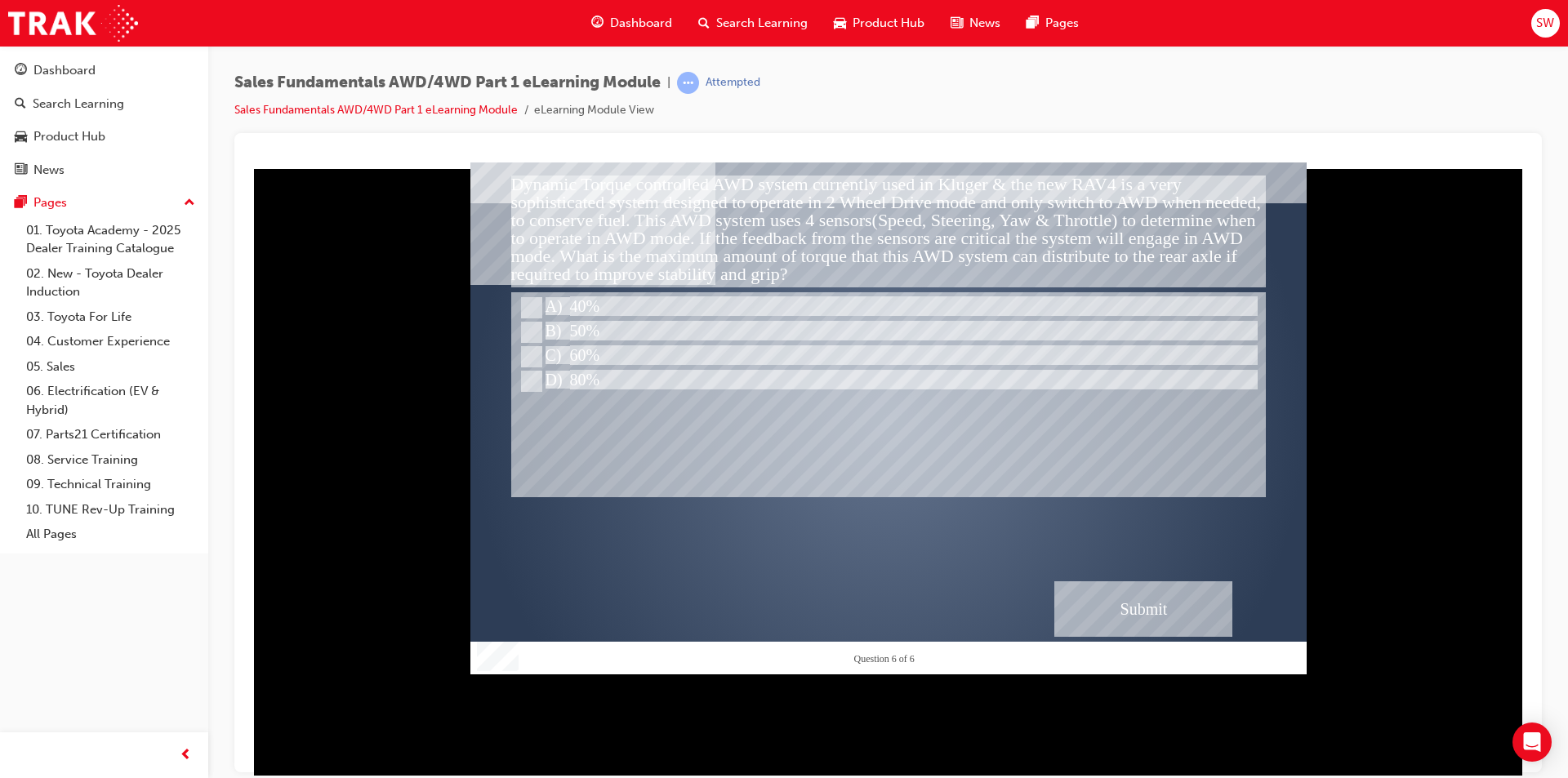
click at [1122, 595] on div "Submit" at bounding box center [1143, 608] width 178 height 55
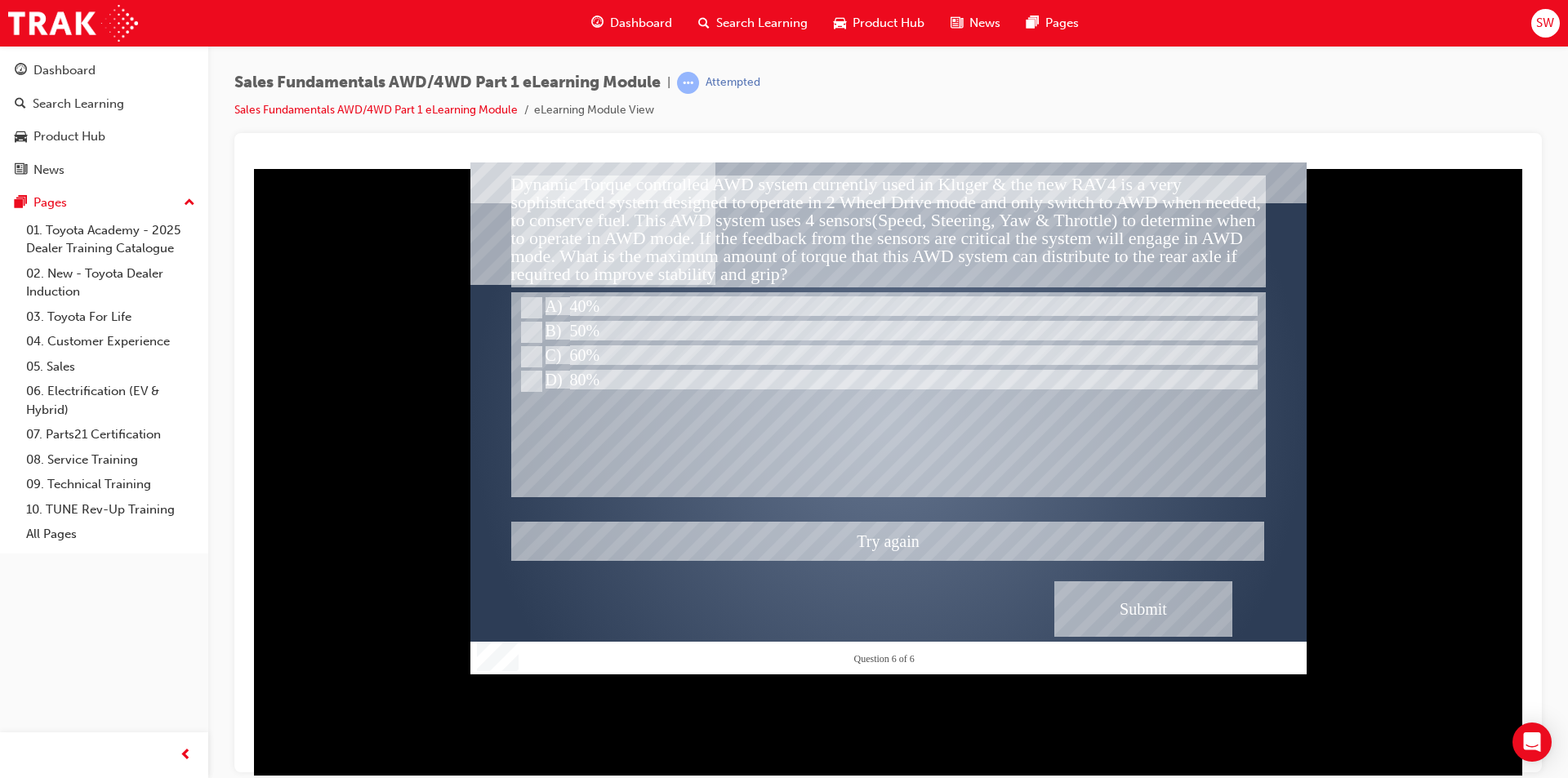
click at [559, 377] on div at bounding box center [888, 418] width 836 height 512
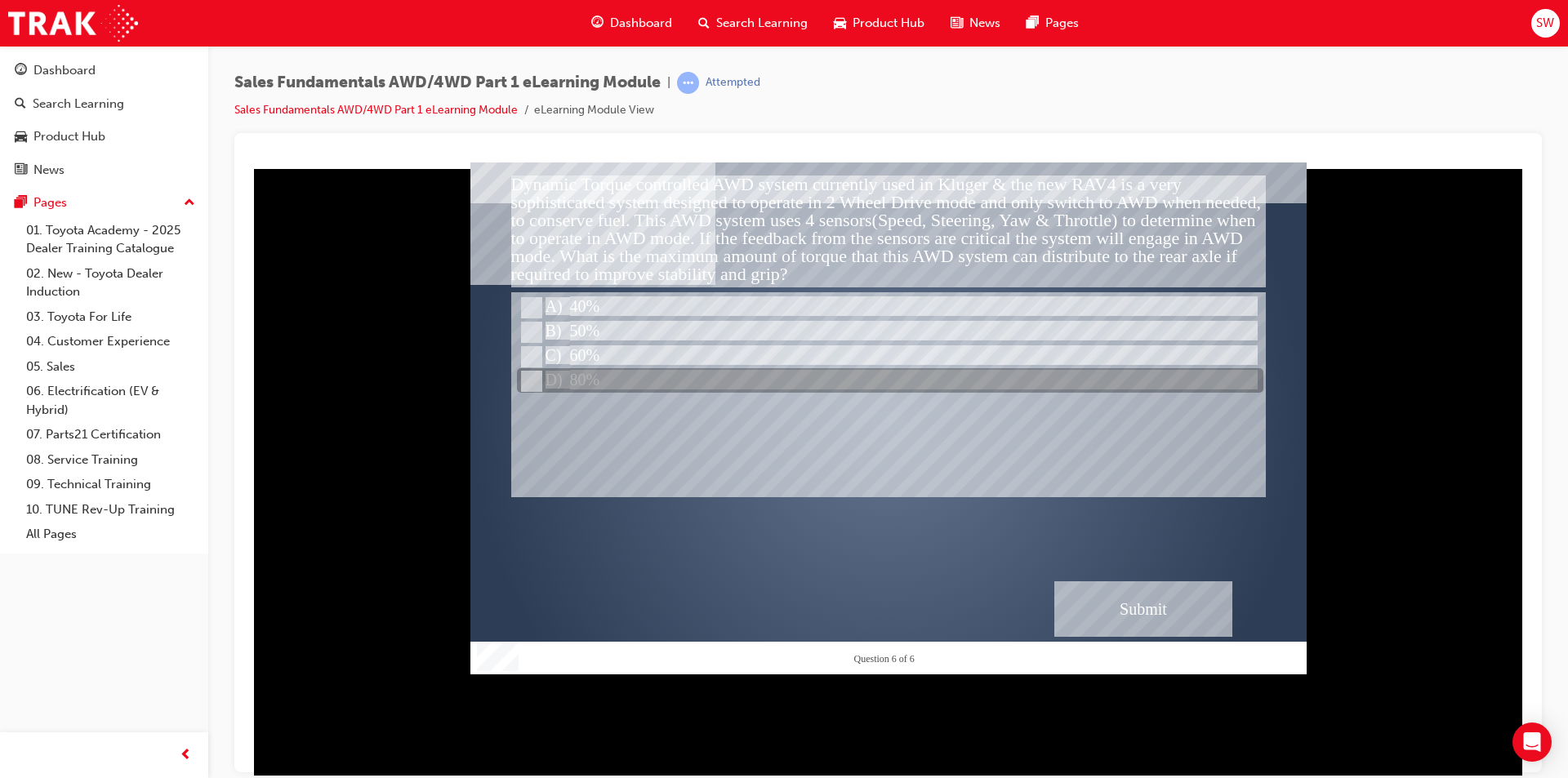
click at [714, 377] on div at bounding box center [889, 381] width 746 height 25
radio input "false"
radio input "true"
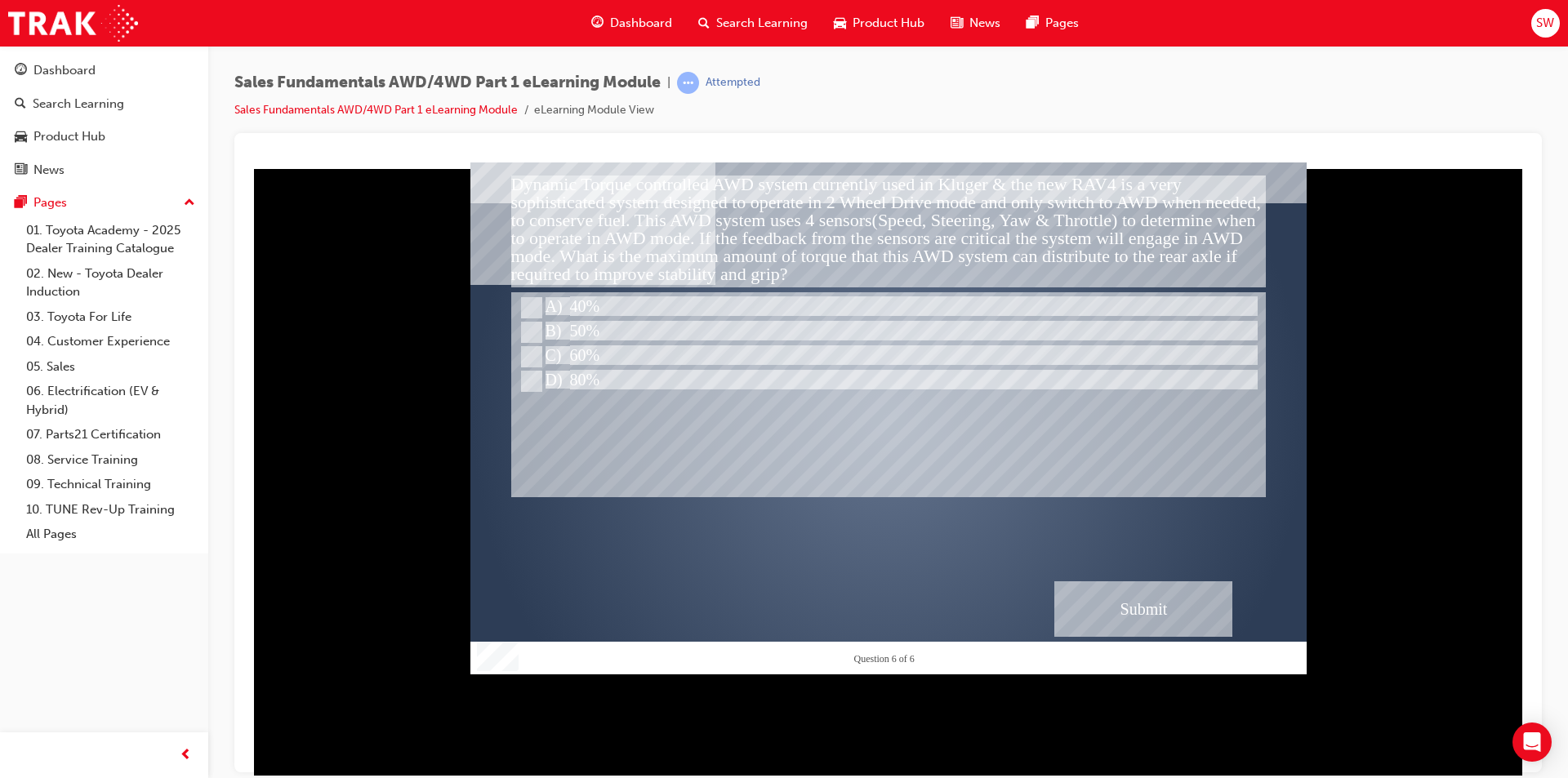
click at [1188, 614] on div "Submit" at bounding box center [1143, 608] width 178 height 55
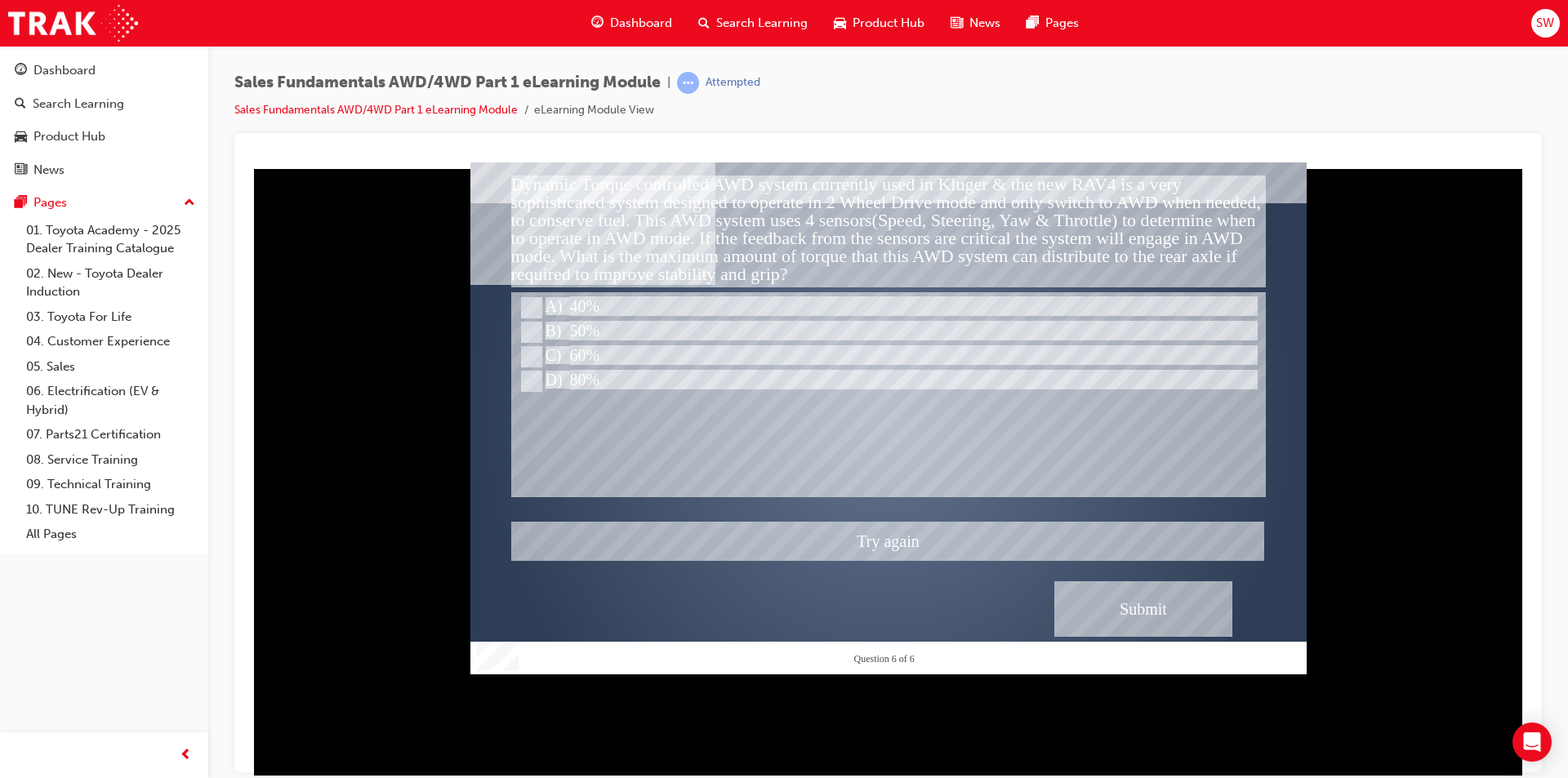
click at [588, 302] on div at bounding box center [888, 418] width 836 height 512
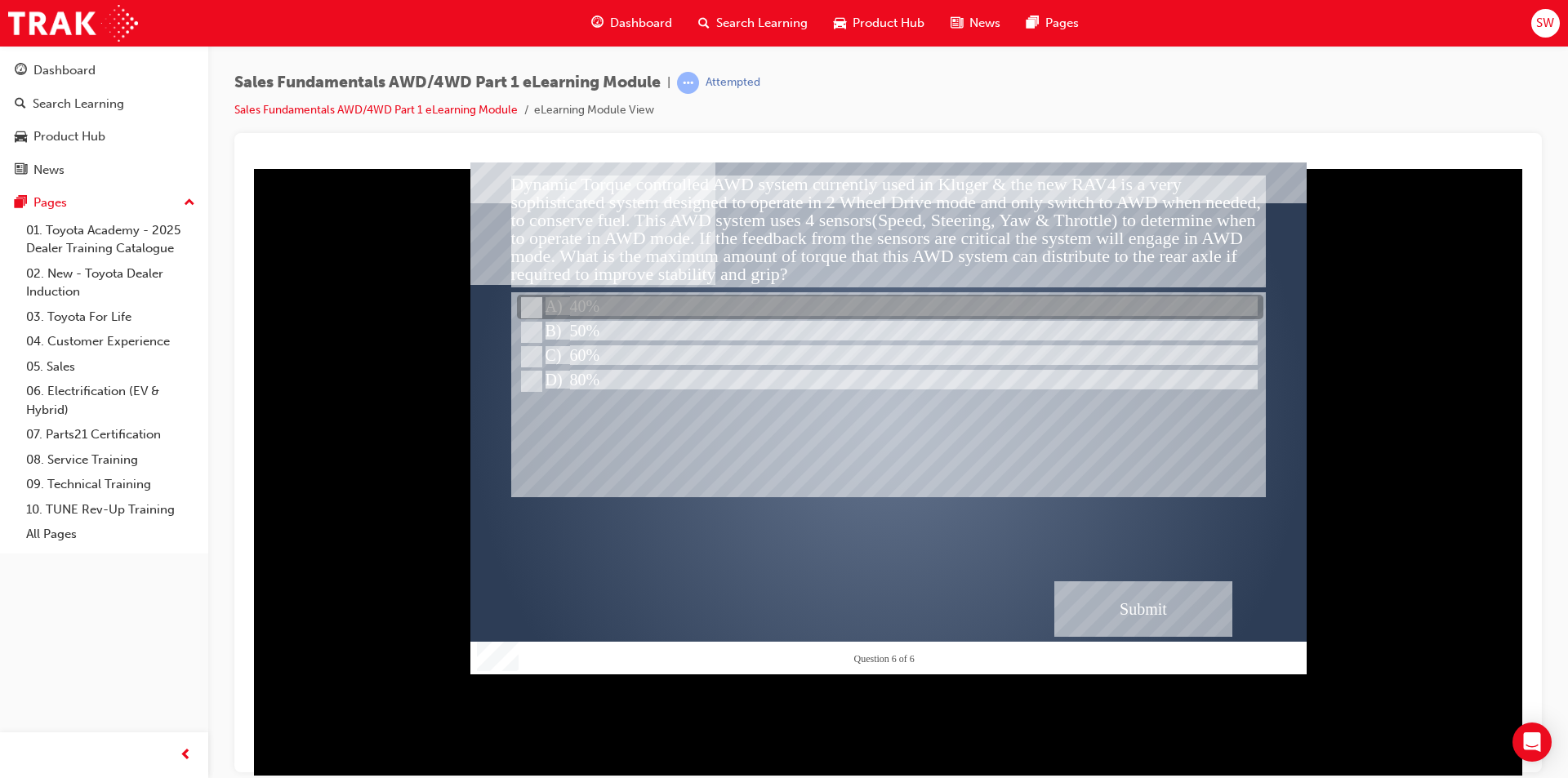
click at [667, 316] on div at bounding box center [889, 308] width 746 height 25
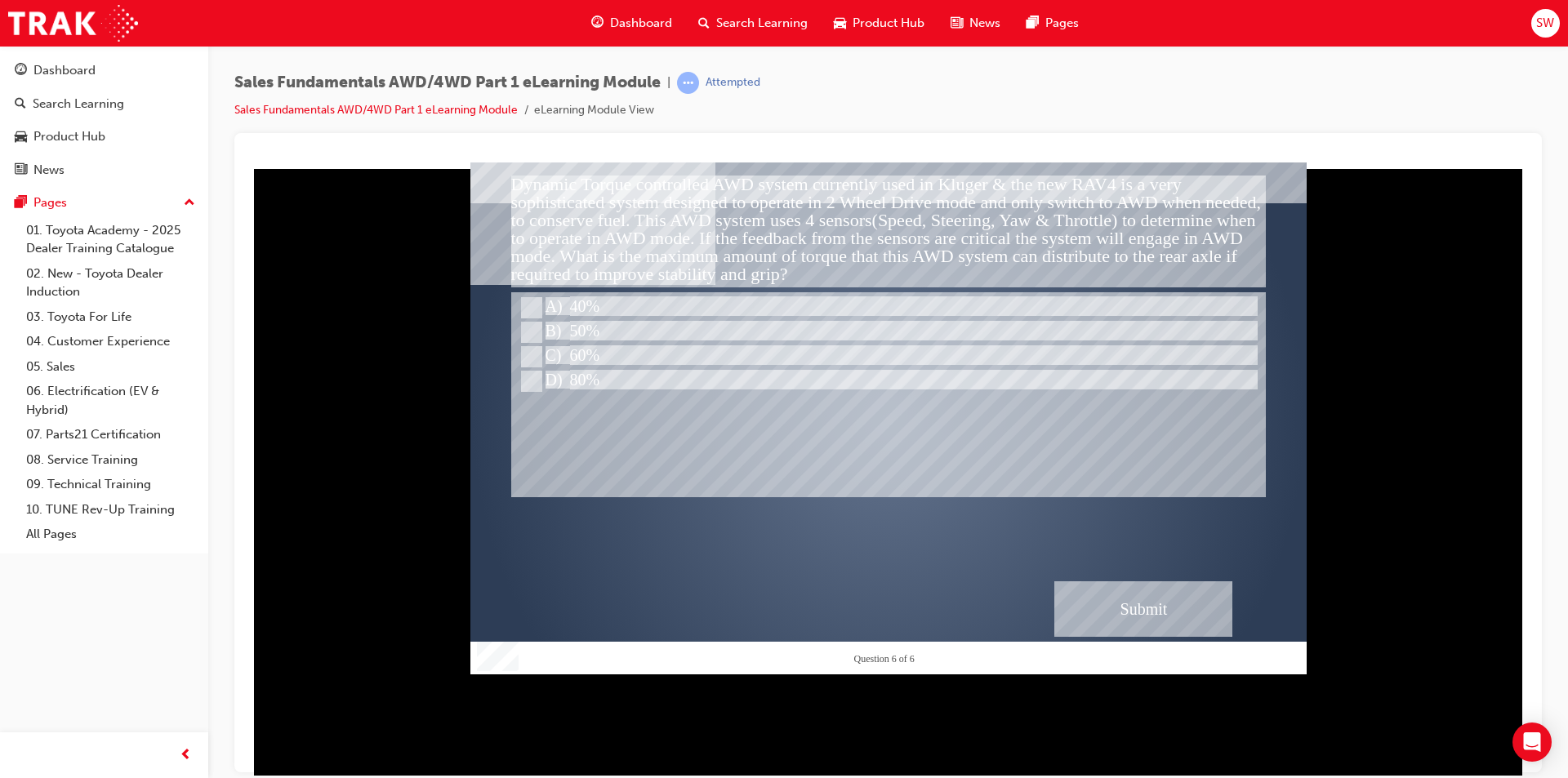
click at [1108, 601] on div "Submit" at bounding box center [1143, 608] width 178 height 55
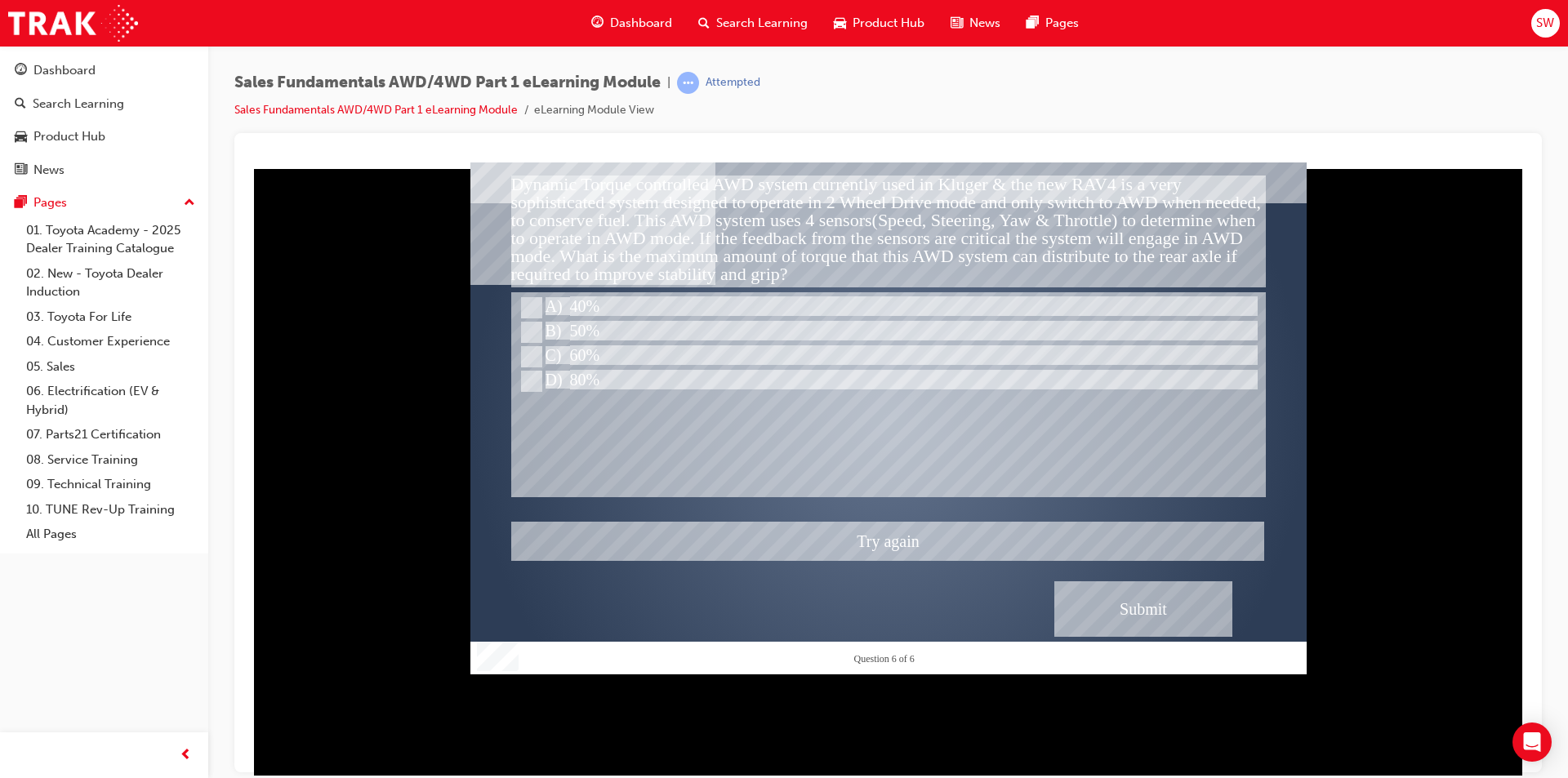
click at [590, 336] on div at bounding box center [888, 418] width 836 height 512
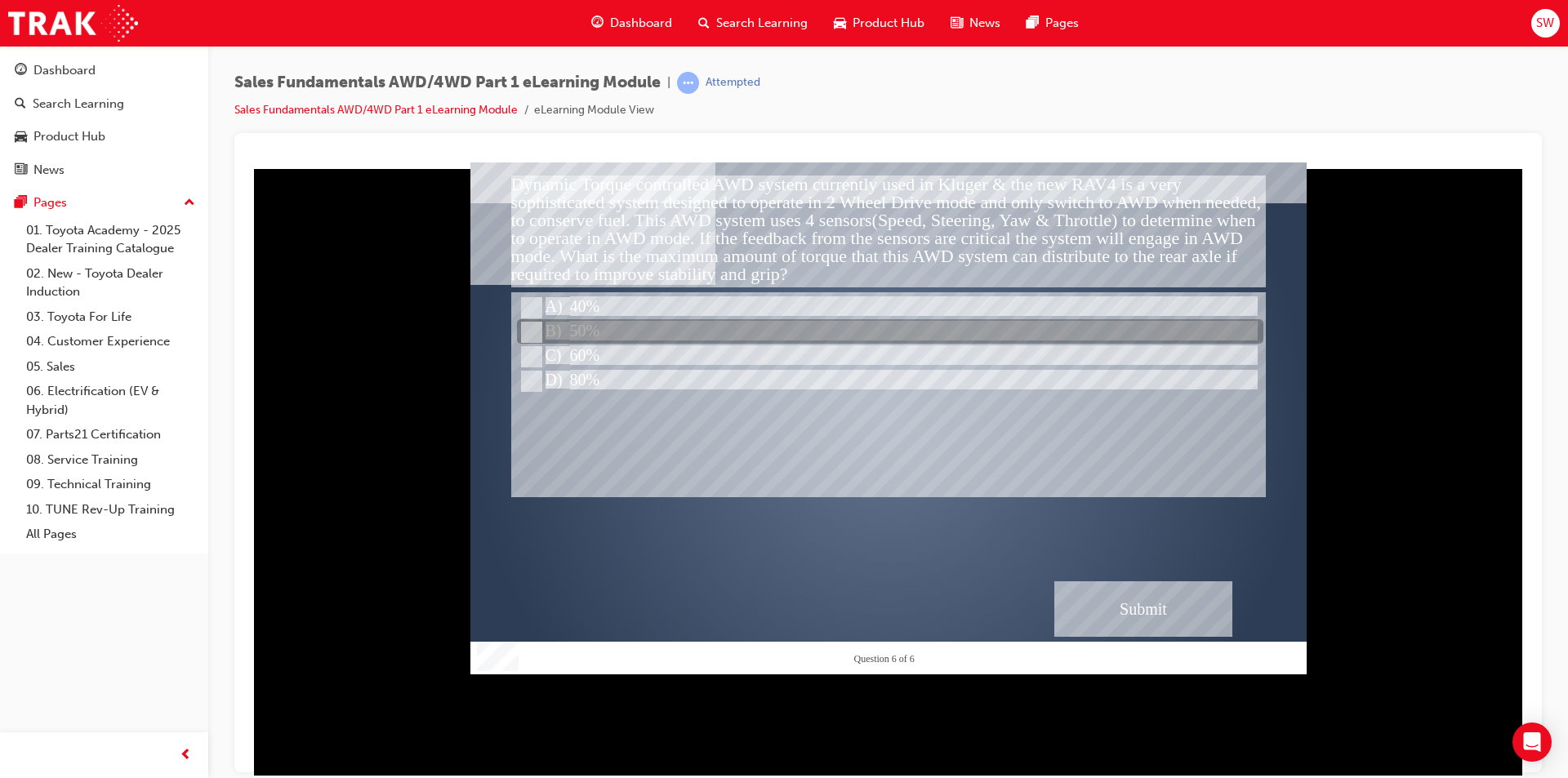
click at [590, 336] on div at bounding box center [889, 331] width 746 height 25
radio input "false"
radio input "true"
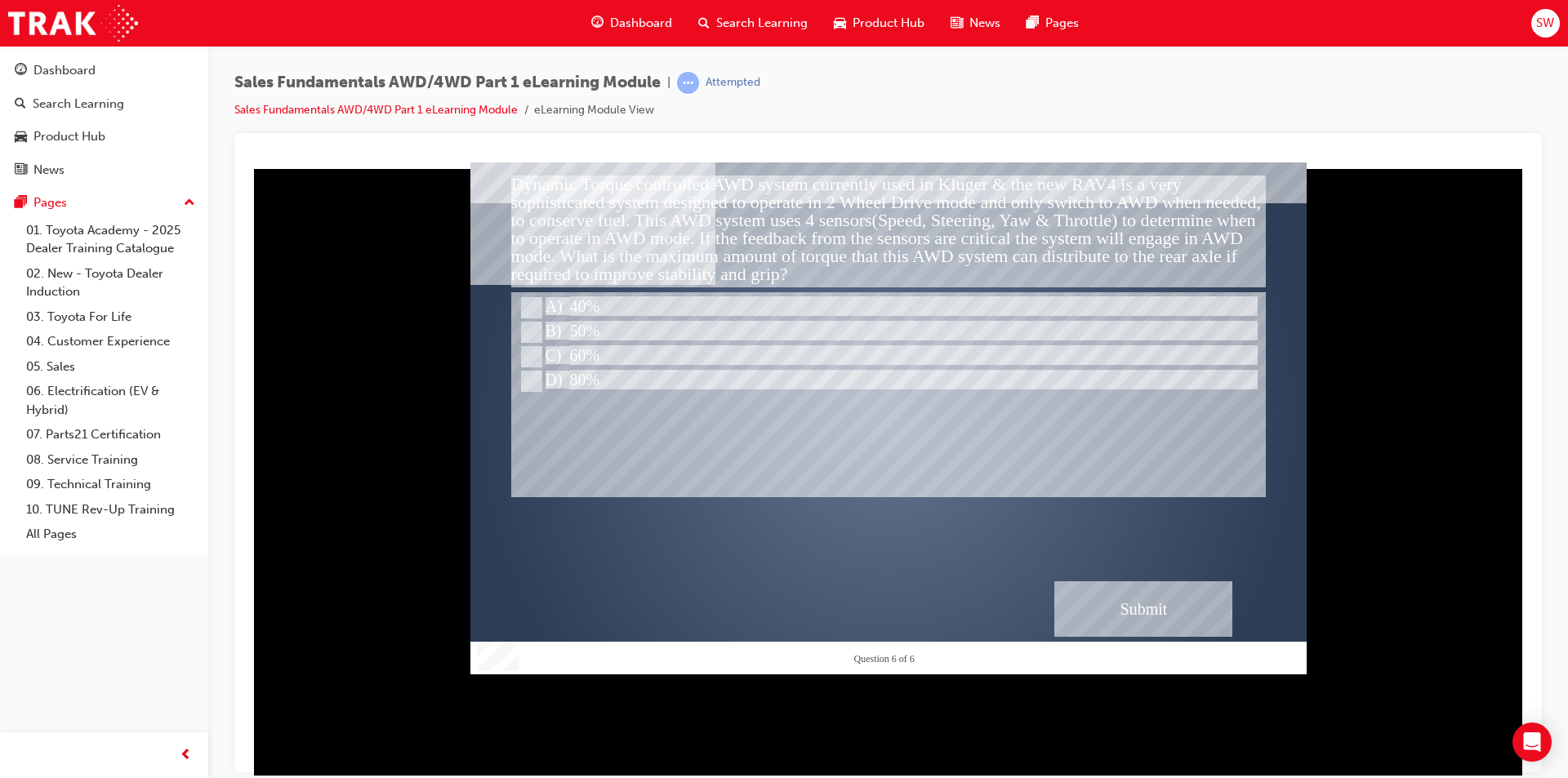
click at [1137, 616] on div "Submit" at bounding box center [1143, 608] width 178 height 55
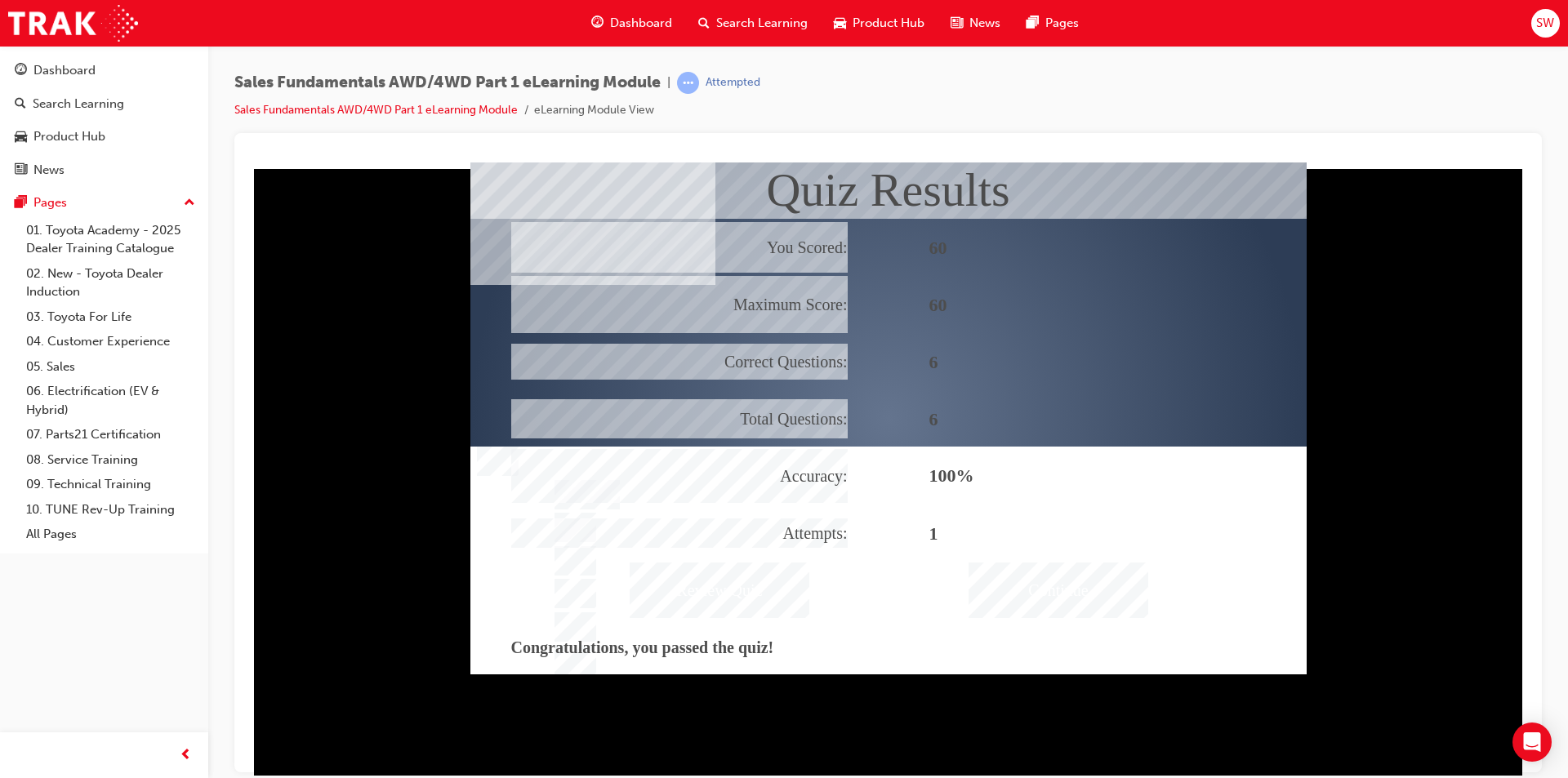
click at [1087, 590] on div "Continue" at bounding box center [1058, 589] width 180 height 55
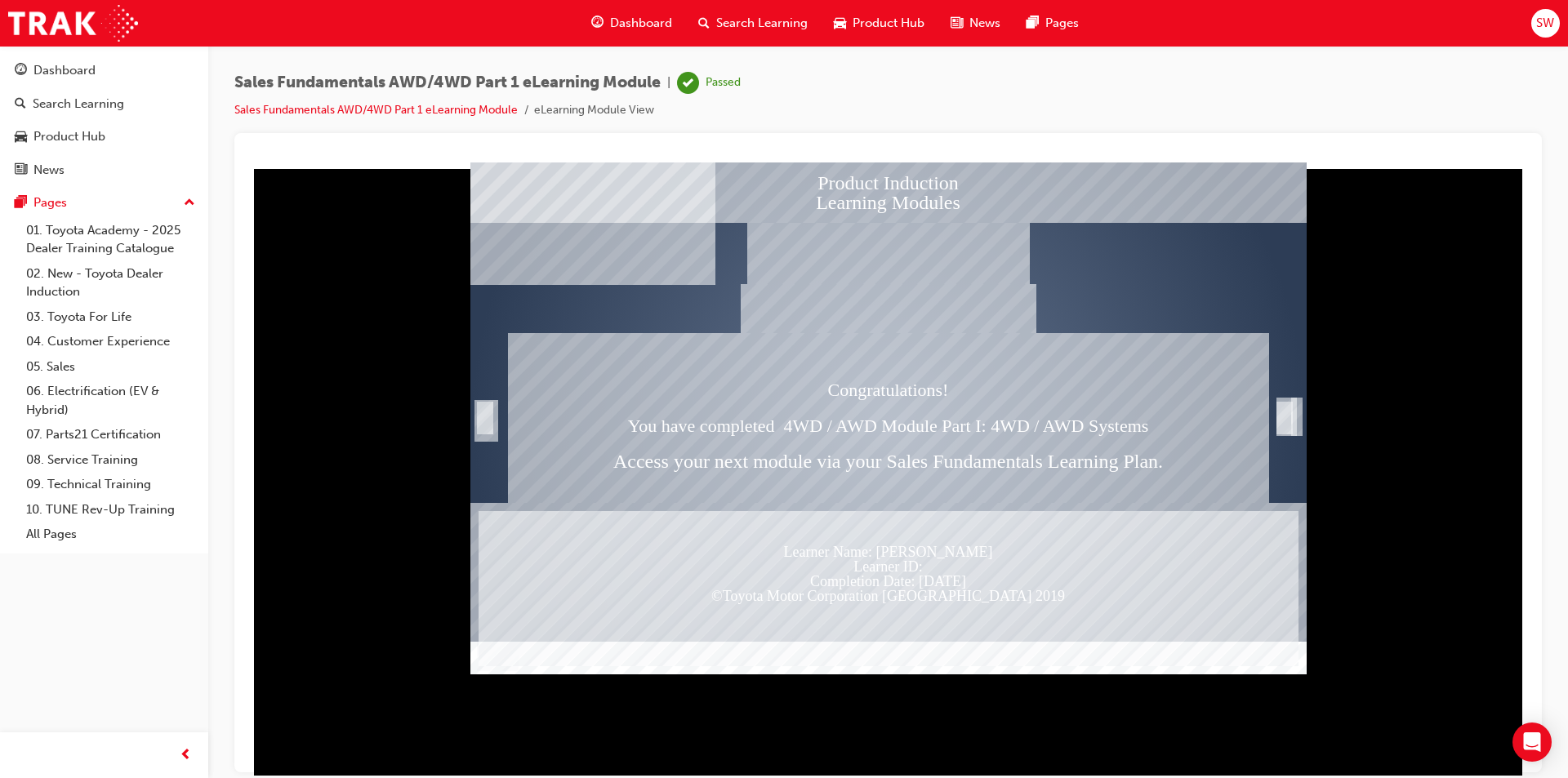
click at [888, 18] on span "Product Hub" at bounding box center [888, 23] width 72 height 19
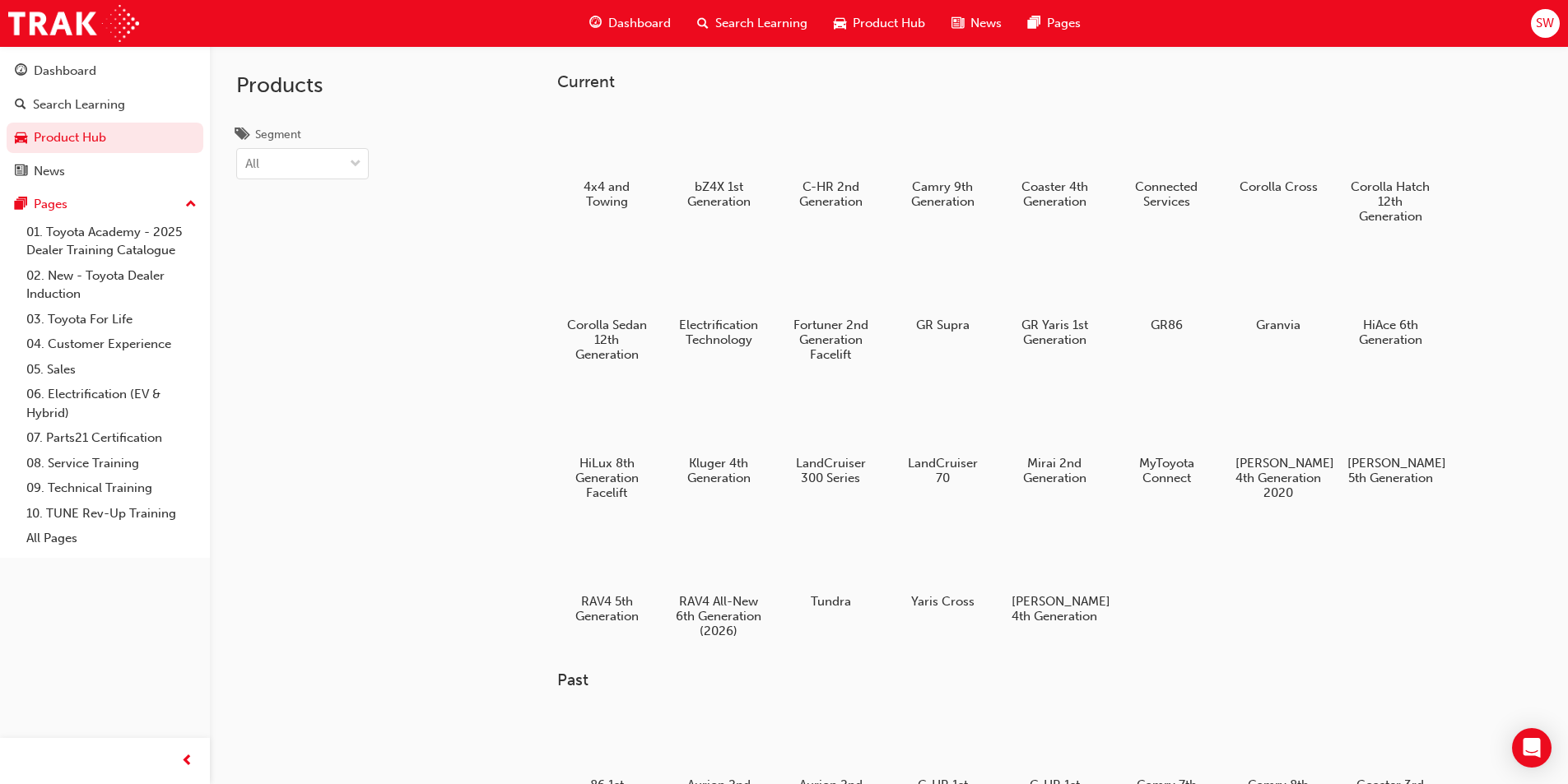
click at [654, 27] on span "Dashboard" at bounding box center [639, 23] width 63 height 19
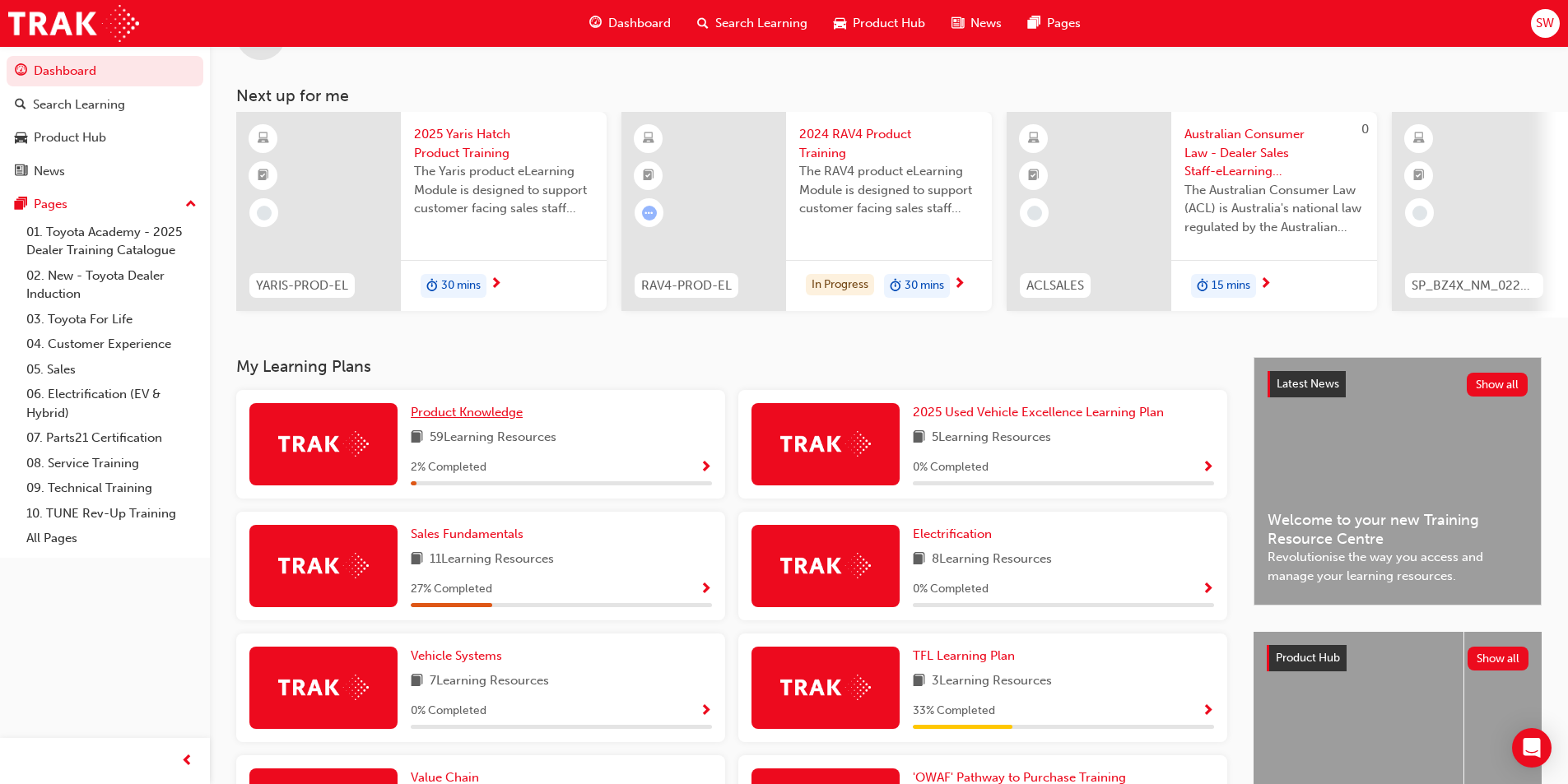
scroll to position [165, 0]
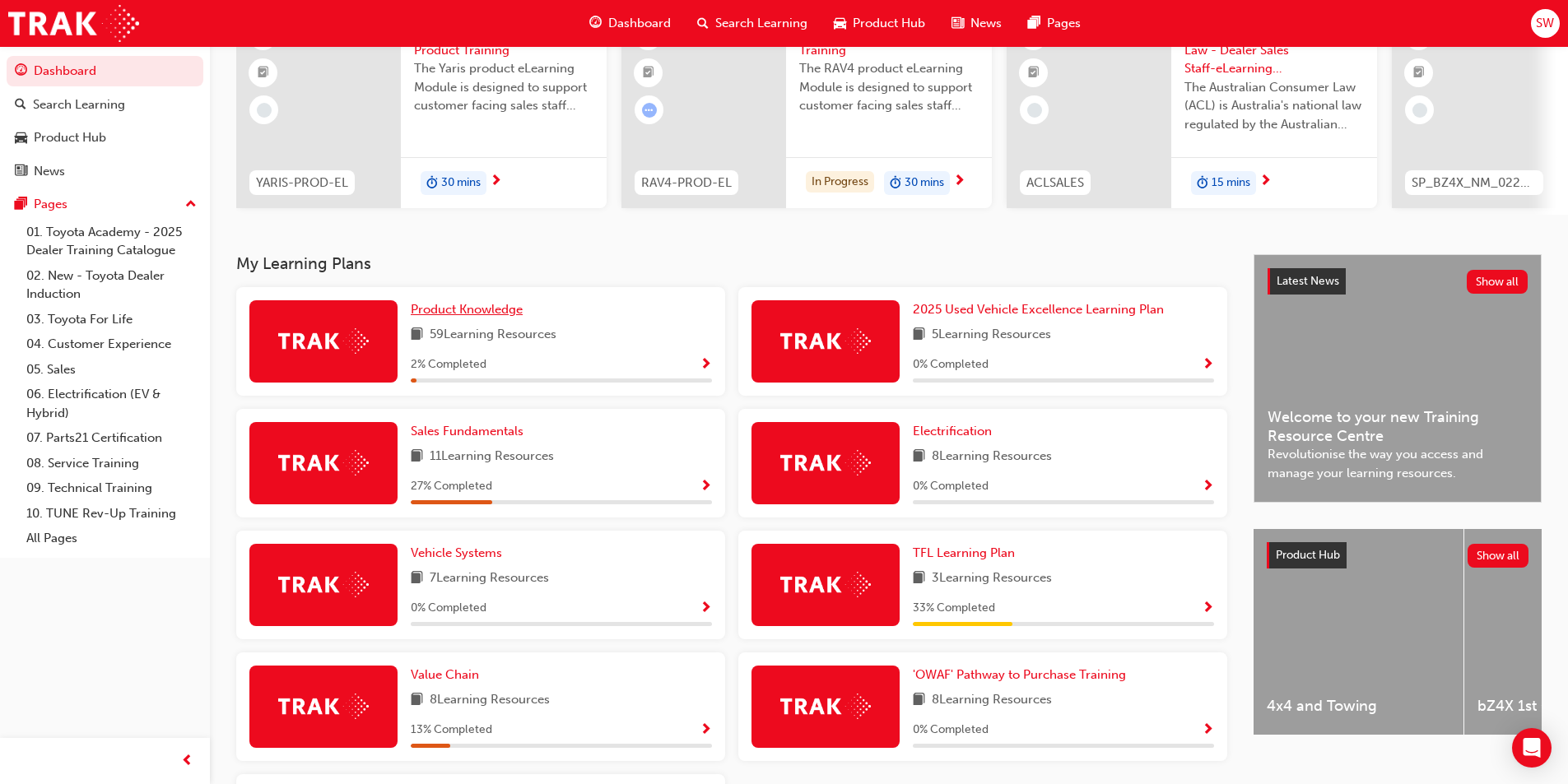
click at [453, 311] on span "Product Knowledge" at bounding box center [467, 309] width 112 height 15
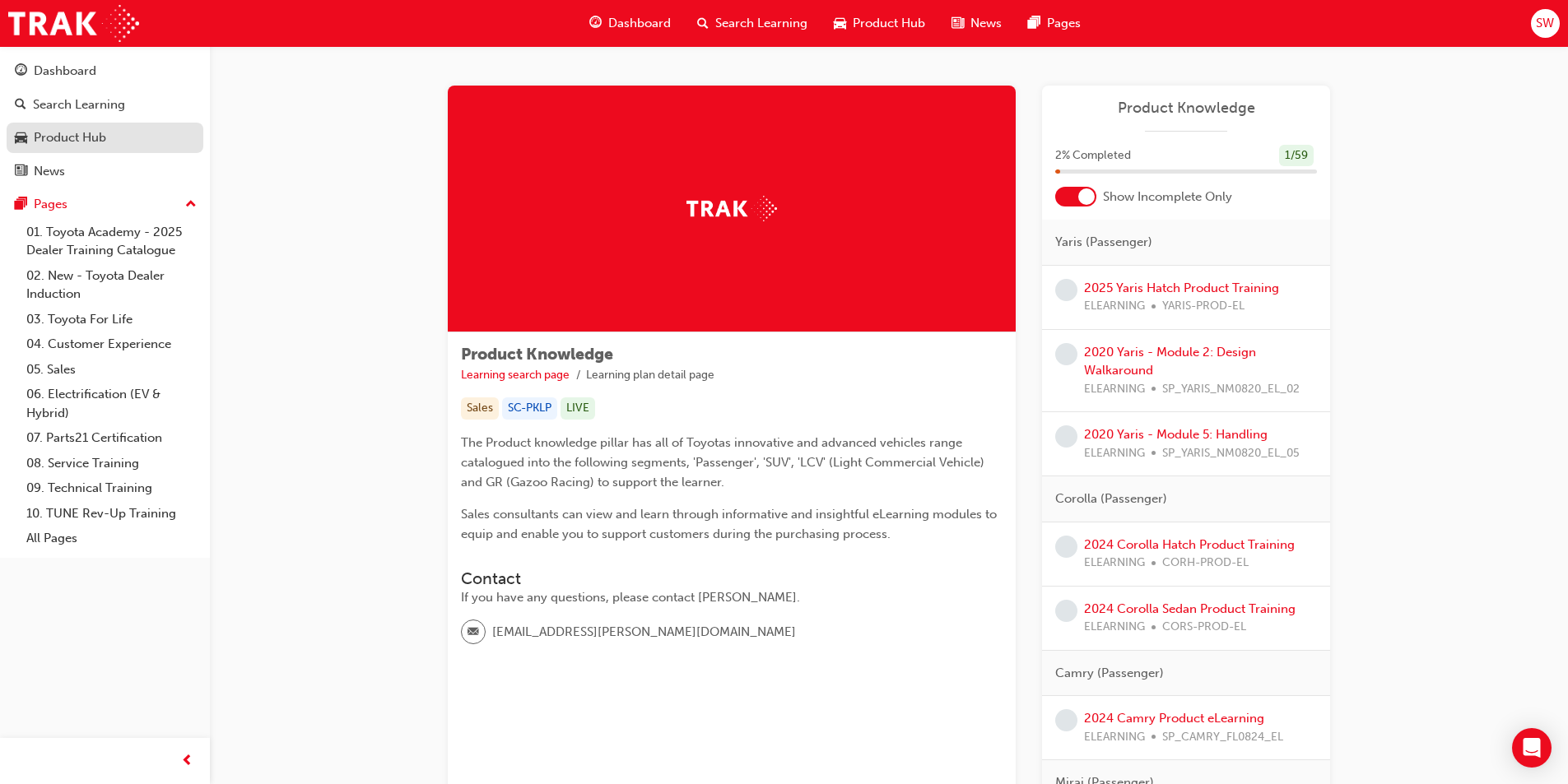
click at [81, 143] on div "Product Hub" at bounding box center [70, 137] width 72 height 19
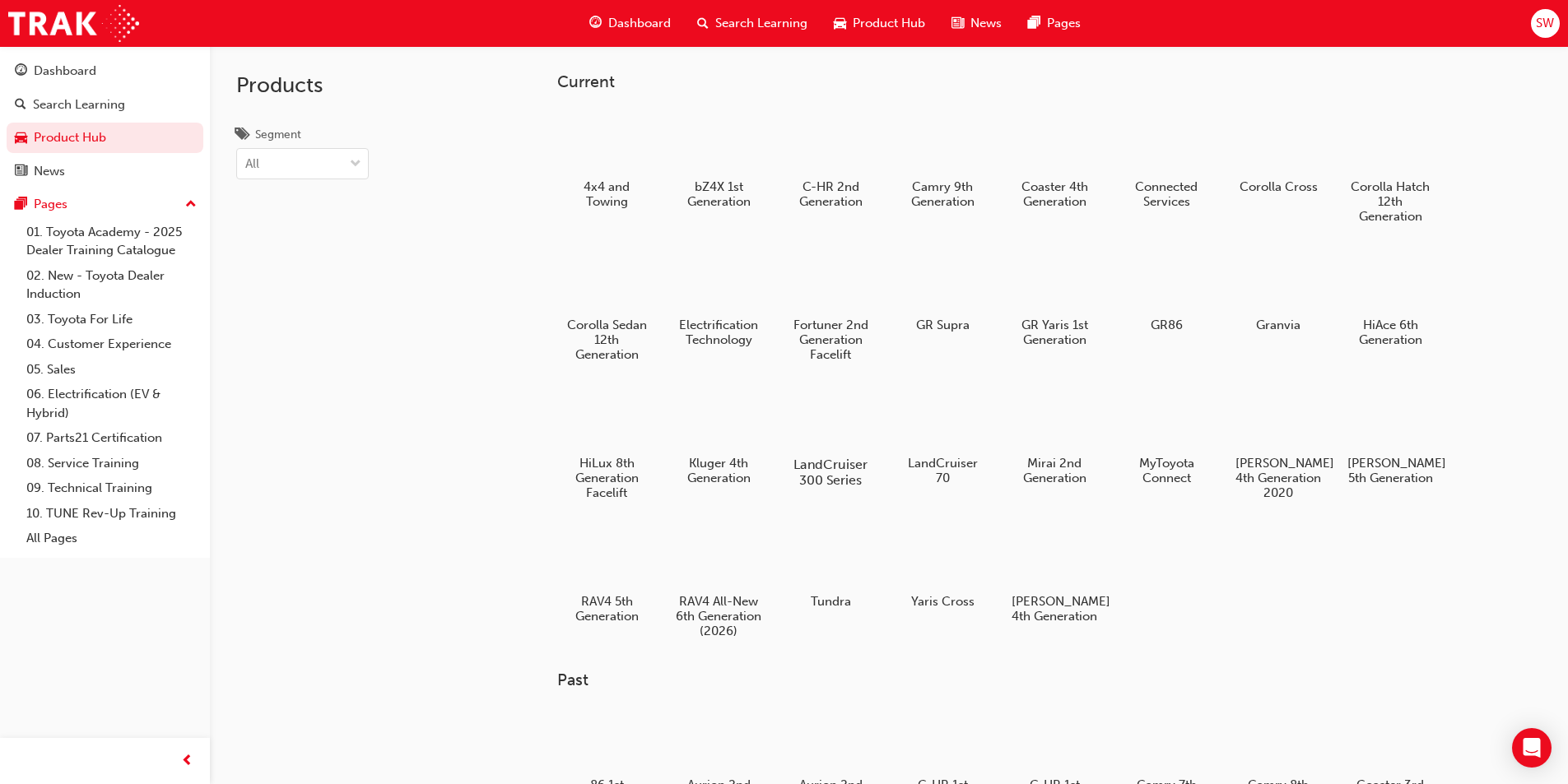
click at [830, 470] on h5 "LandCruiser 300 Series" at bounding box center [830, 472] width 91 height 31
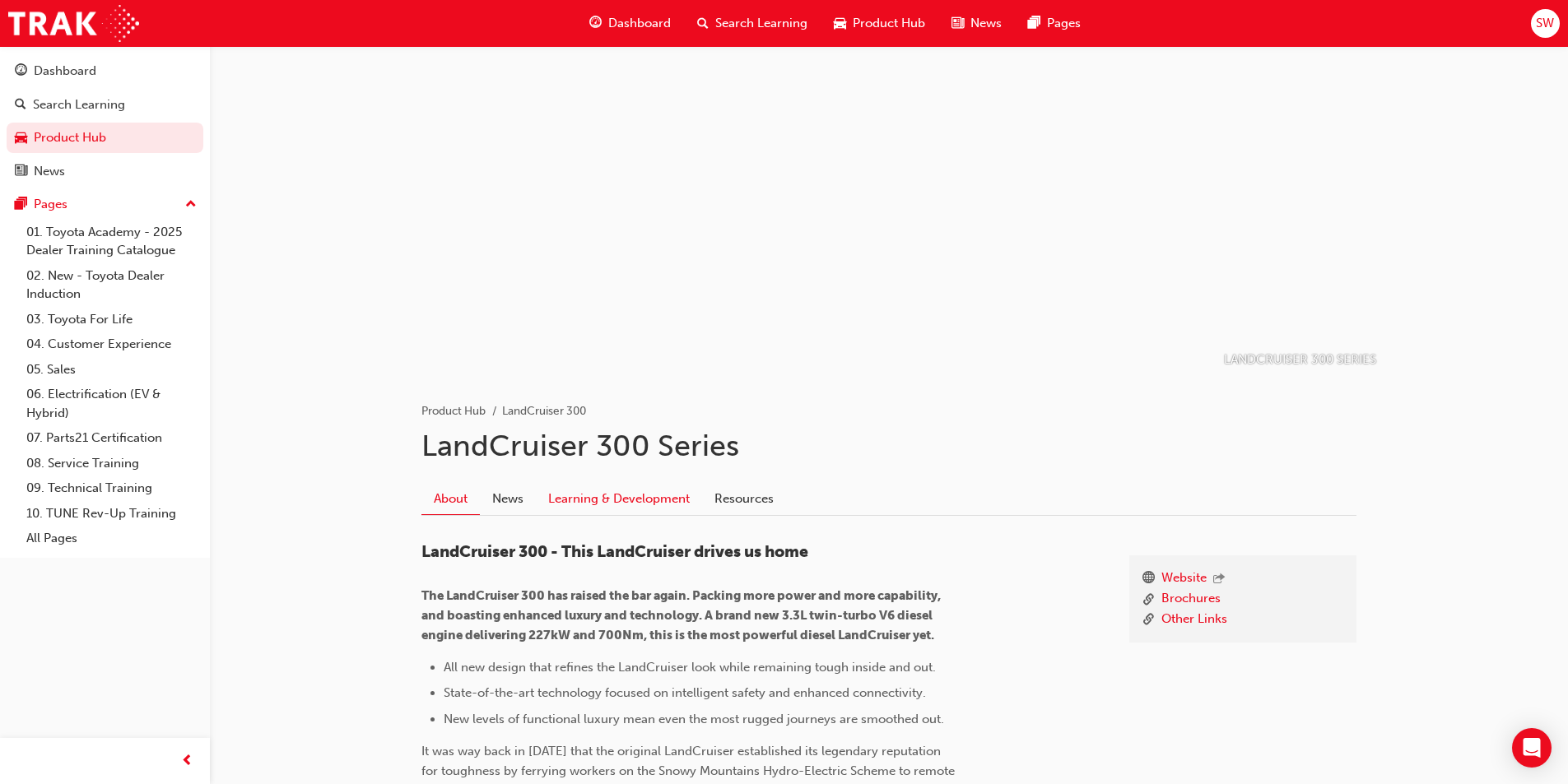
click at [584, 499] on link "Learning & Development" at bounding box center [619, 498] width 166 height 31
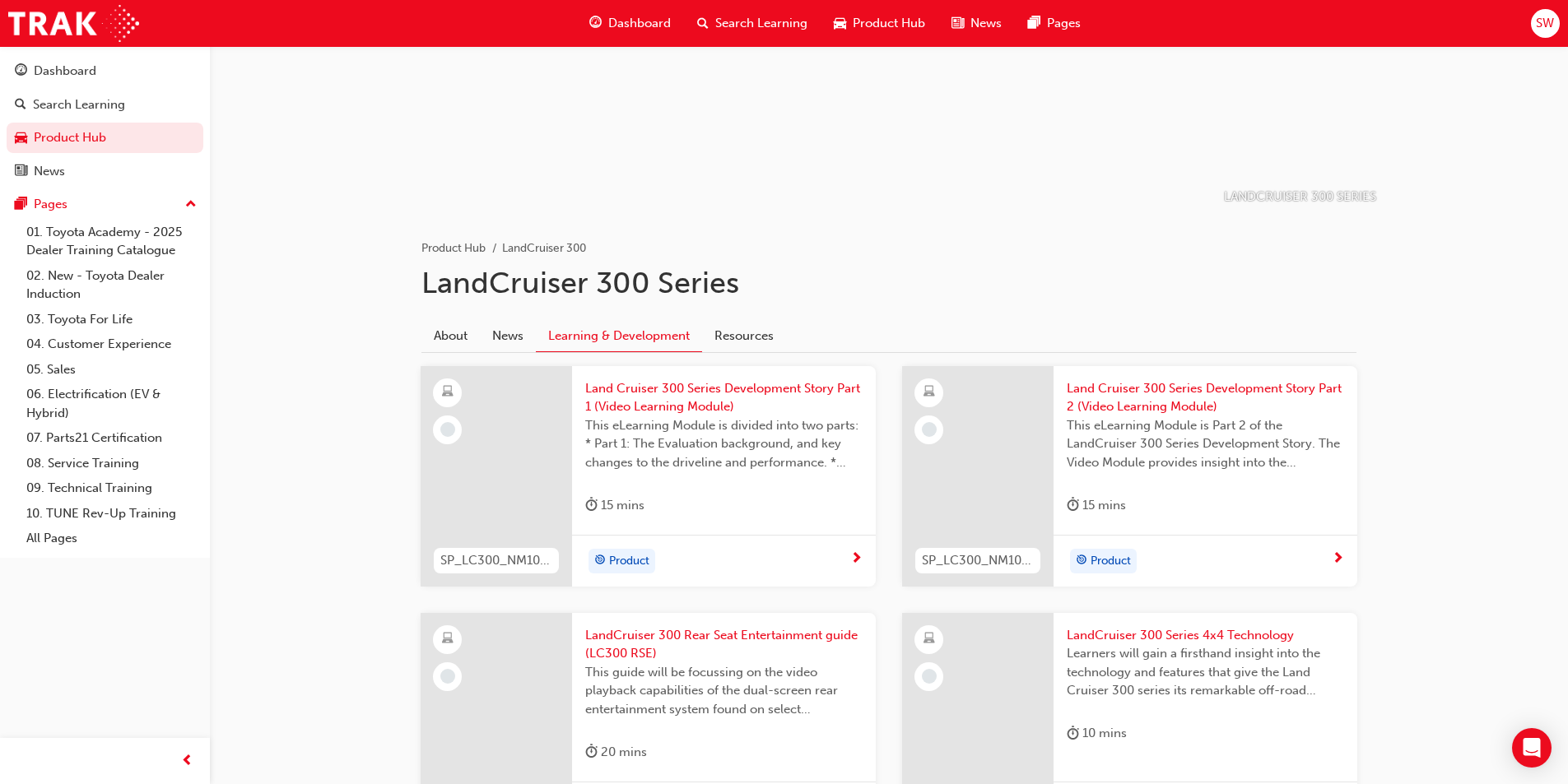
scroll to position [165, 0]
click at [857, 556] on span "next-icon" at bounding box center [856, 557] width 12 height 15
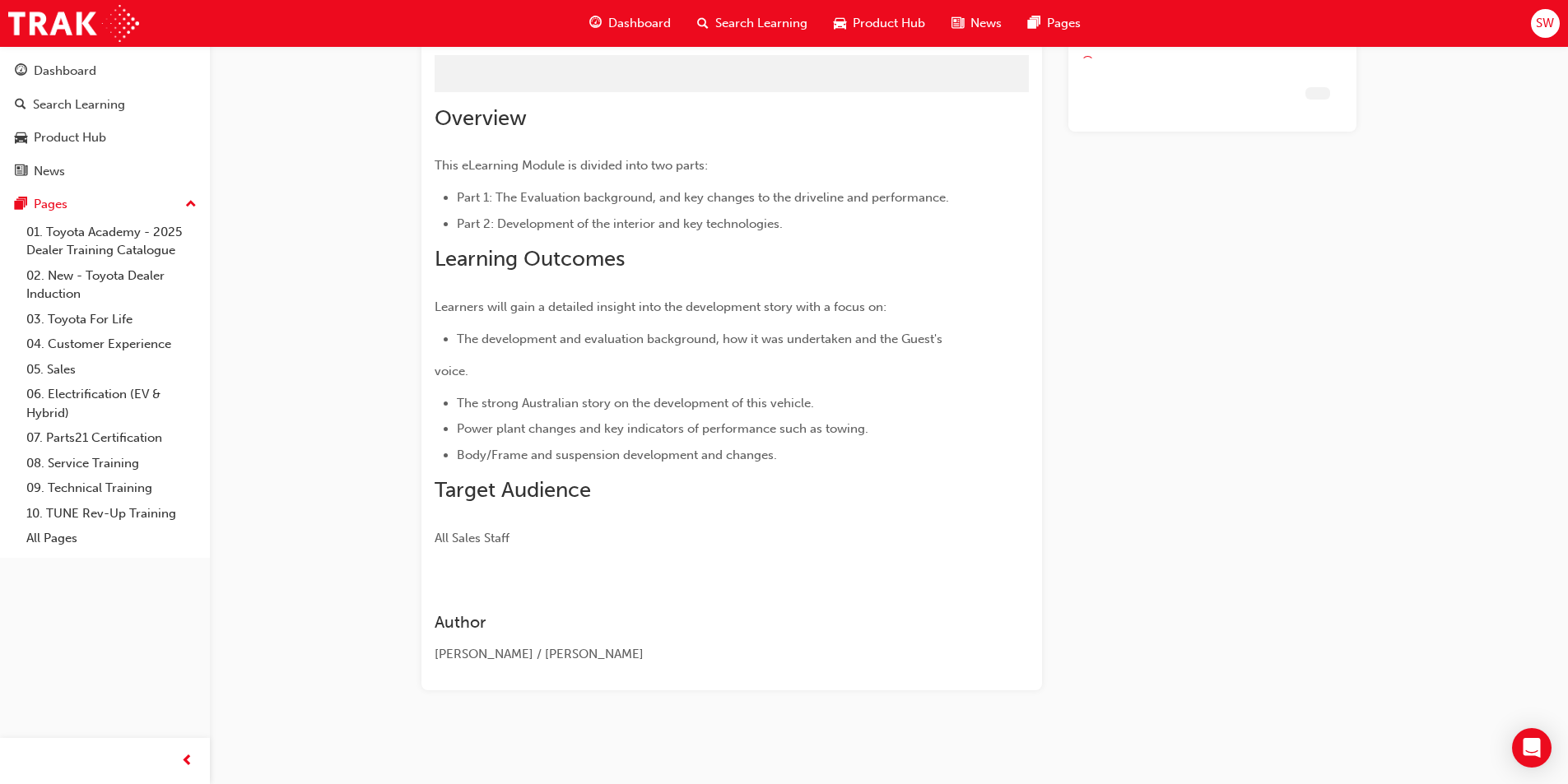
scroll to position [106, 0]
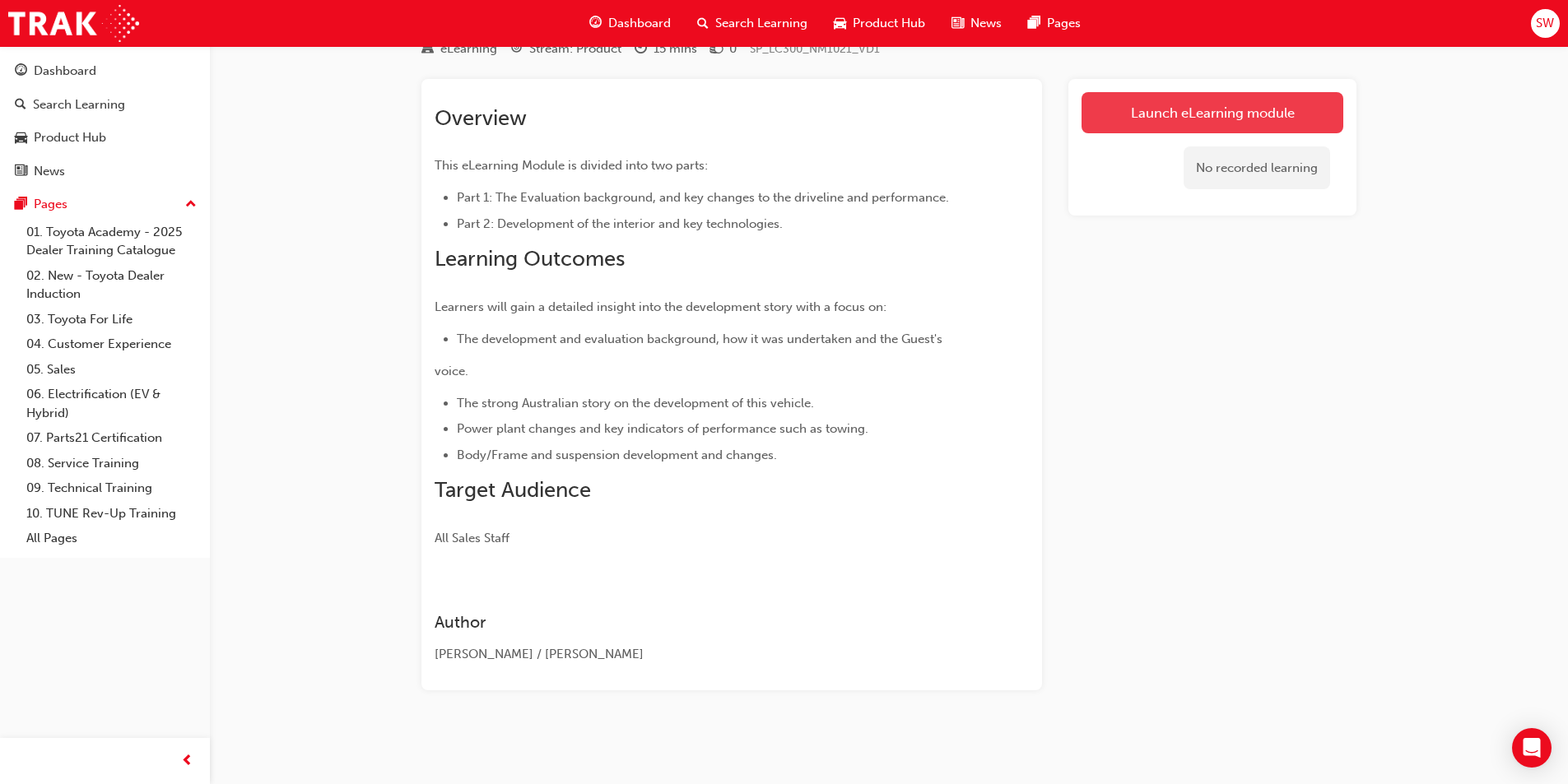
click at [1181, 100] on link "Launch eLearning module" at bounding box center [1212, 112] width 262 height 41
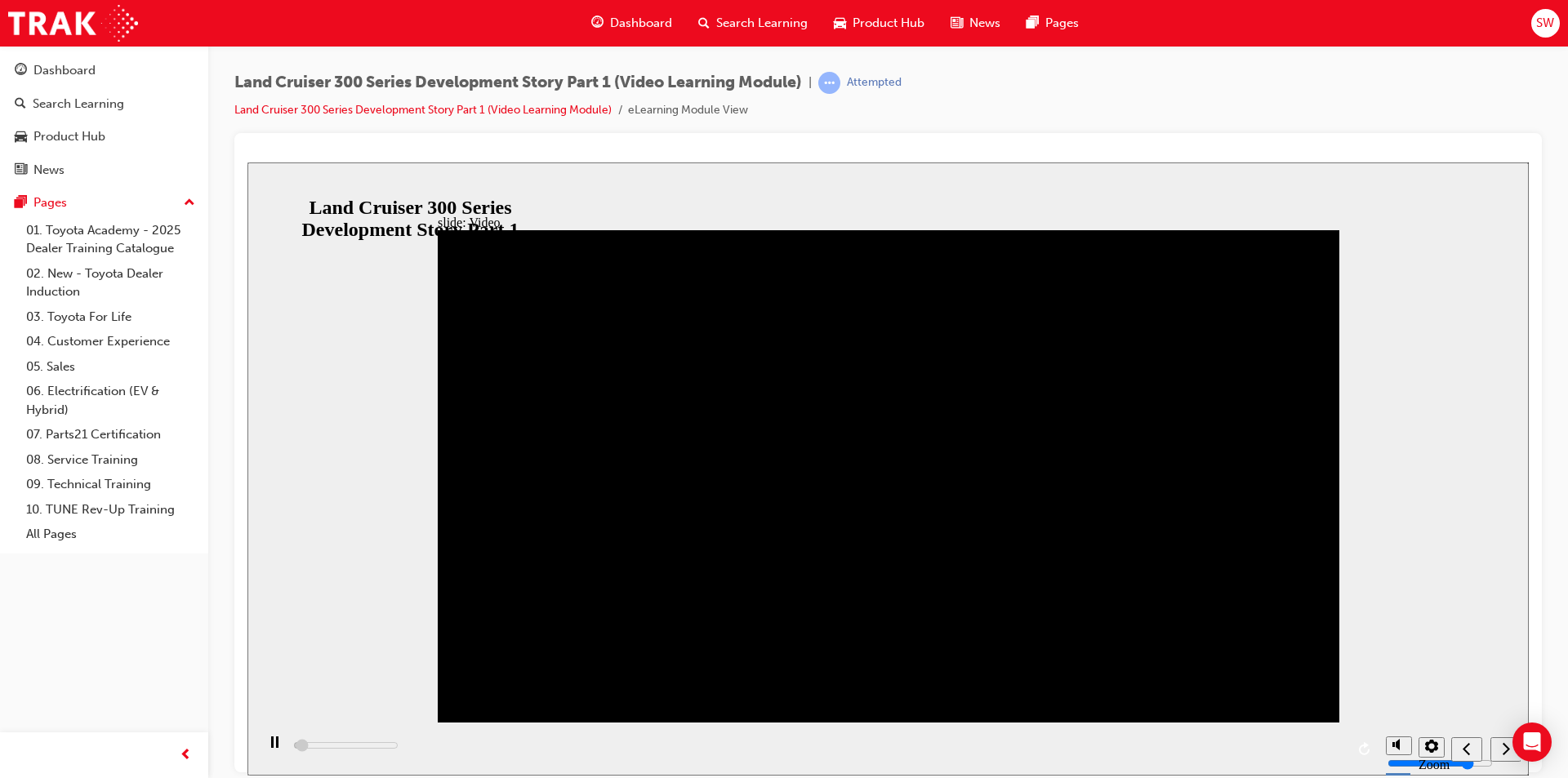
click at [278, 735] on div "play/pause" at bounding box center [275, 749] width 28 height 28
drag, startPoint x: 1099, startPoint y: 501, endPoint x: 1088, endPoint y: 503, distance: 11.2
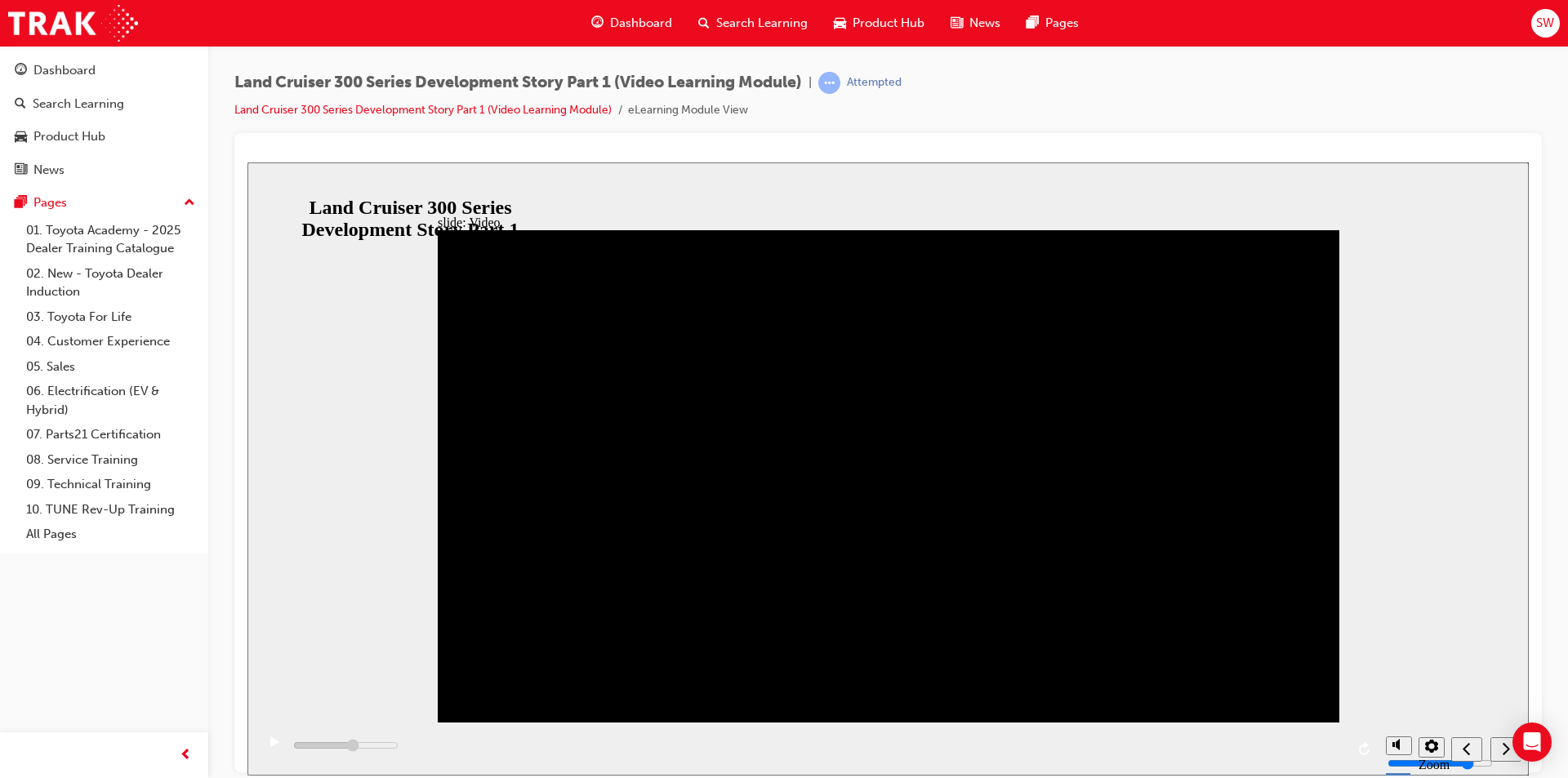
click at [270, 735] on icon "play/pause" at bounding box center [275, 741] width 9 height 10
click at [911, 735] on div "playback controls" at bounding box center [817, 748] width 1122 height 53
click at [1017, 735] on div "playback controls" at bounding box center [817, 748] width 1122 height 53
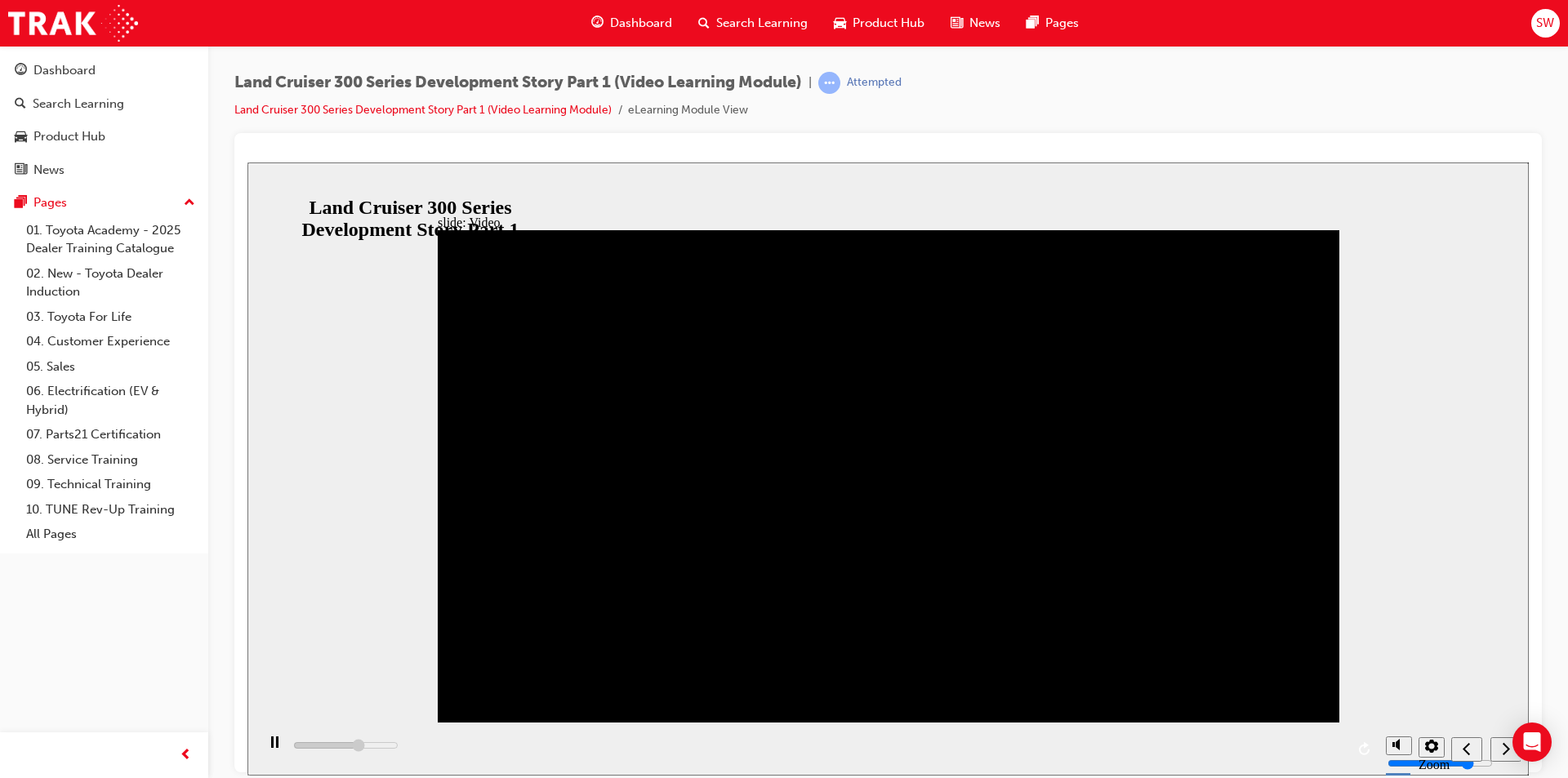
click at [276, 735] on rect "play/pause" at bounding box center [277, 741] width 3 height 11
drag, startPoint x: 1362, startPoint y: 743, endPoint x: 1433, endPoint y: 671, distance: 101.1
click at [1433, 671] on div "slide: Video Video_Icon_Digital_System_RGB_REV.png Click to play video Click to…" at bounding box center [888, 468] width 1282 height 613
click at [1504, 735] on nav "slide navigation" at bounding box center [1485, 748] width 69 height 53
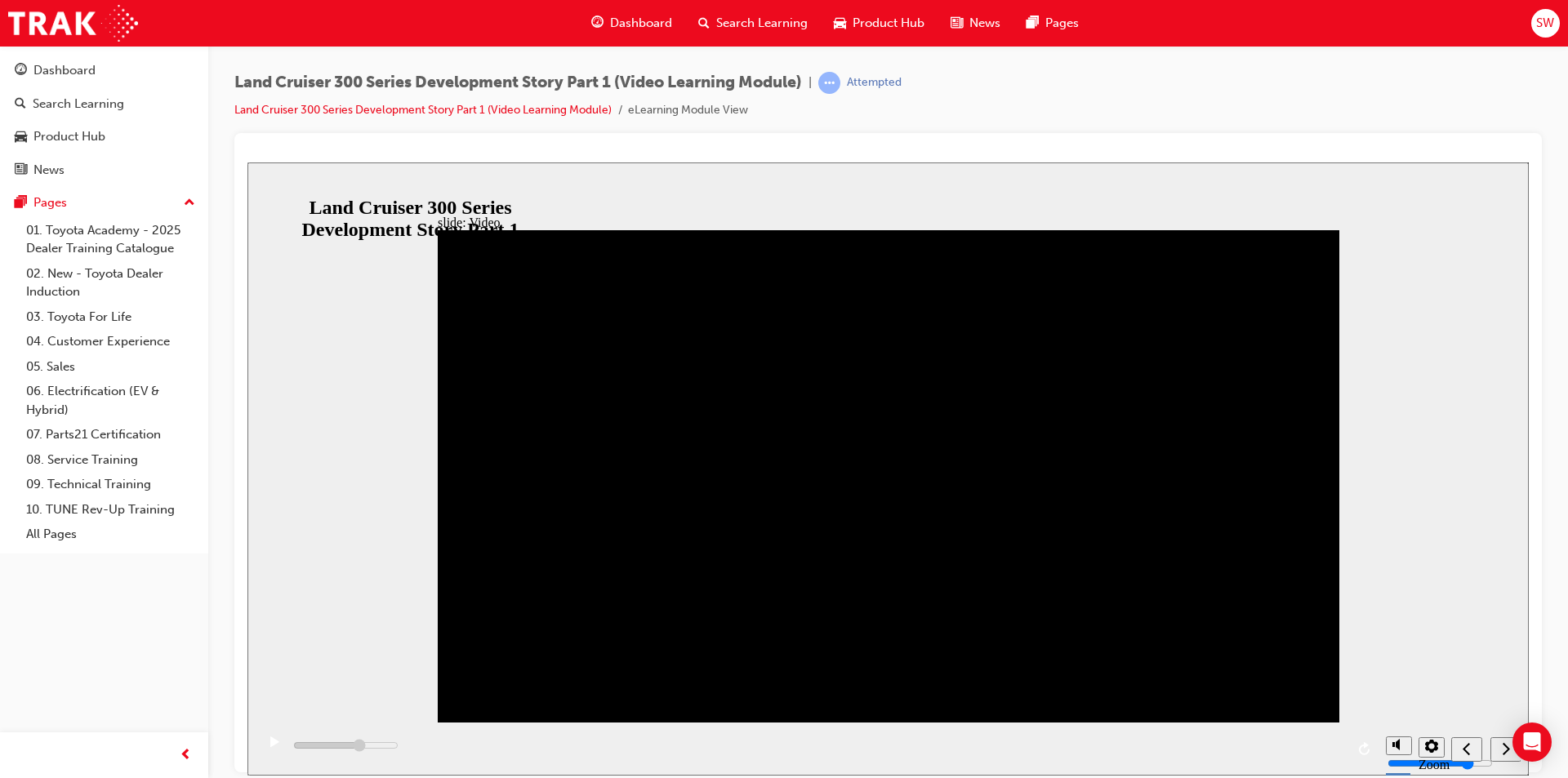
click at [934, 735] on div "playback controls" at bounding box center [817, 748] width 1122 height 53
click at [942, 735] on div "playback controls" at bounding box center [817, 748] width 1122 height 53
drag, startPoint x: 942, startPoint y: 749, endPoint x: 397, endPoint y: 726, distance: 545.5
click at [416, 725] on div "playback controls" at bounding box center [817, 748] width 1122 height 53
click at [1363, 735] on icon "replay" at bounding box center [1365, 747] width 13 height 13
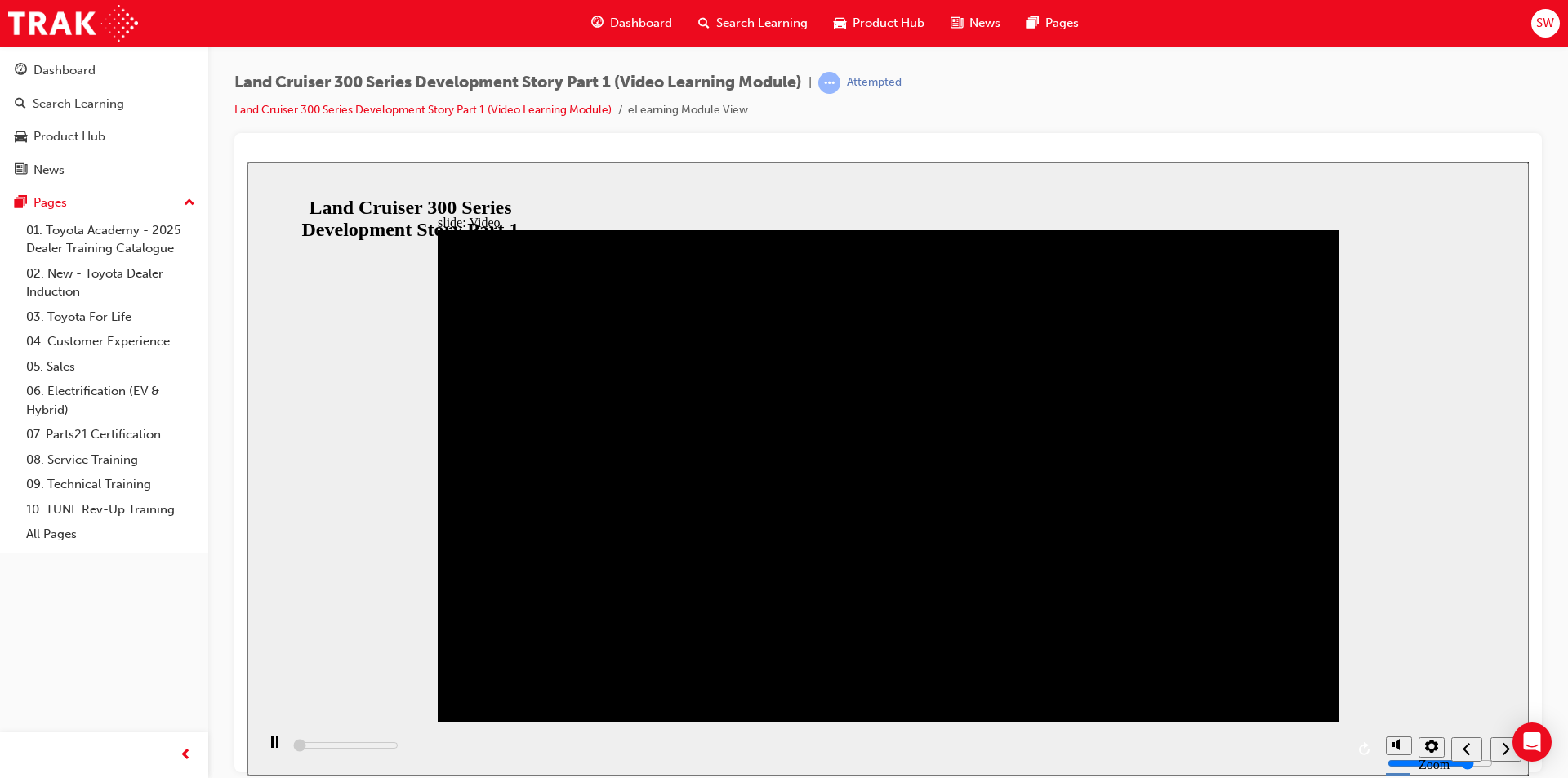
drag, startPoint x: 768, startPoint y: 413, endPoint x: 785, endPoint y: 417, distance: 17.5
drag, startPoint x: 327, startPoint y: 748, endPoint x: 431, endPoint y: 748, distance: 104.0
click at [431, 735] on div "playback controls" at bounding box center [817, 748] width 1122 height 53
drag, startPoint x: 290, startPoint y: 746, endPoint x: 308, endPoint y: 753, distance: 19.3
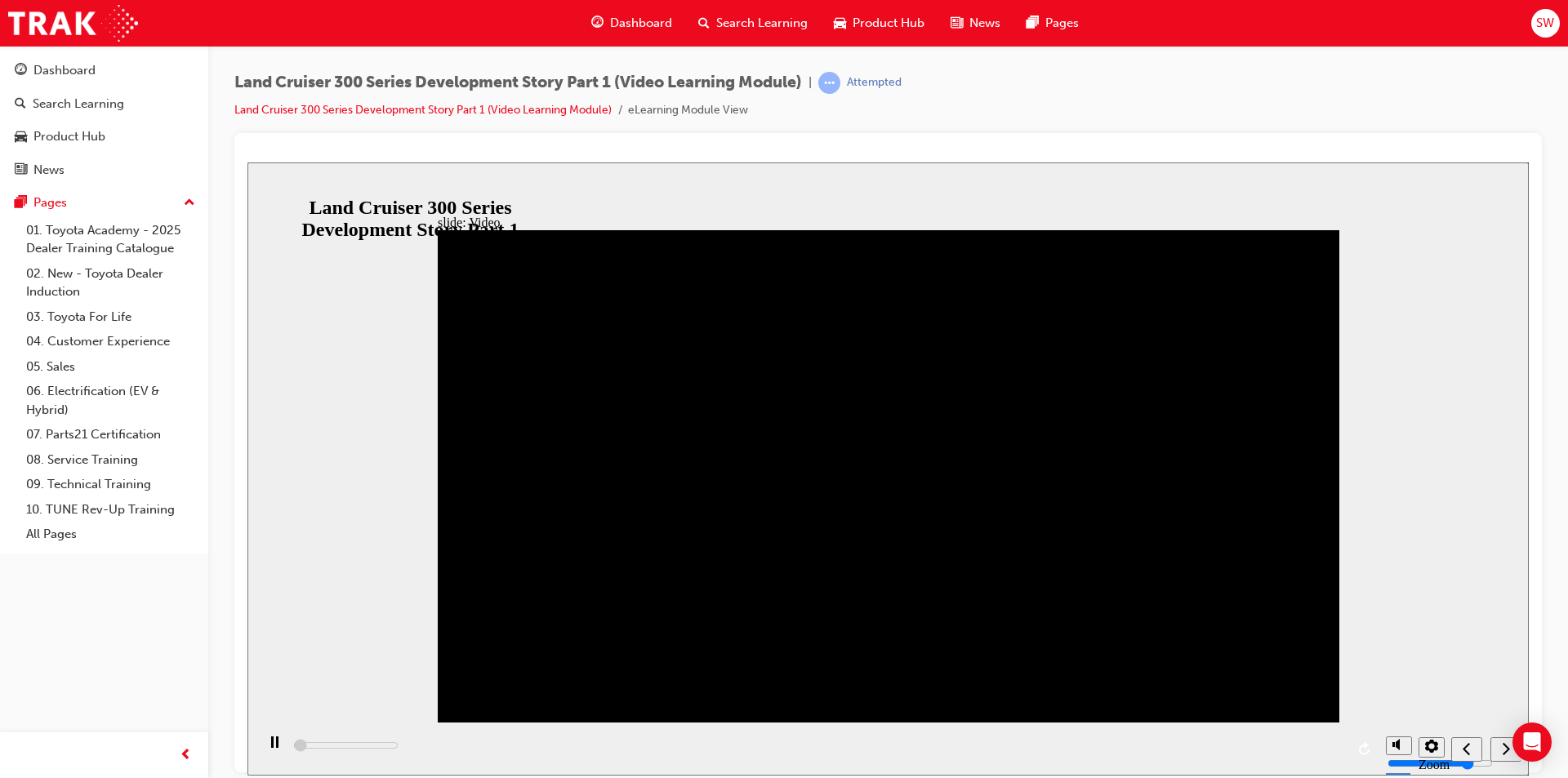
click at [308, 735] on div "playback controls" at bounding box center [817, 748] width 1122 height 53
drag, startPoint x: 299, startPoint y: 751, endPoint x: 286, endPoint y: 750, distance: 13.0
click at [289, 735] on div "playback controls" at bounding box center [817, 748] width 1122 height 53
drag, startPoint x: 298, startPoint y: 745, endPoint x: 376, endPoint y: 748, distance: 78.1
click at [376, 735] on div "playback controls" at bounding box center [817, 748] width 1122 height 53
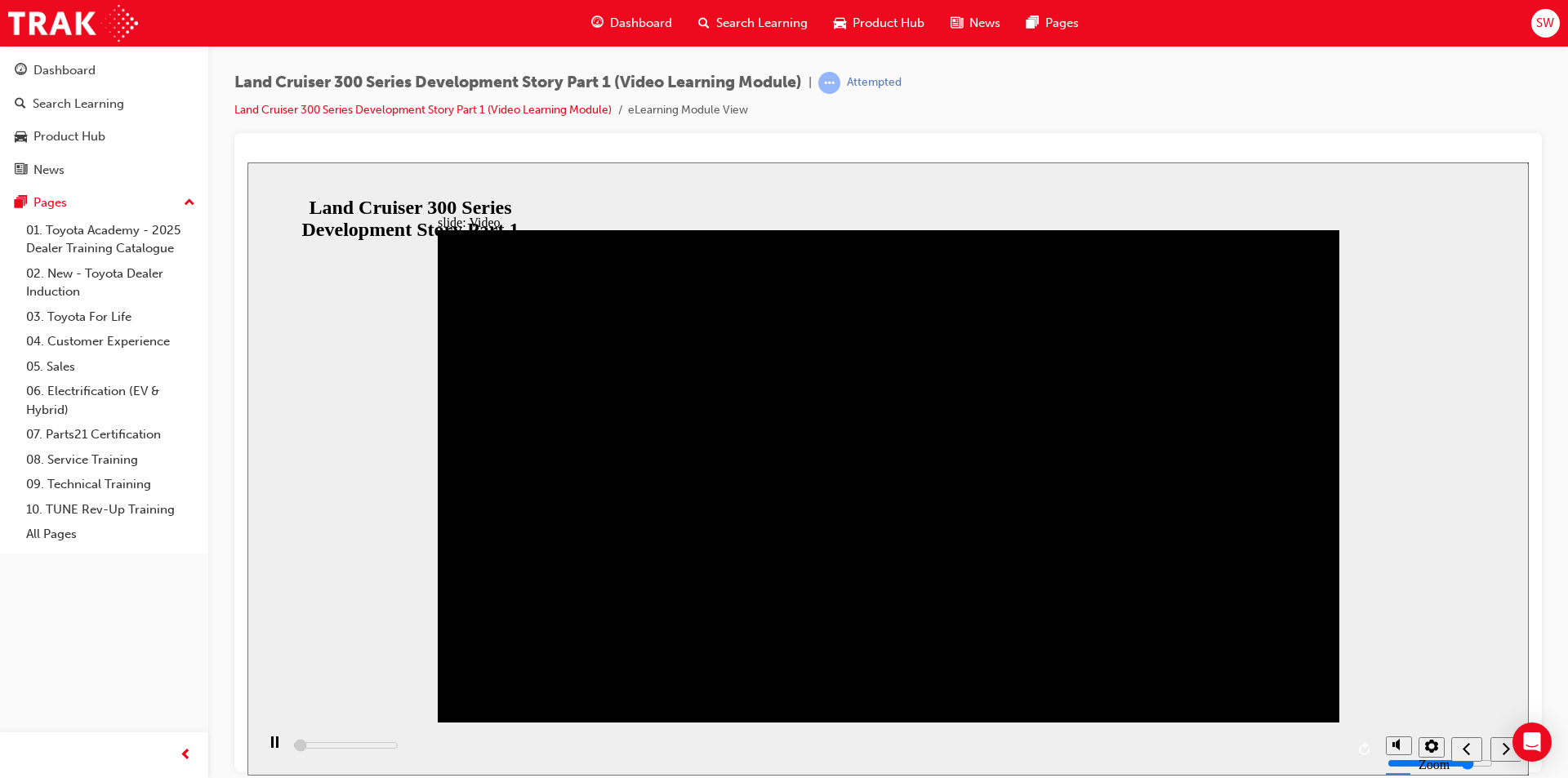
click at [274, 735] on div "play/pause" at bounding box center [275, 749] width 28 height 28
click at [1367, 735] on icon "replay" at bounding box center [1364, 747] width 10 height 13
click at [1434, 735] on icon "settings" at bounding box center [1431, 745] width 13 height 13
click at [1454, 615] on div "slide: Video Video_Icon_Digital_System_RGB_REV.png Click to play video Click to…" at bounding box center [888, 468] width 1282 height 613
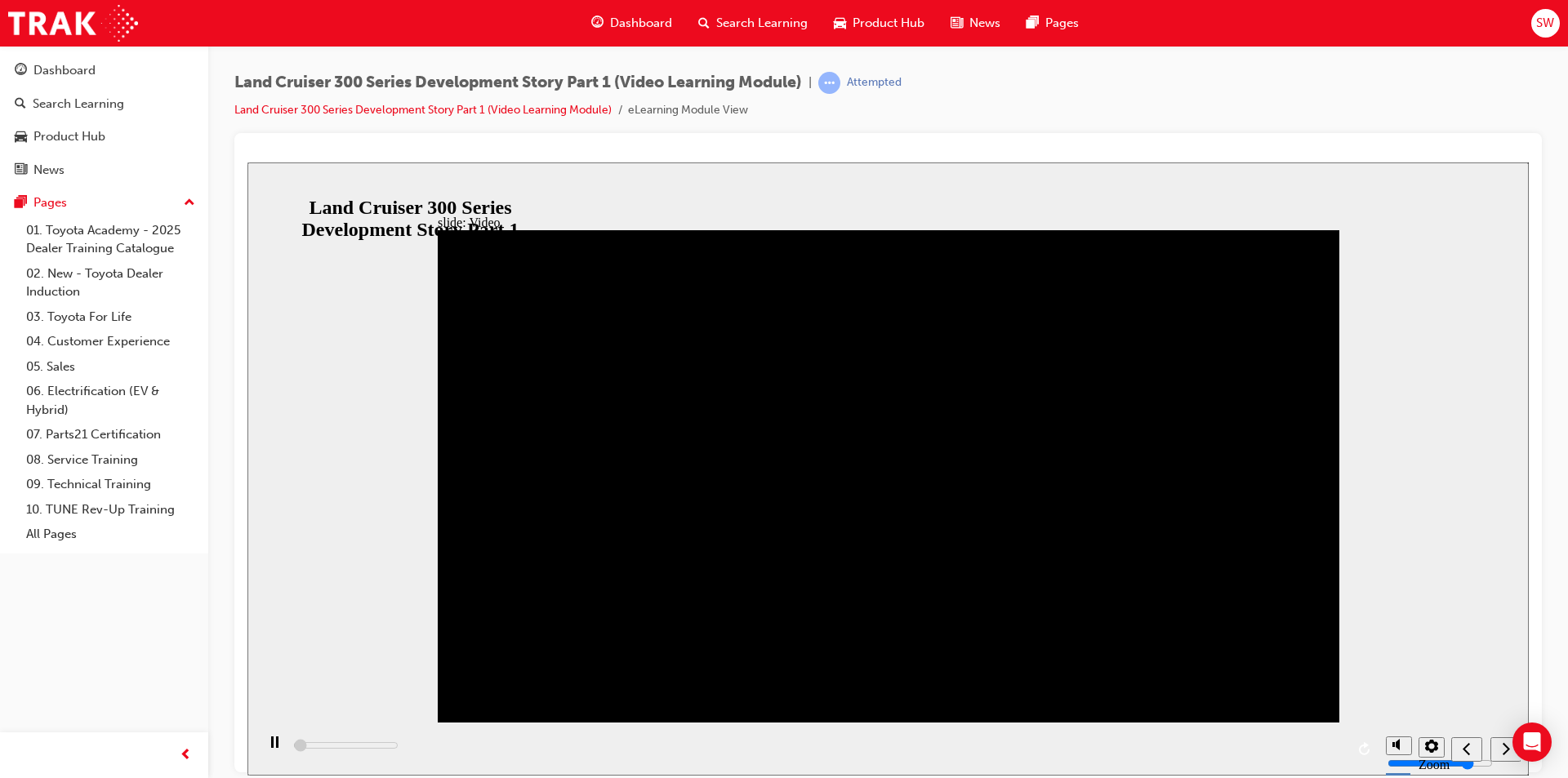
click at [1474, 735] on div "previous" at bounding box center [1467, 749] width 18 height 17
click at [1504, 735] on nav "slide navigation" at bounding box center [1485, 748] width 69 height 53
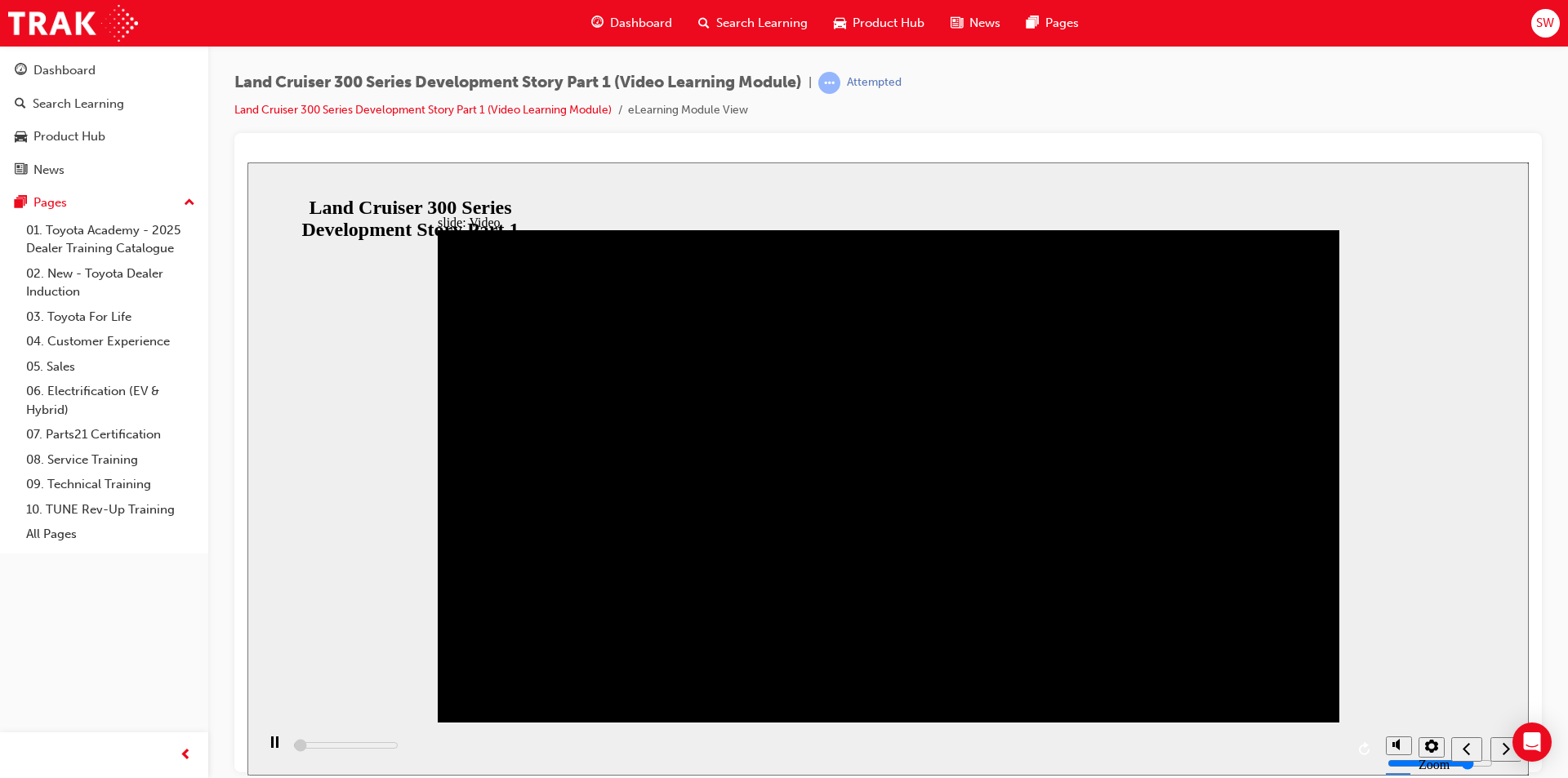
click at [1504, 735] on nav "slide navigation" at bounding box center [1485, 748] width 69 height 53
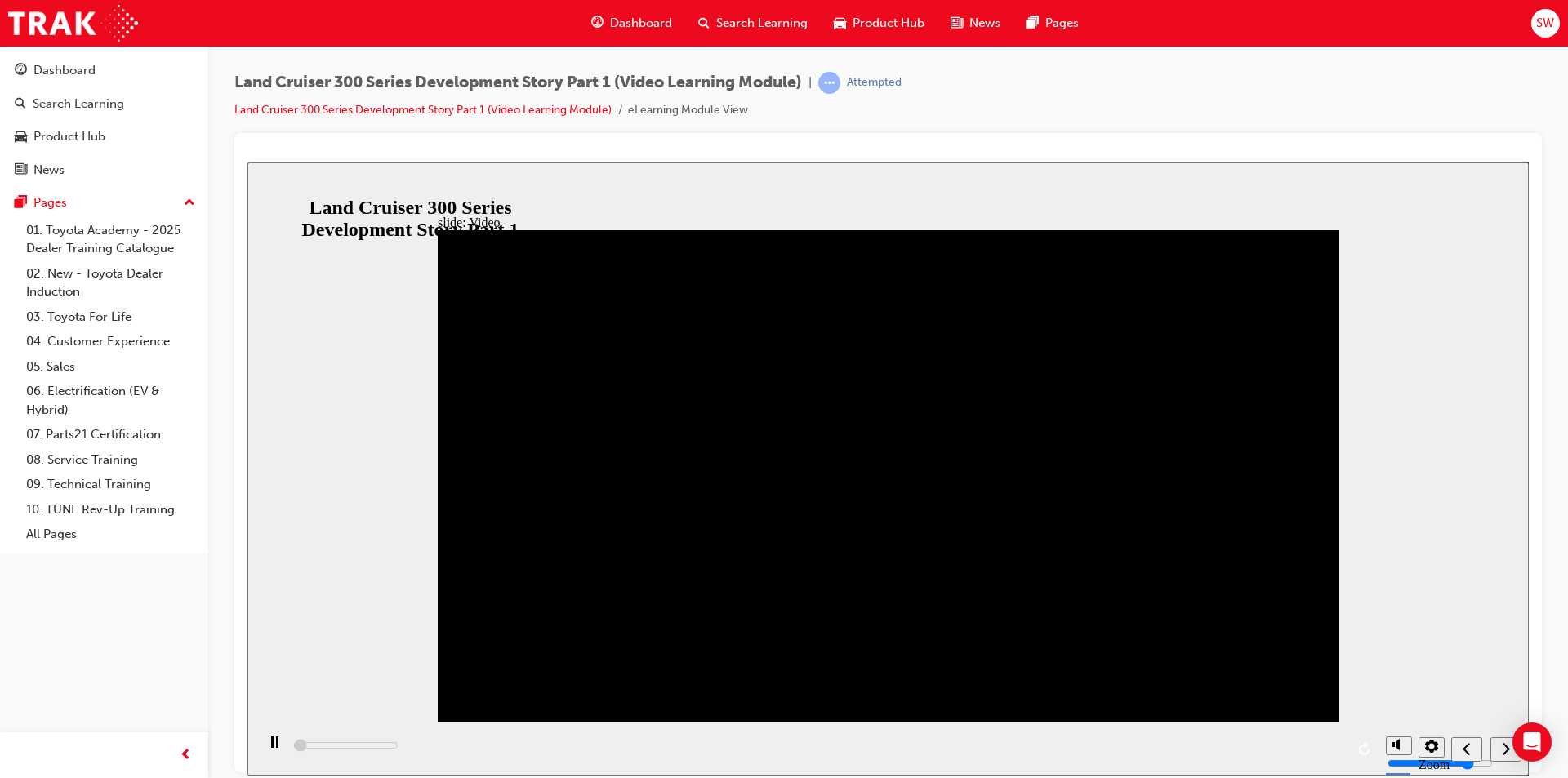
click at [1489, 735] on nav "slide navigation" at bounding box center [1485, 748] width 69 height 53
click at [1485, 735] on nav "slide navigation" at bounding box center [1485, 748] width 69 height 53
drag, startPoint x: 848, startPoint y: 543, endPoint x: 780, endPoint y: 540, distance: 68.1
click at [822, 561] on div "X Rectangular Hotspot 1 If you go back, you will have to restart the video. Are…" at bounding box center [888, 482] width 901 height 507
drag, startPoint x: 339, startPoint y: 746, endPoint x: 610, endPoint y: 749, distance: 271.0
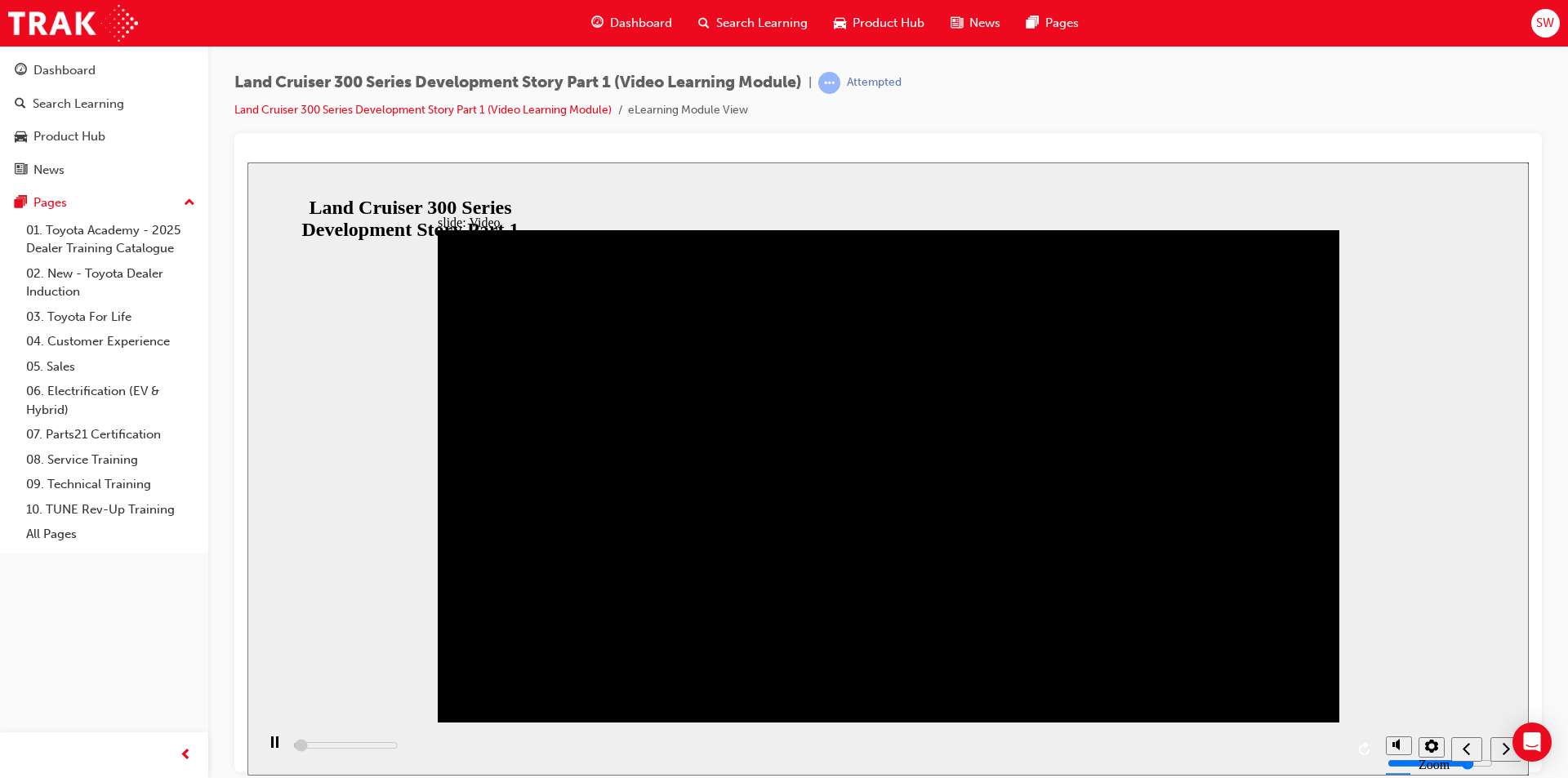
click at [610, 735] on div "playback controls" at bounding box center [817, 748] width 1122 height 53
type input "32100"
